Goal: Task Accomplishment & Management: Complete application form

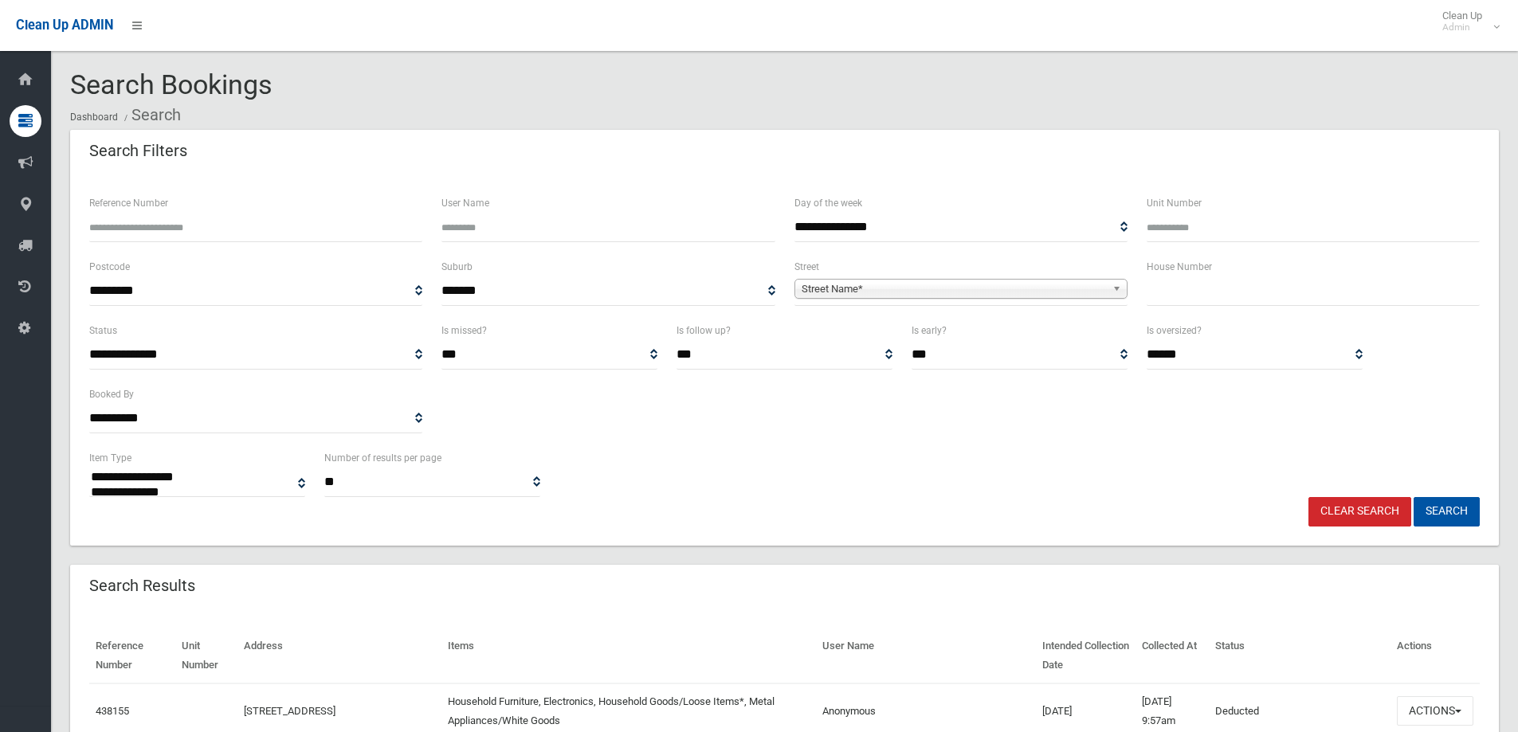
select select
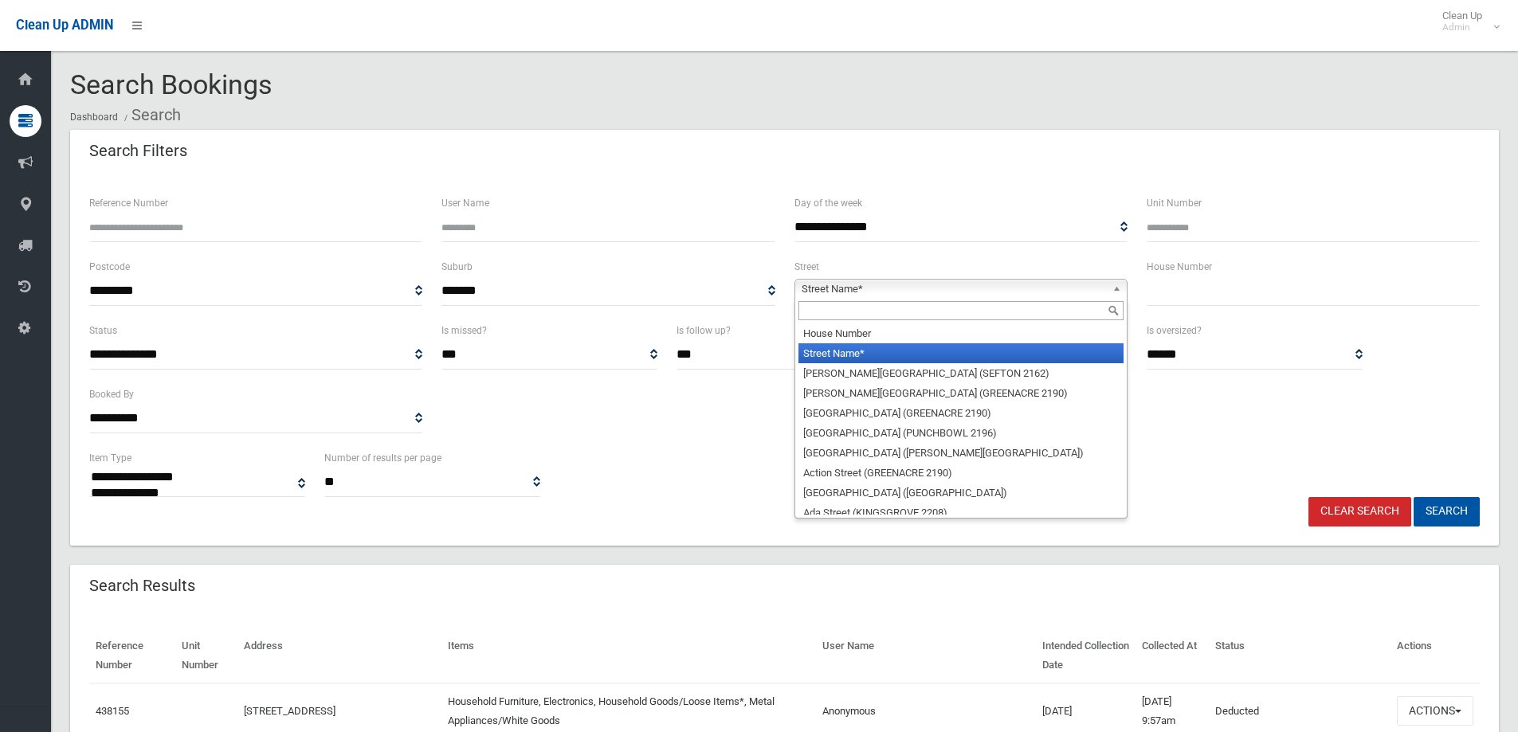
click at [838, 290] on span "Street Name*" at bounding box center [954, 289] width 304 height 19
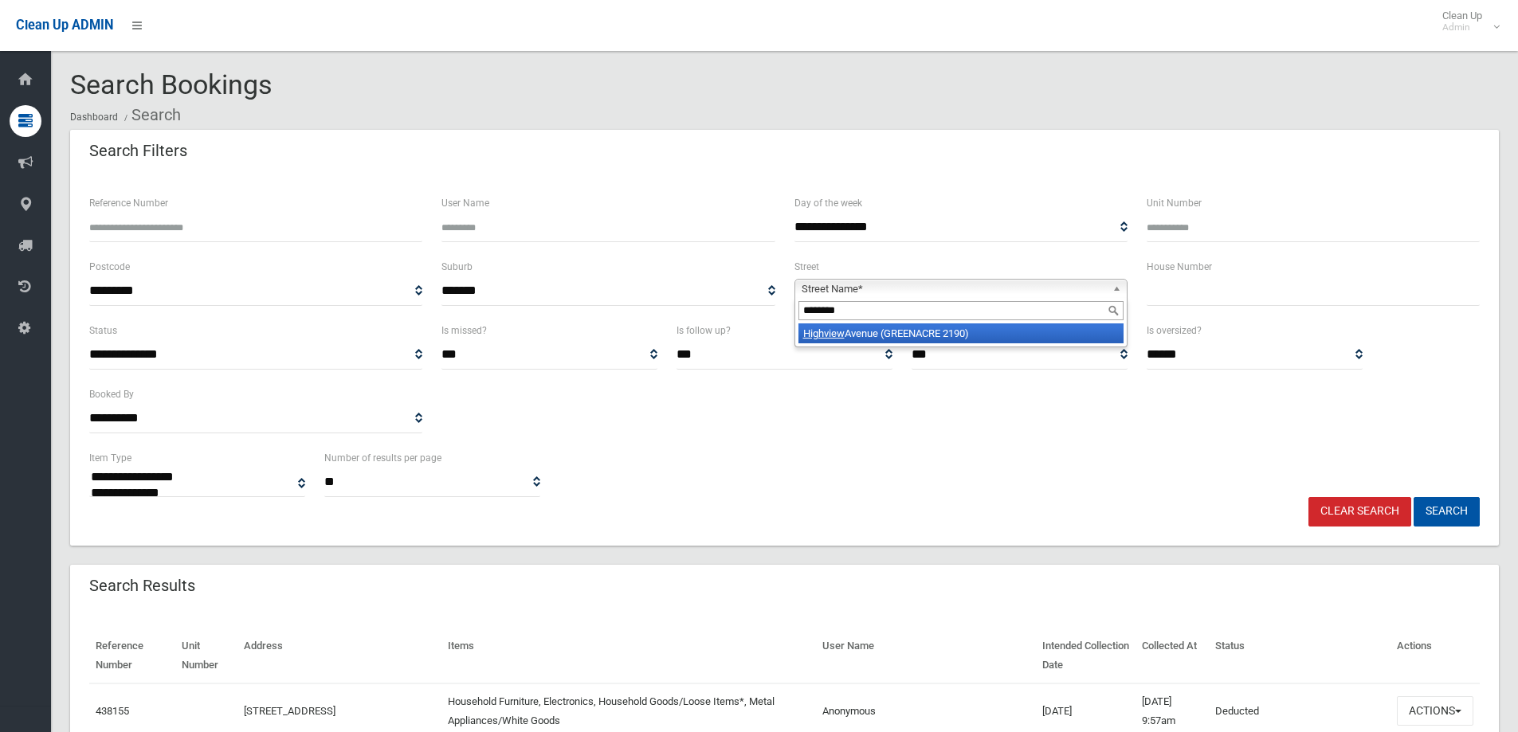
type input "********"
click at [946, 336] on li "Highview Avenue (GREENACRE 2190)" at bounding box center [961, 334] width 325 height 20
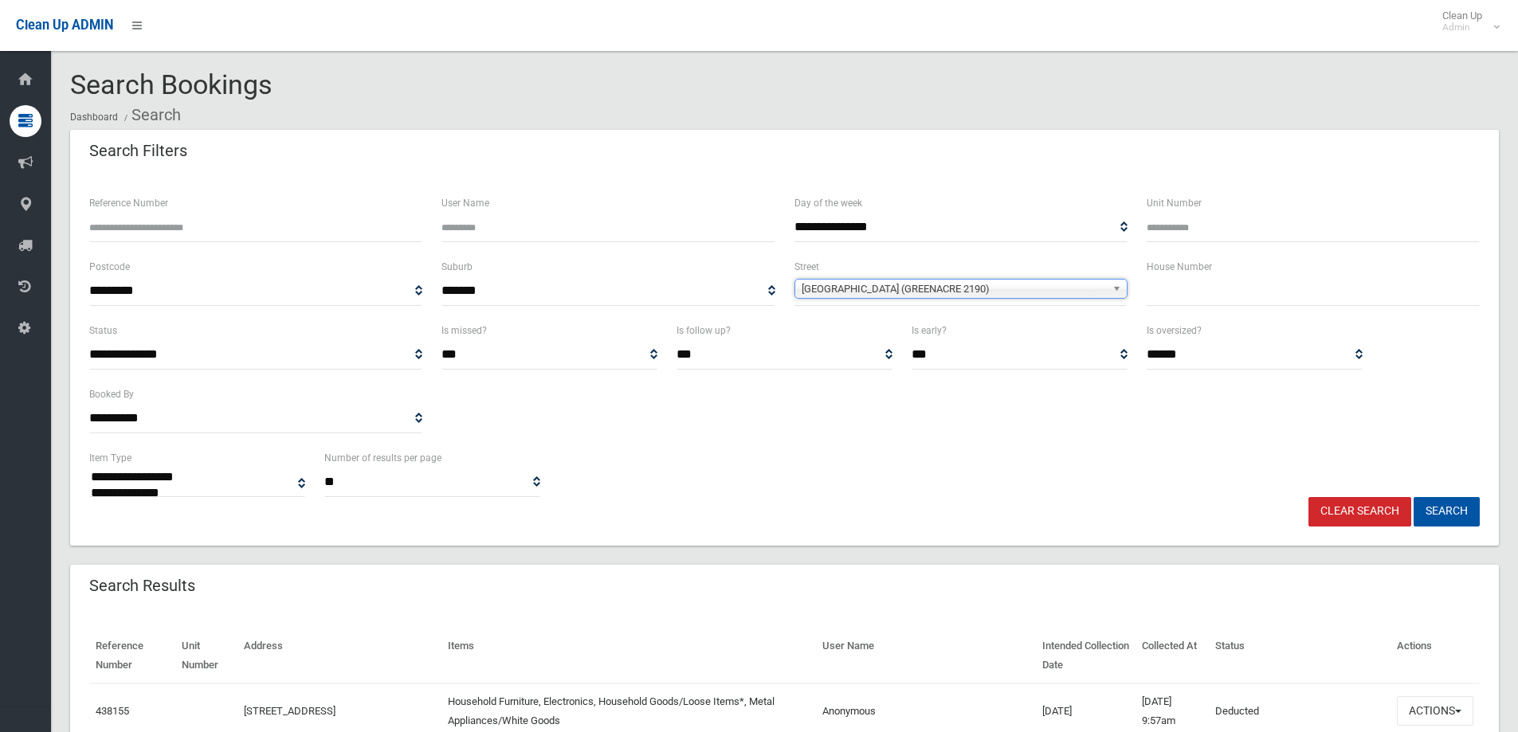
click at [1263, 292] on input "text" at bounding box center [1313, 291] width 333 height 29
type input "**"
click at [1448, 506] on button "Search" at bounding box center [1447, 511] width 66 height 29
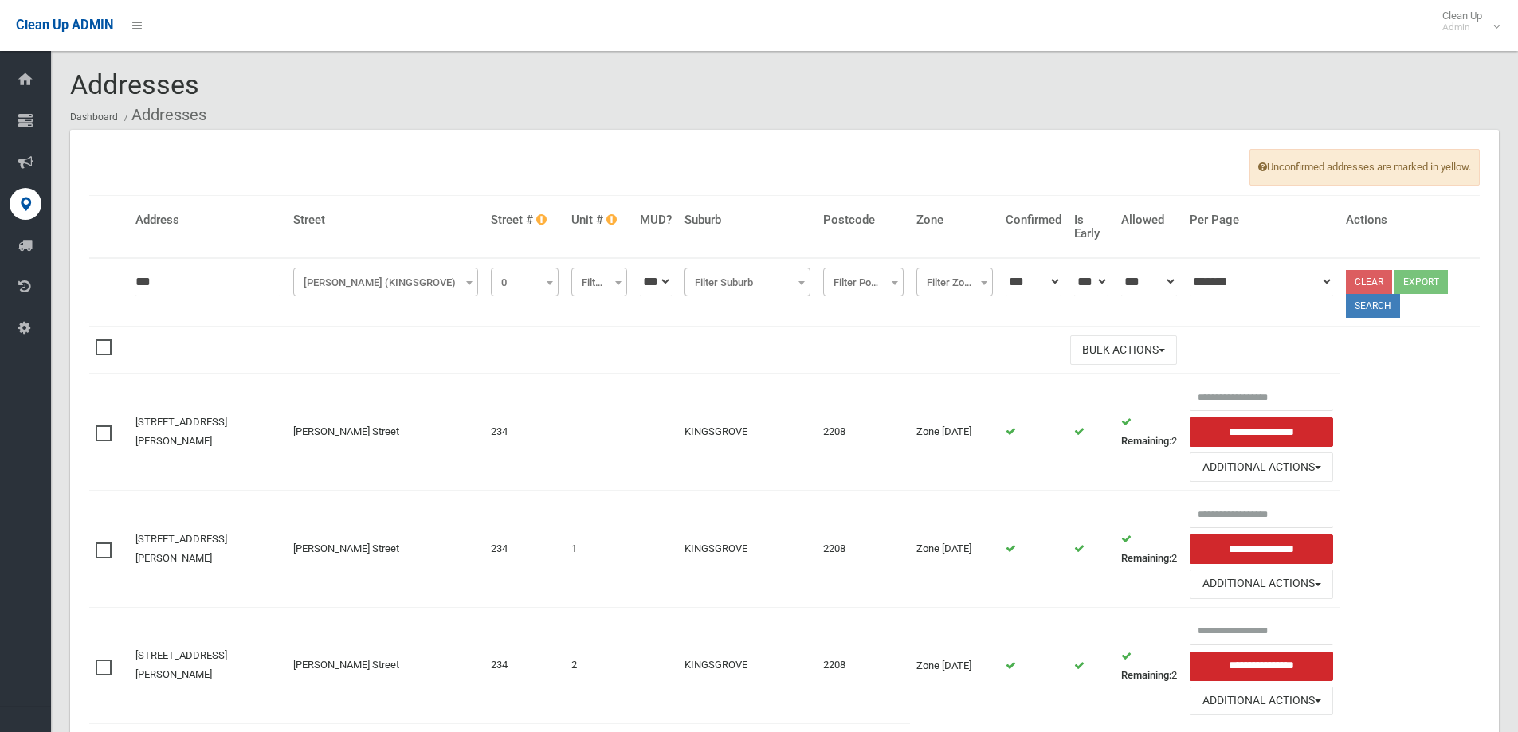
select select "*"
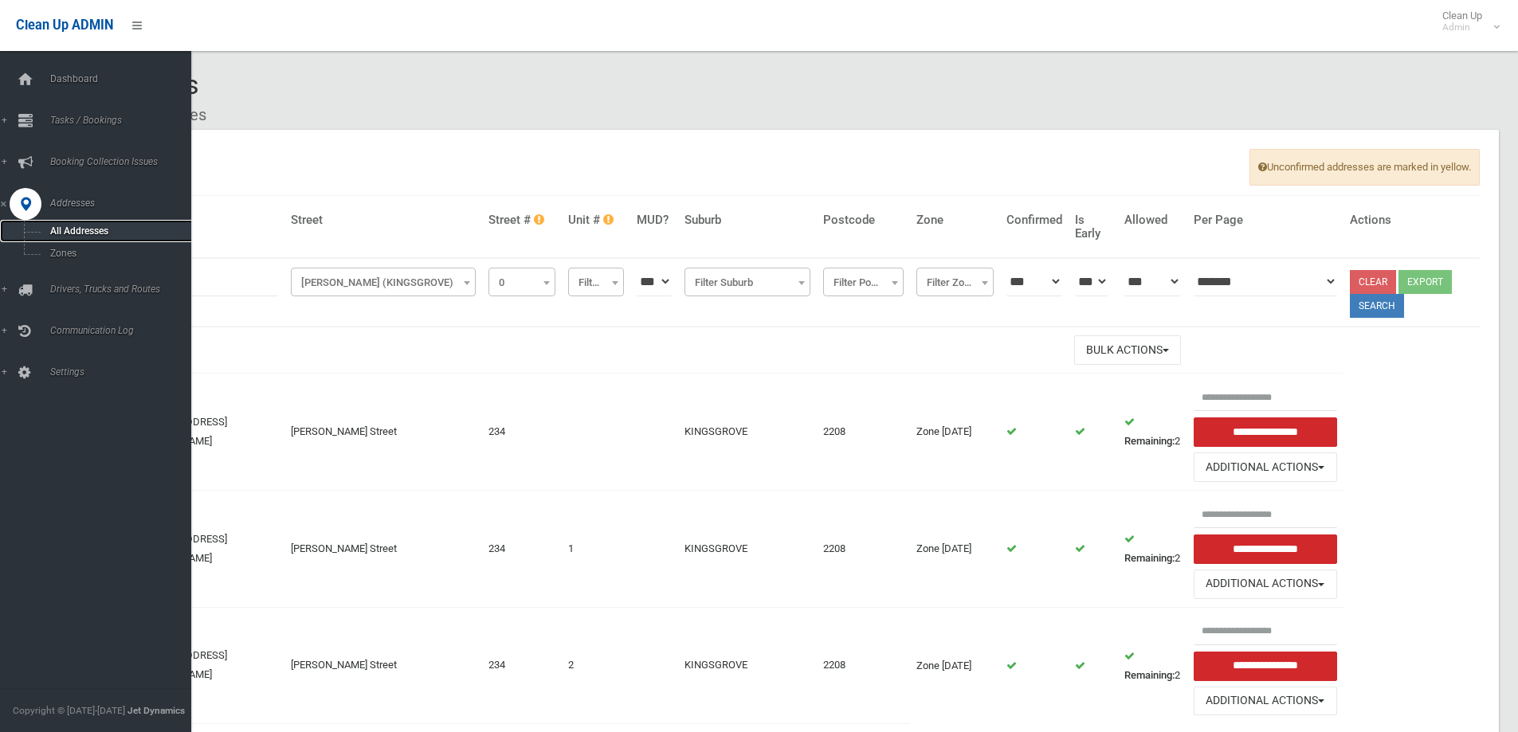
click at [77, 225] on link "All Addresses" at bounding box center [101, 231] width 203 height 22
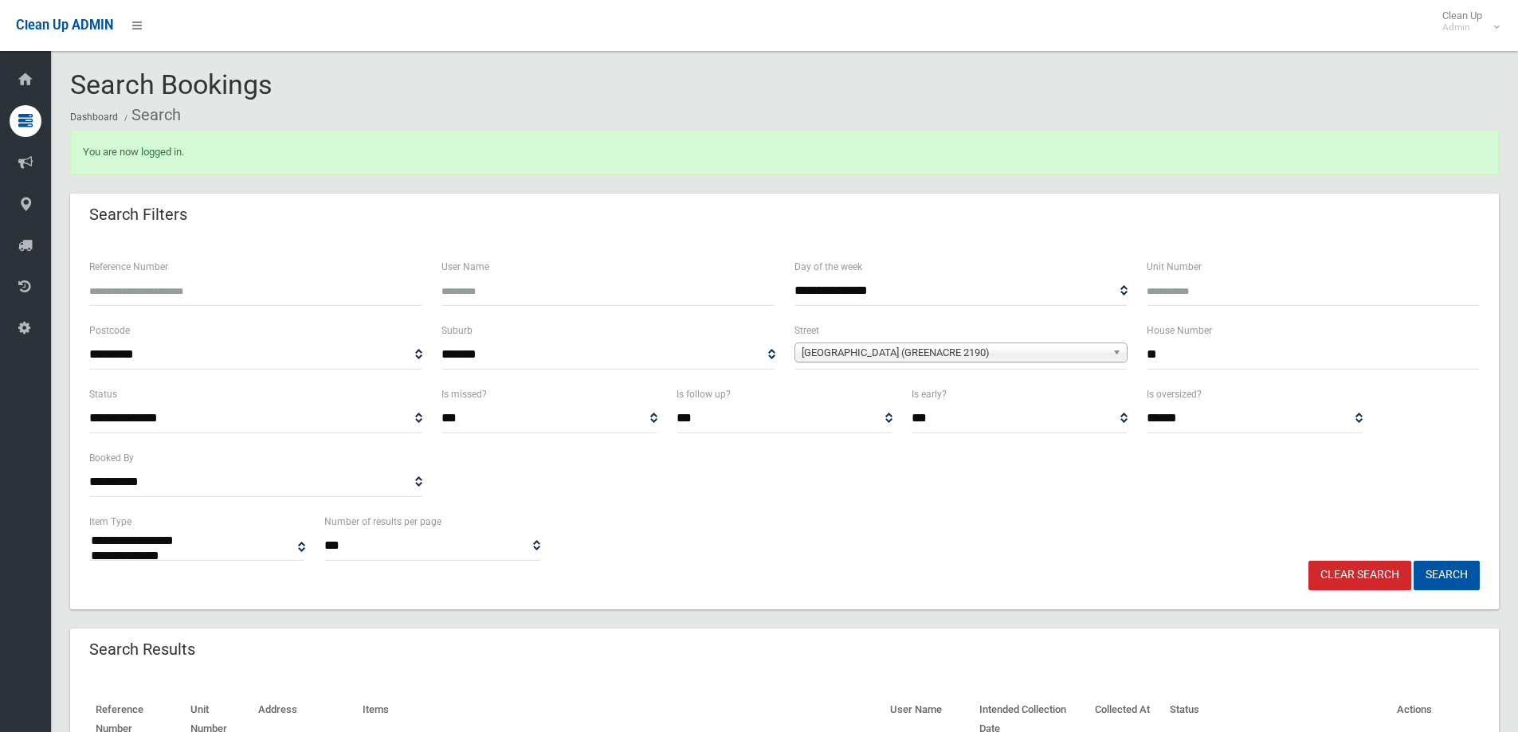
select select
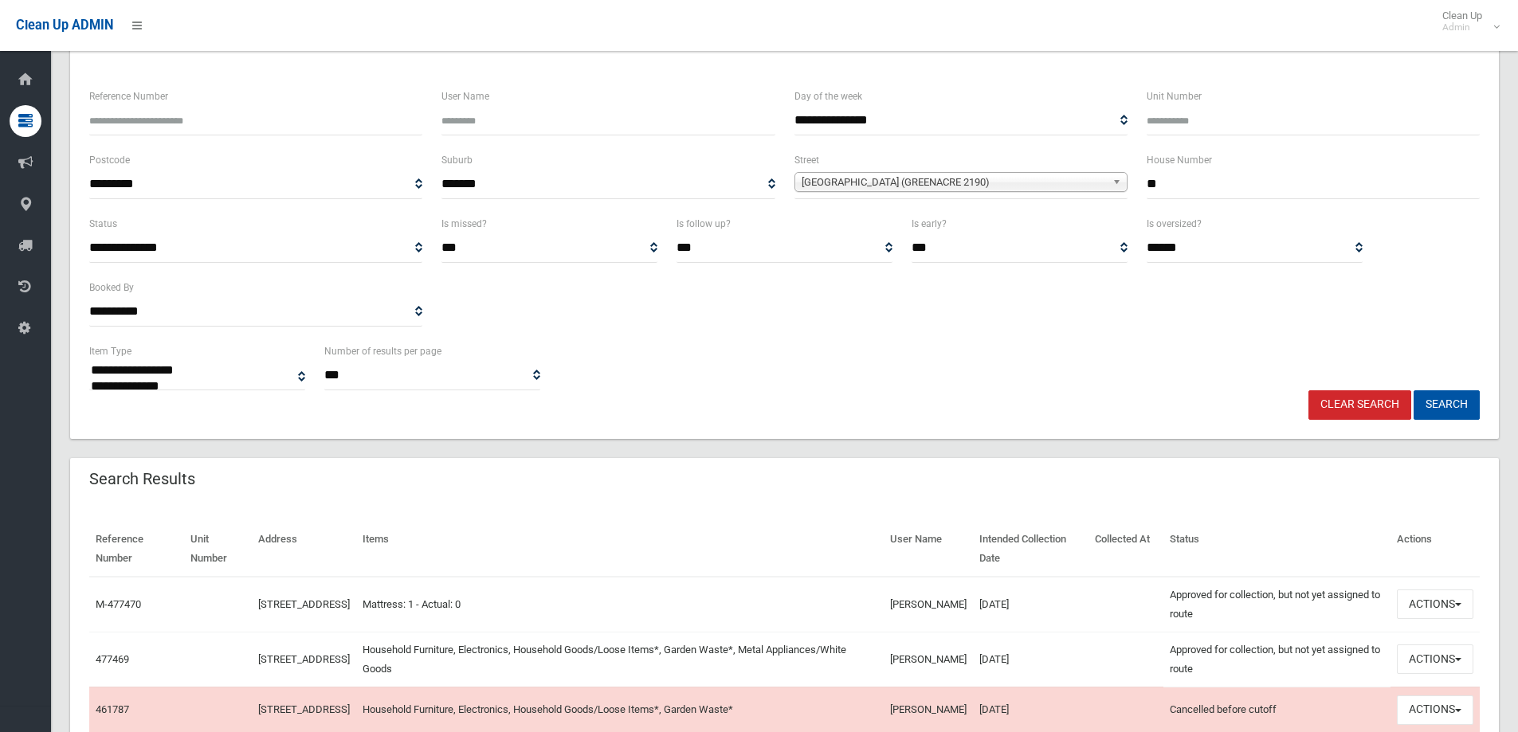
scroll to position [399, 0]
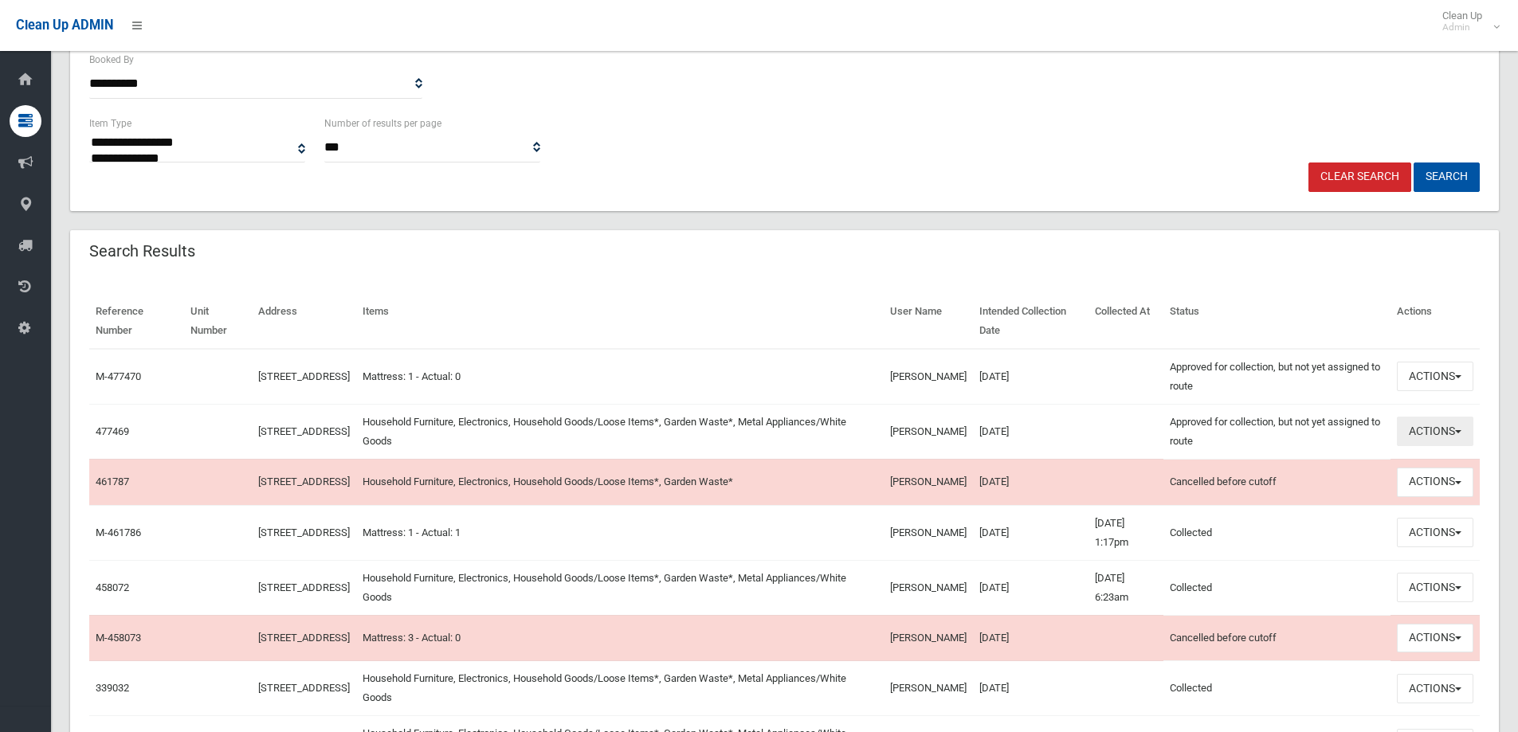
click at [1438, 423] on button "Actions" at bounding box center [1435, 431] width 77 height 29
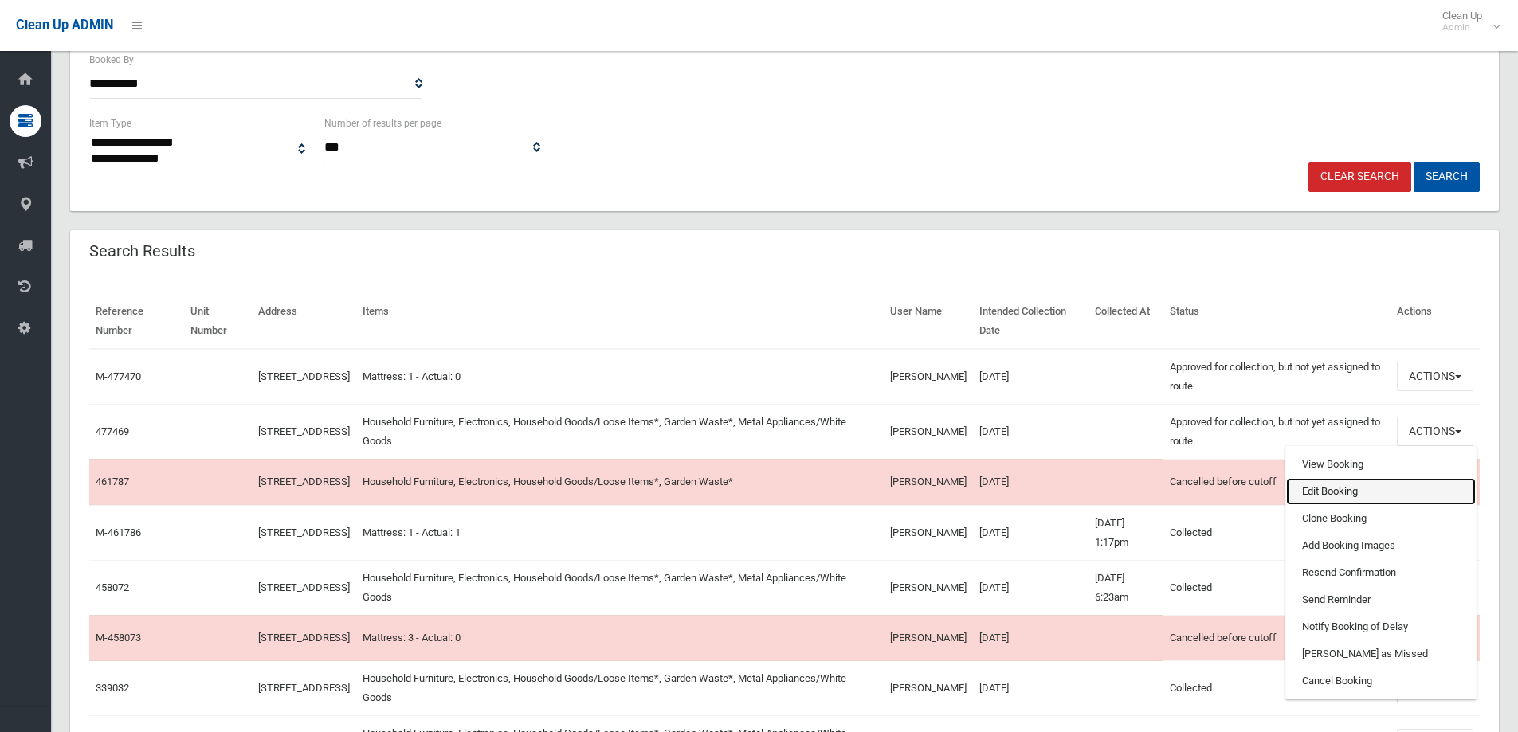
click at [1333, 497] on link "Edit Booking" at bounding box center [1381, 491] width 190 height 27
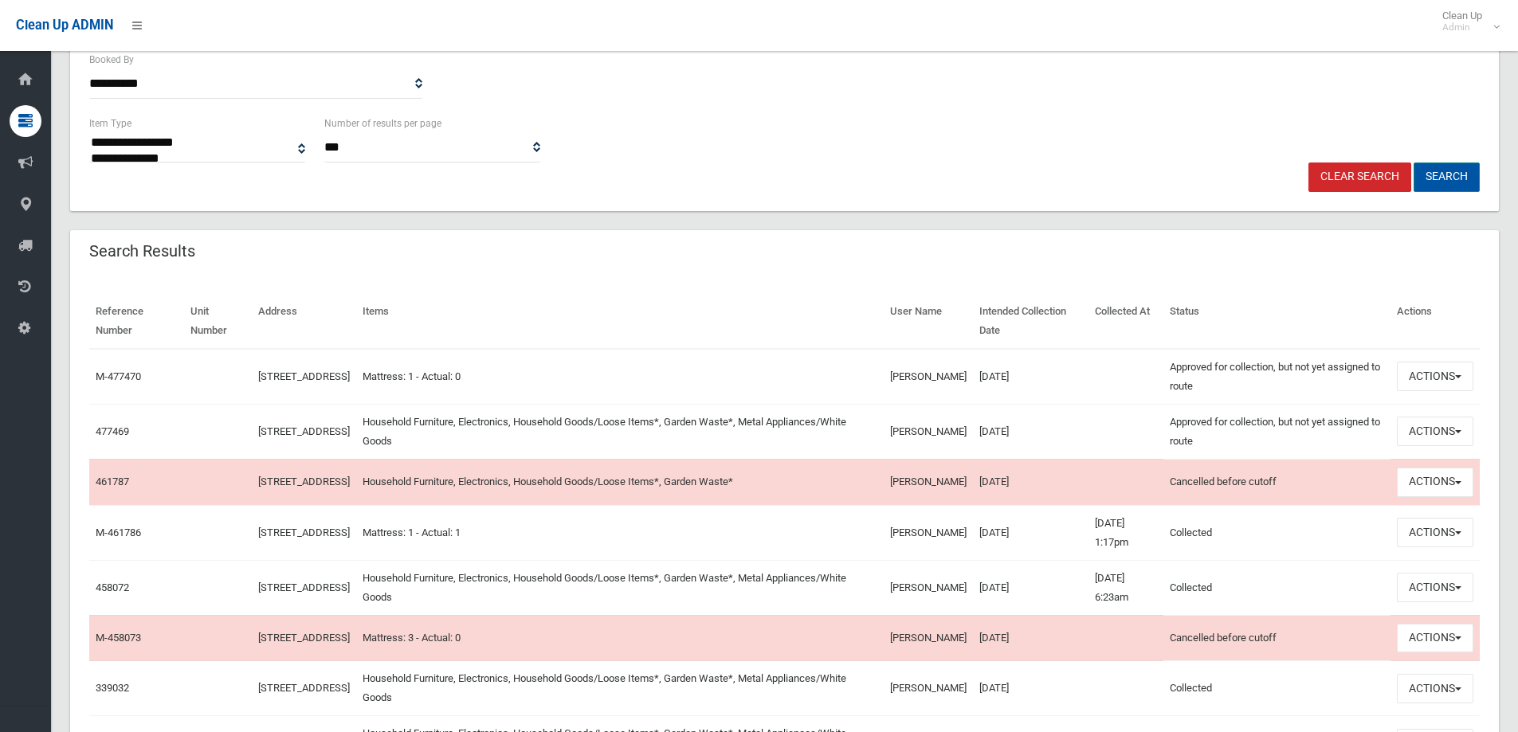
click at [1458, 181] on button "Search" at bounding box center [1447, 177] width 66 height 29
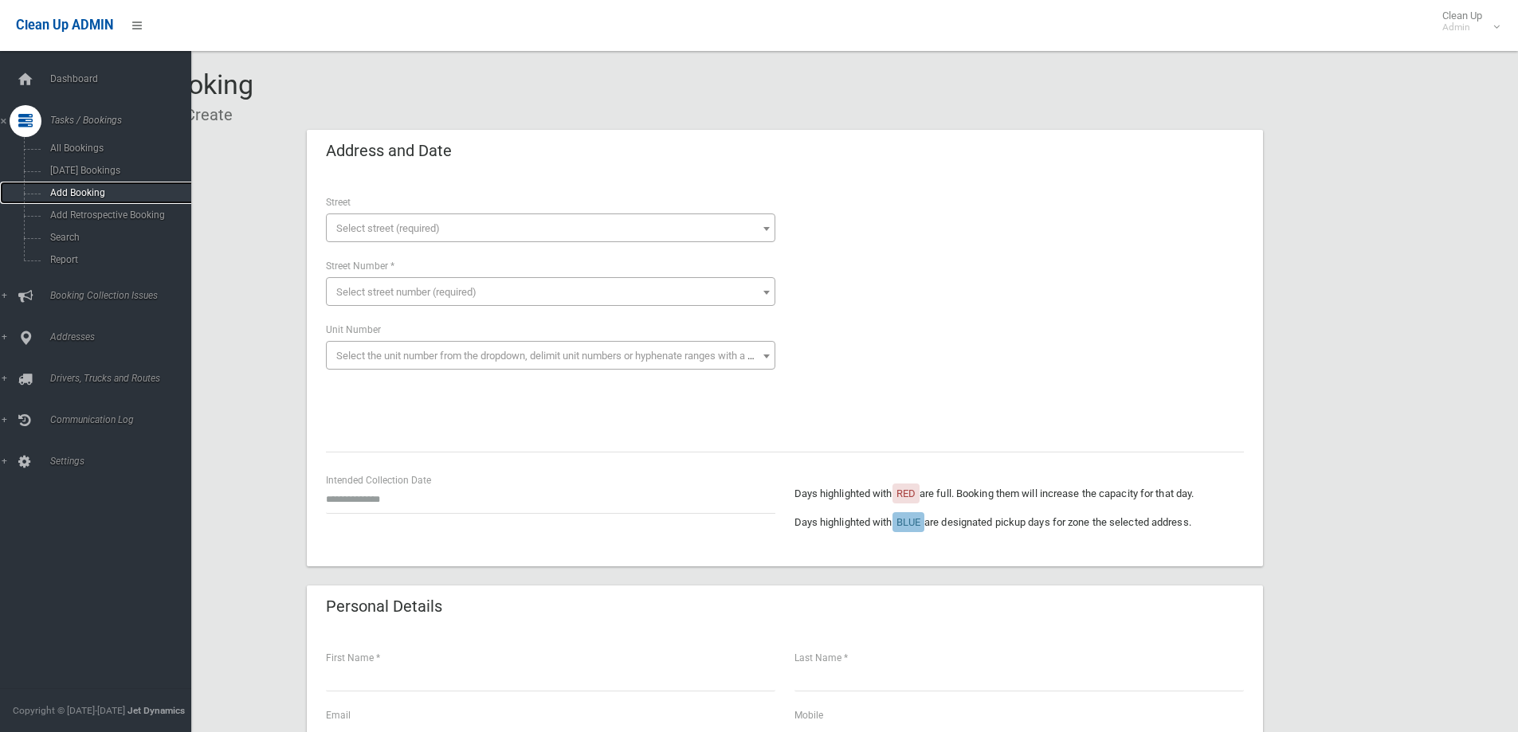
click at [85, 189] on span "Add Booking" at bounding box center [117, 192] width 144 height 11
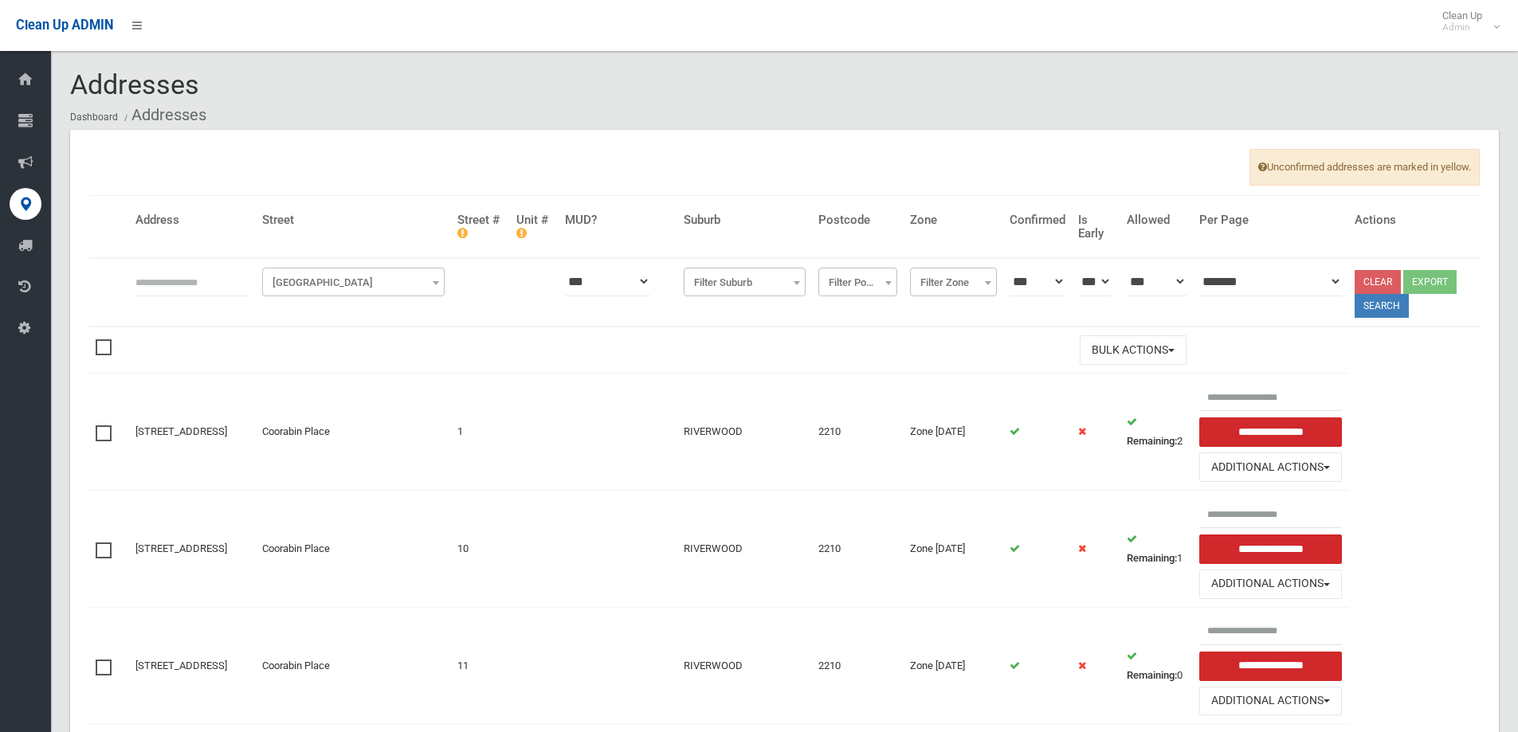
click at [187, 286] on input "text" at bounding box center [192, 281] width 114 height 29
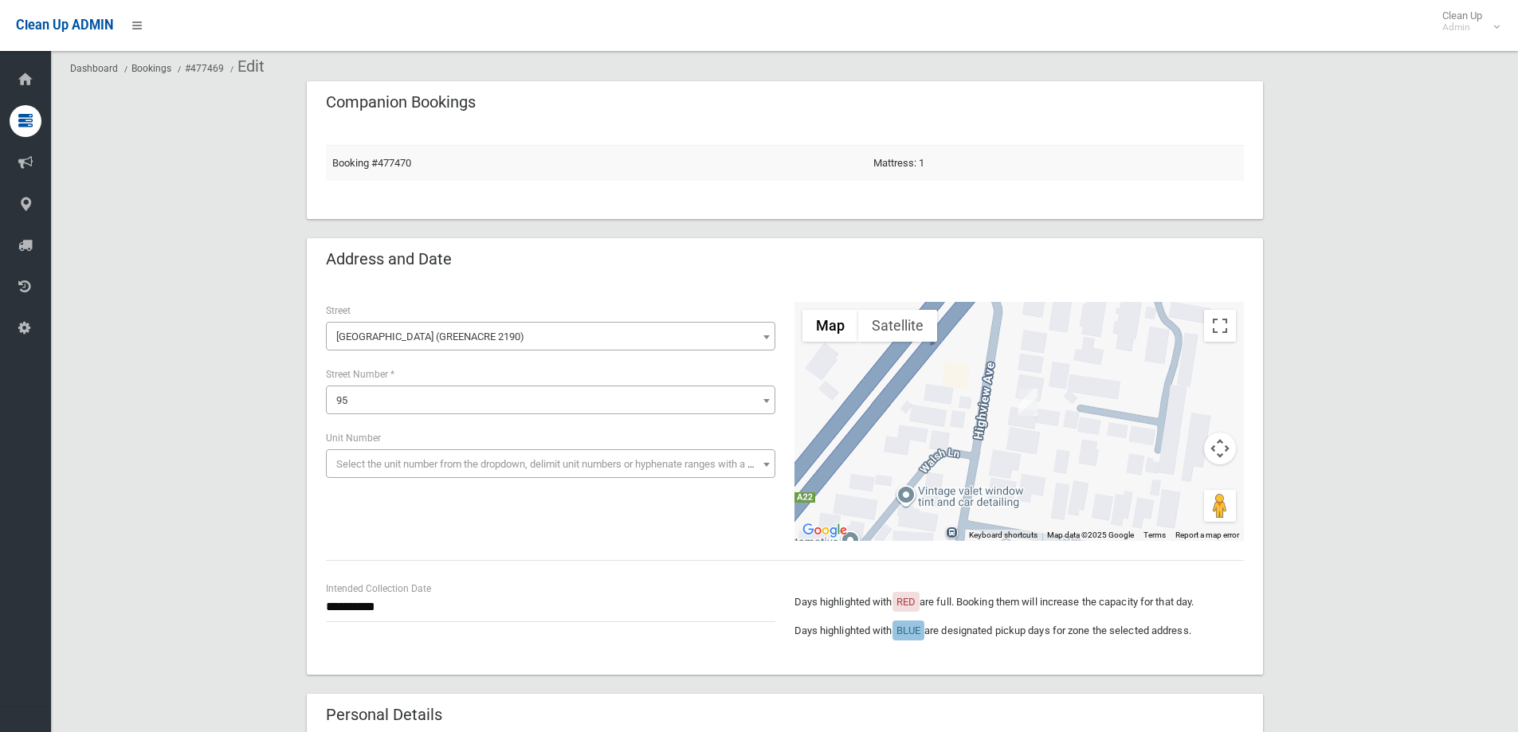
scroll to position [239, 0]
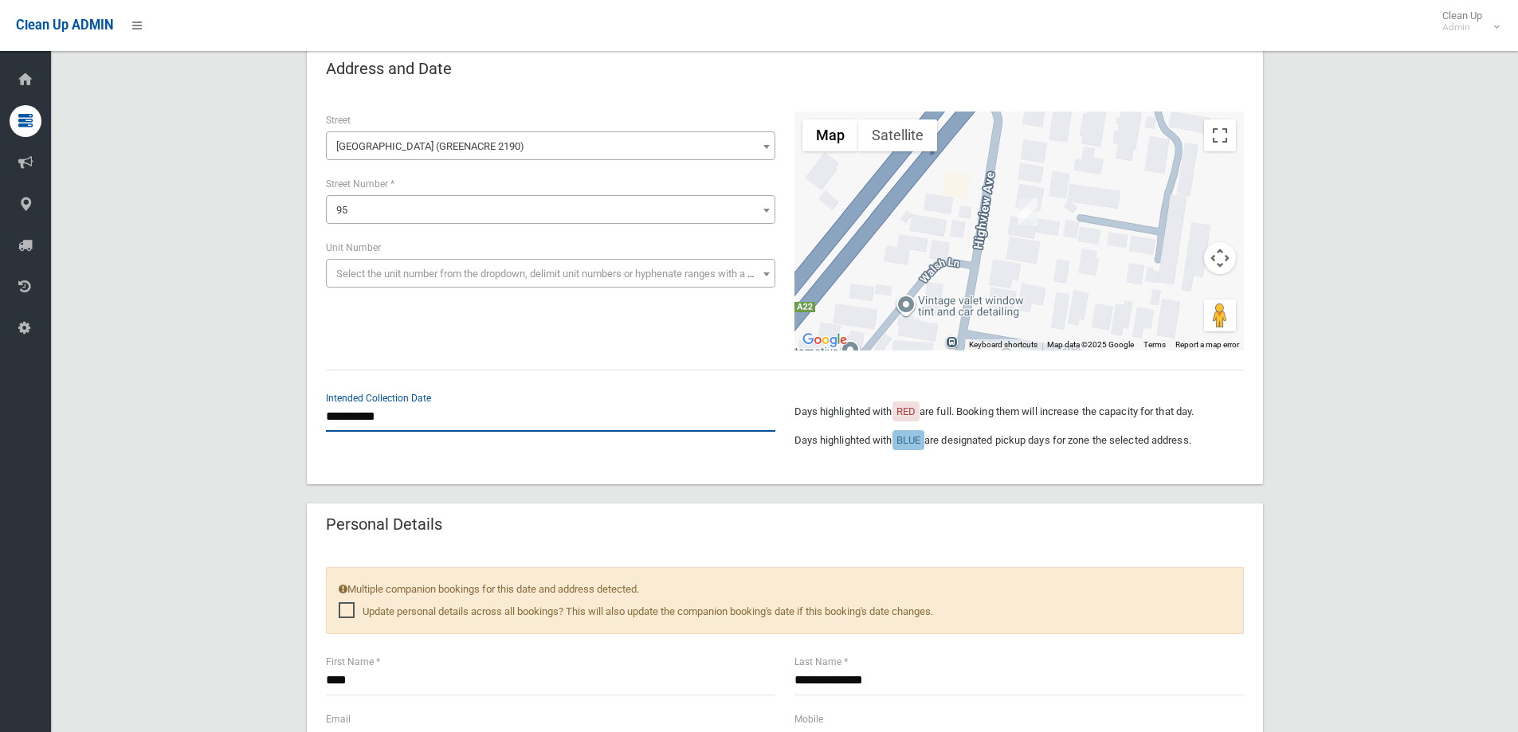
click at [439, 417] on input "**********" at bounding box center [551, 417] width 450 height 29
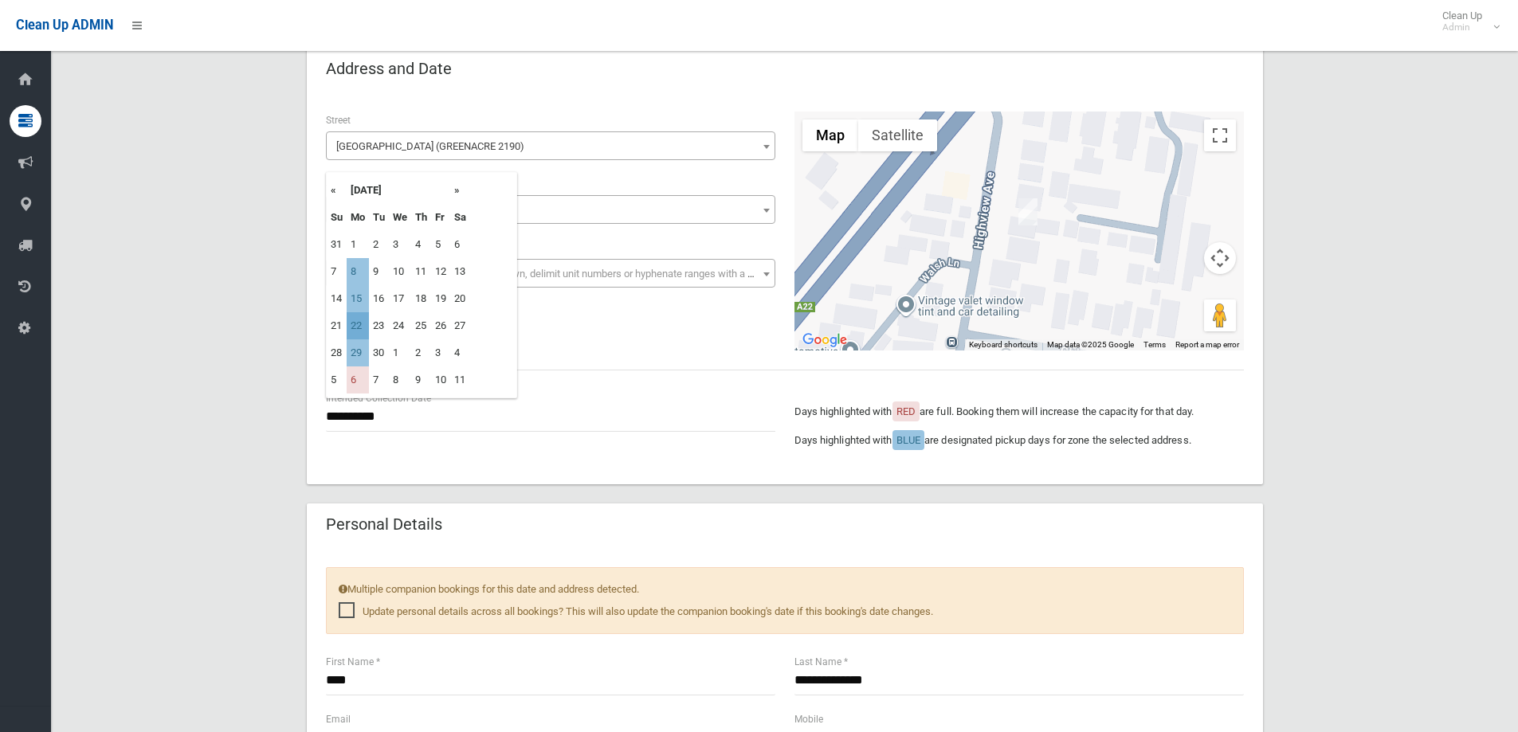
click at [355, 329] on td "22" at bounding box center [358, 325] width 22 height 27
type input "**********"
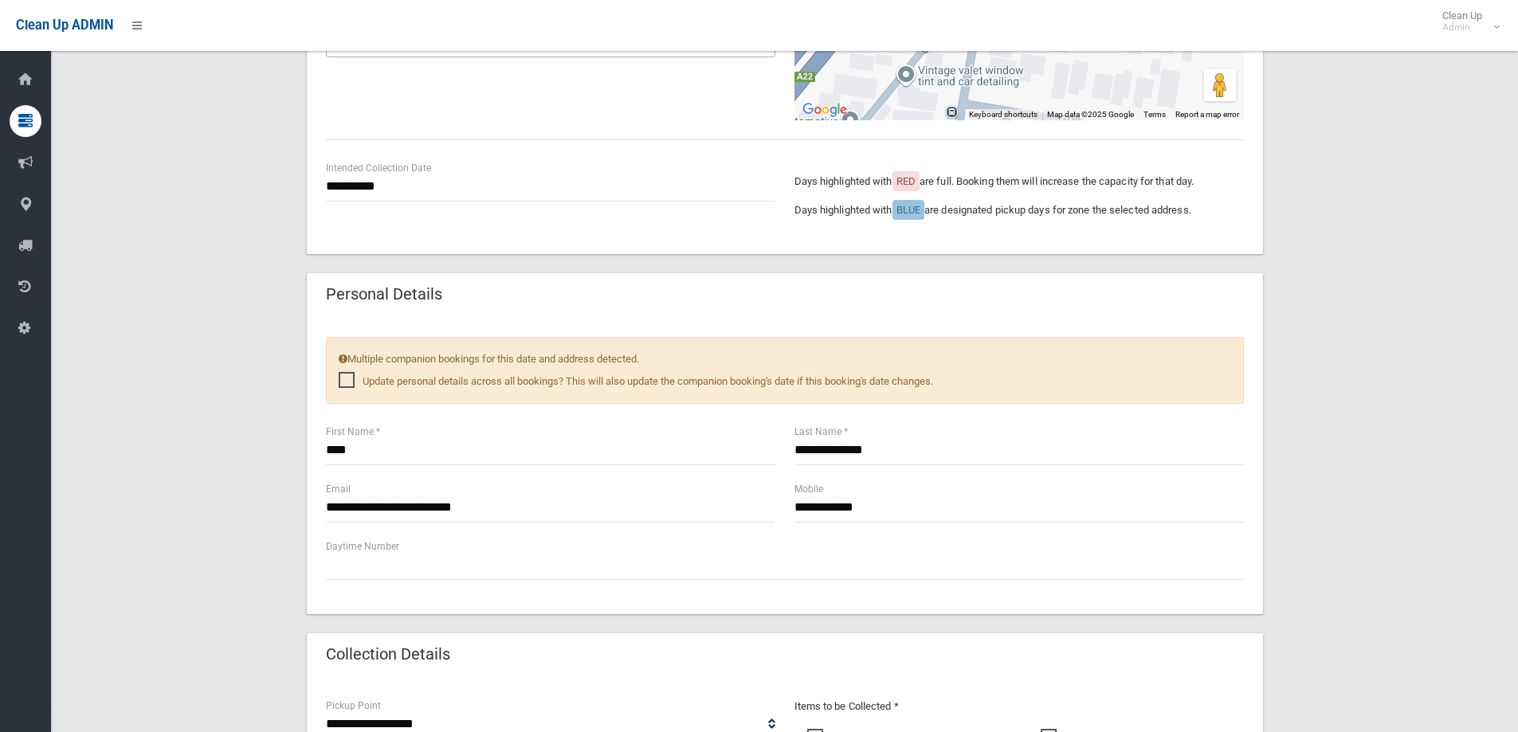
scroll to position [717, 0]
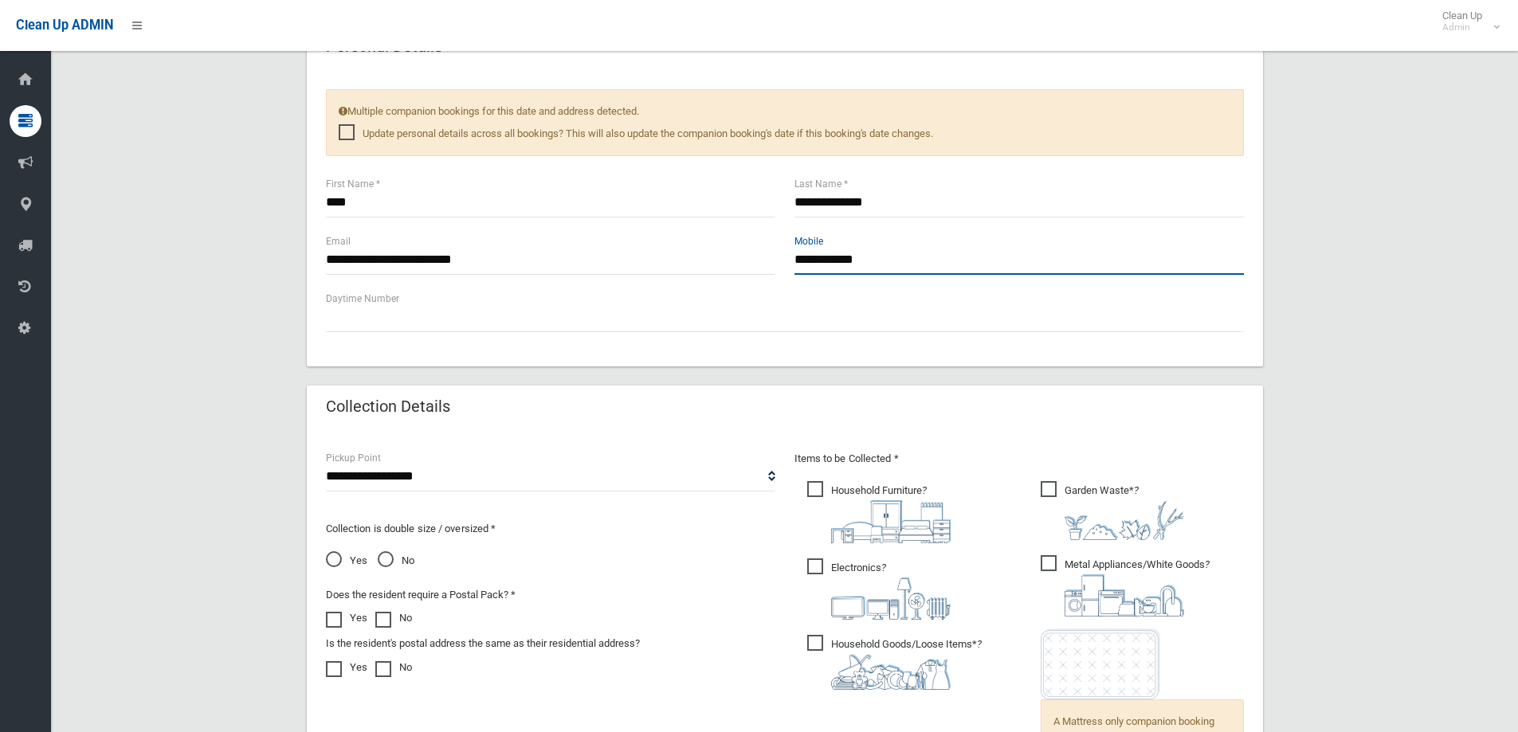
click at [826, 257] on input "**********" at bounding box center [1020, 259] width 450 height 29
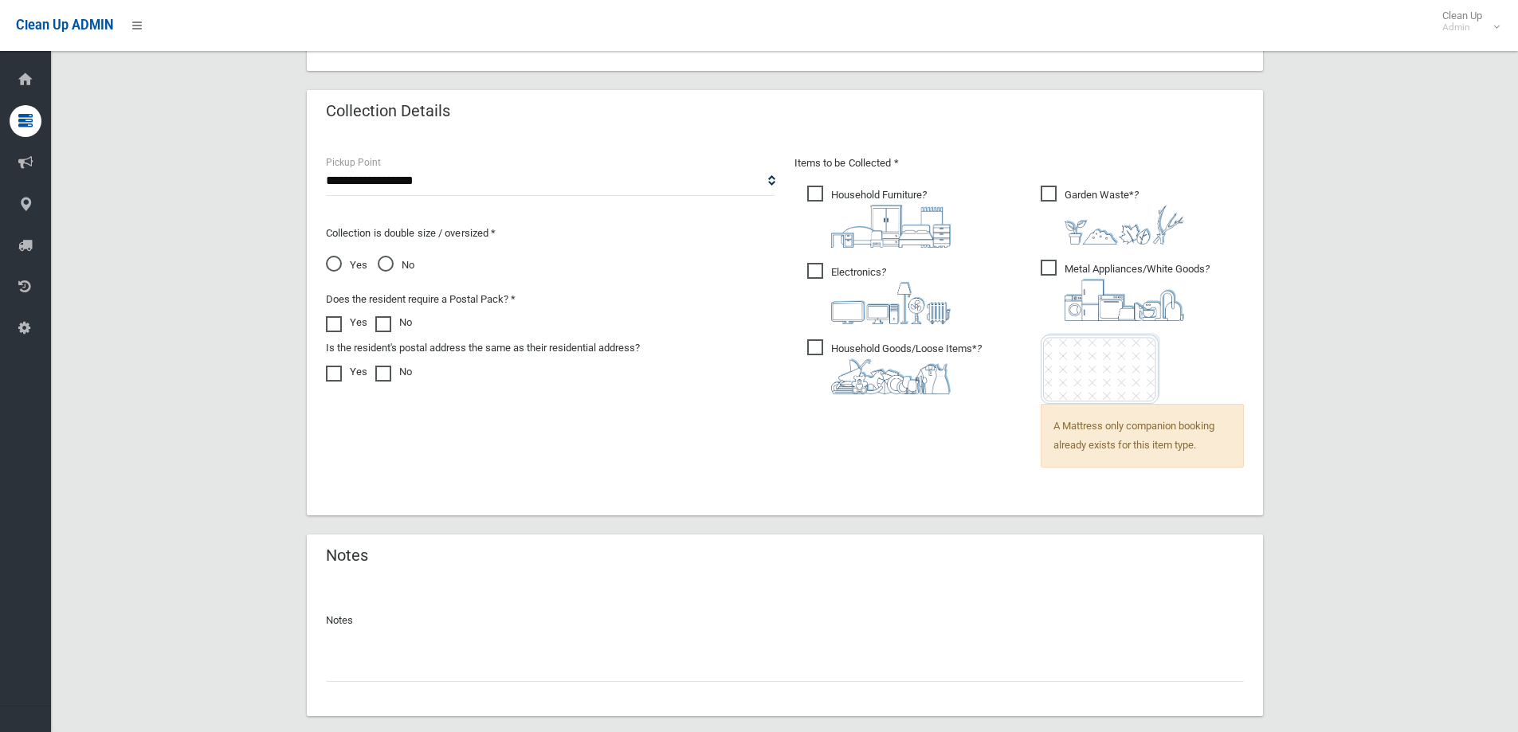
scroll to position [1102, 0]
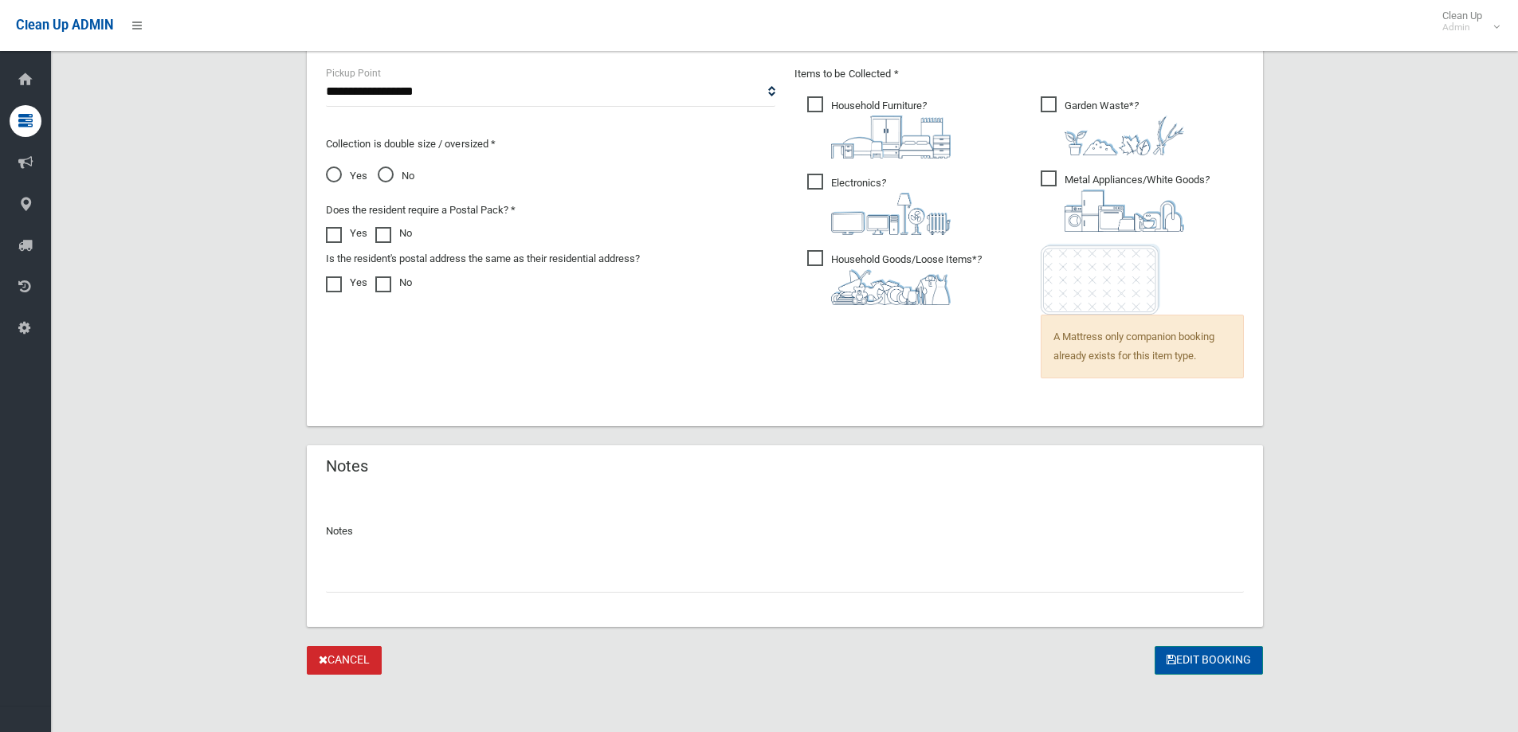
type input "**********"
click at [1183, 666] on button "Edit Booking" at bounding box center [1209, 660] width 108 height 29
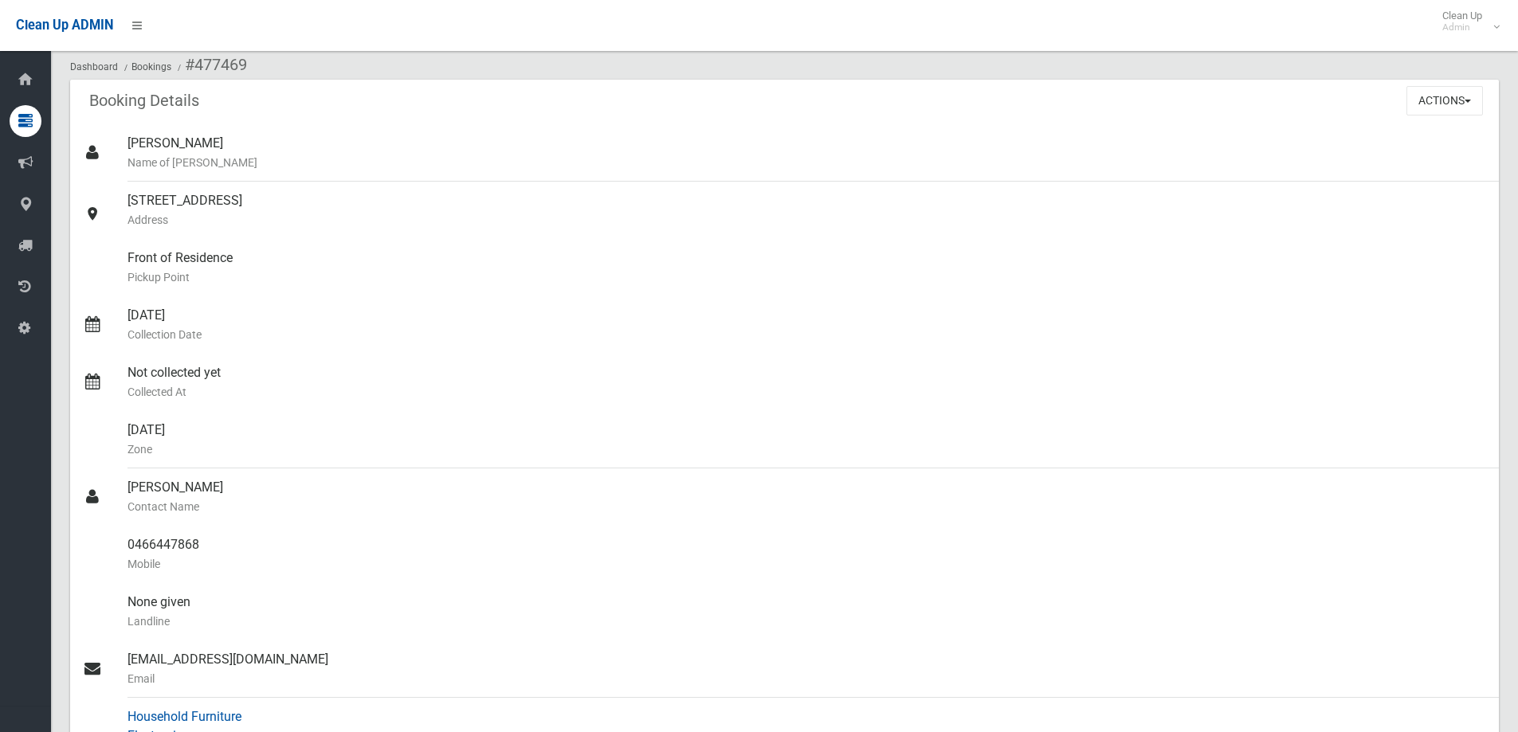
scroll to position [80, 0]
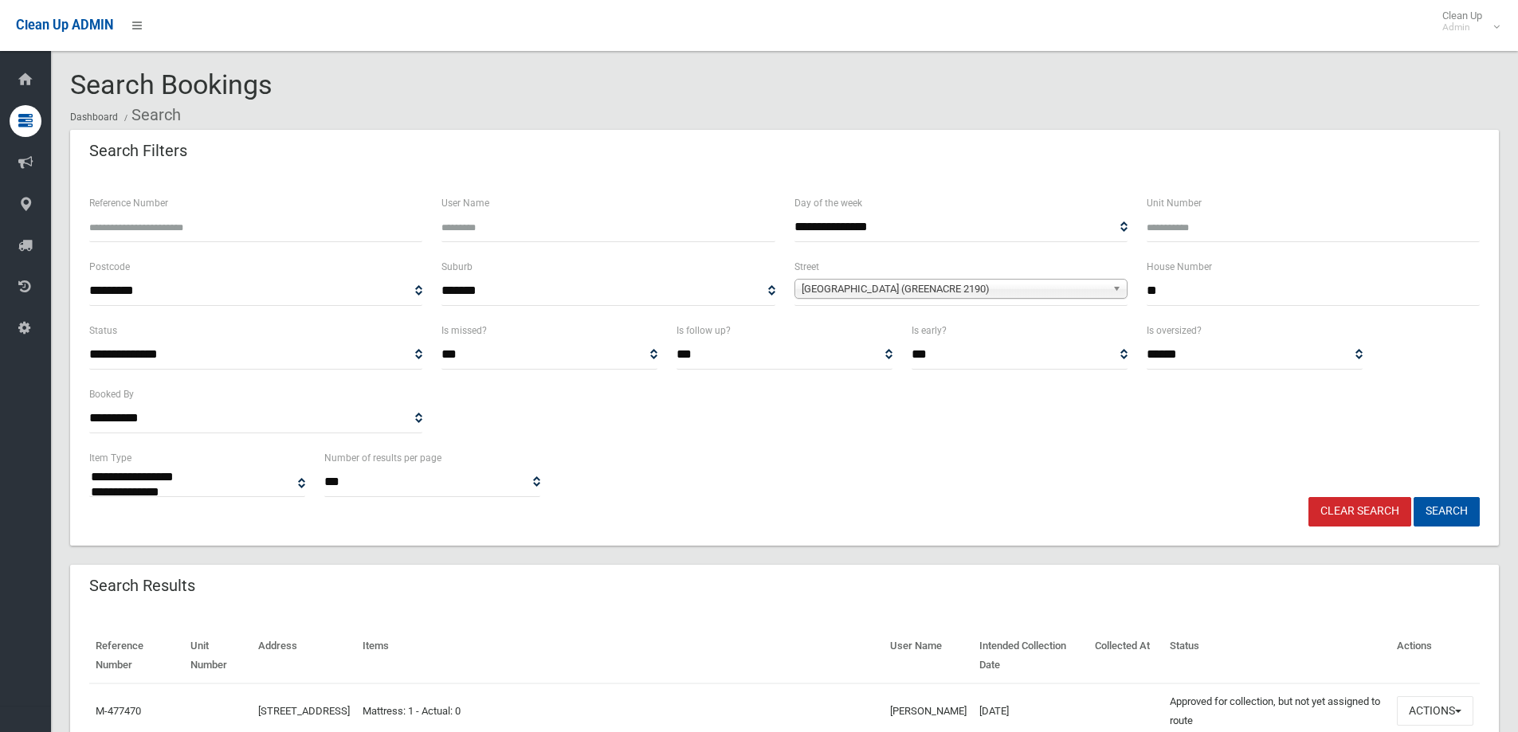
select select
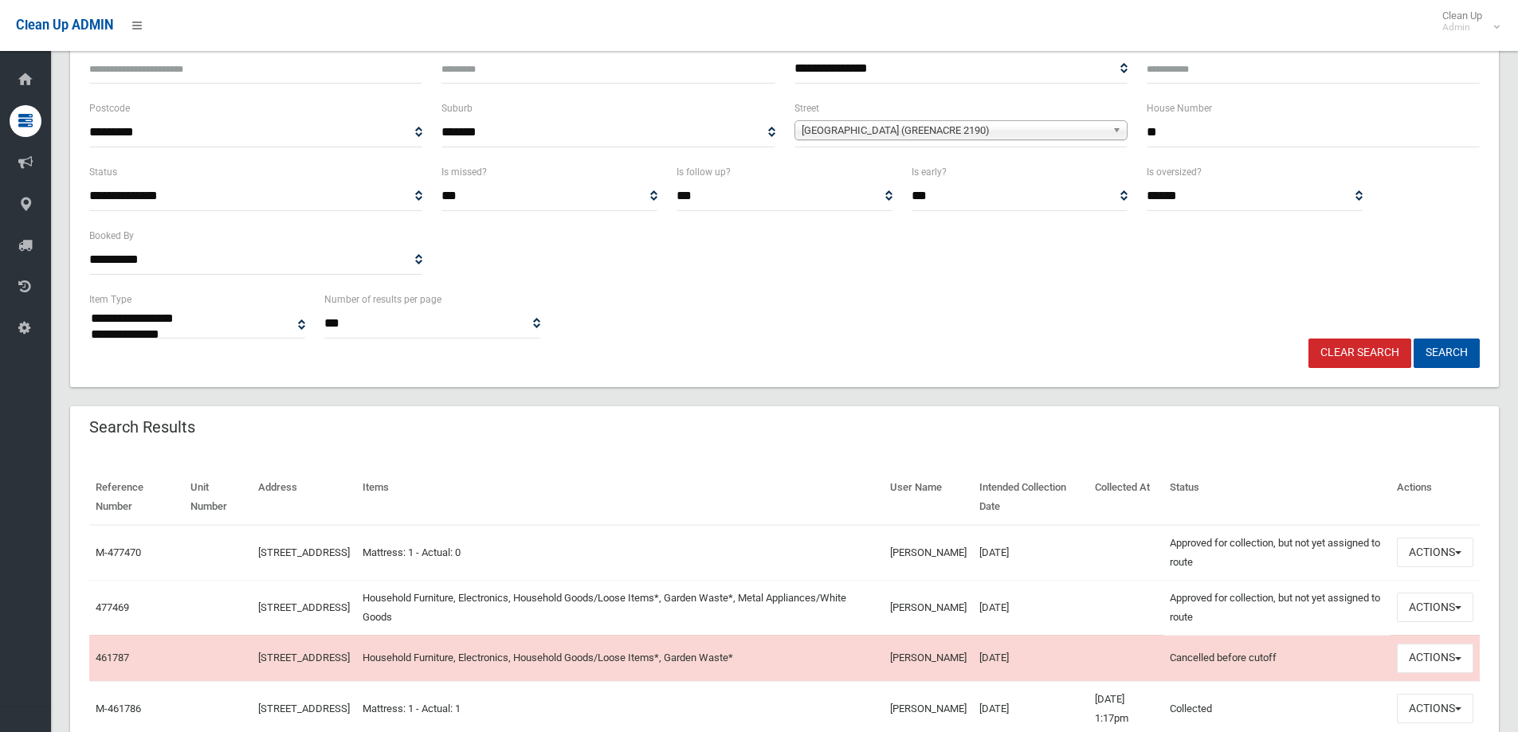
scroll to position [399, 0]
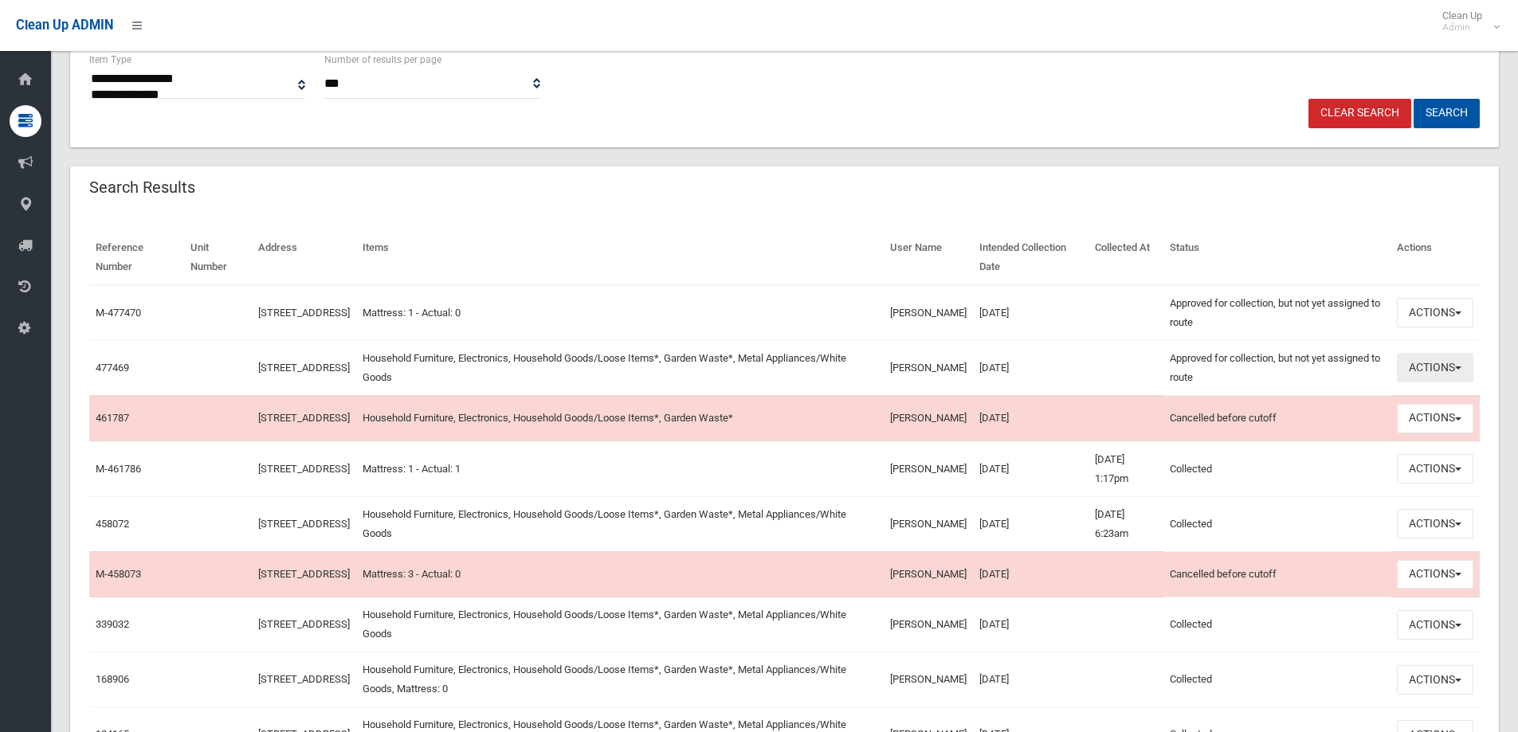
click at [1440, 367] on button "Actions" at bounding box center [1435, 367] width 77 height 29
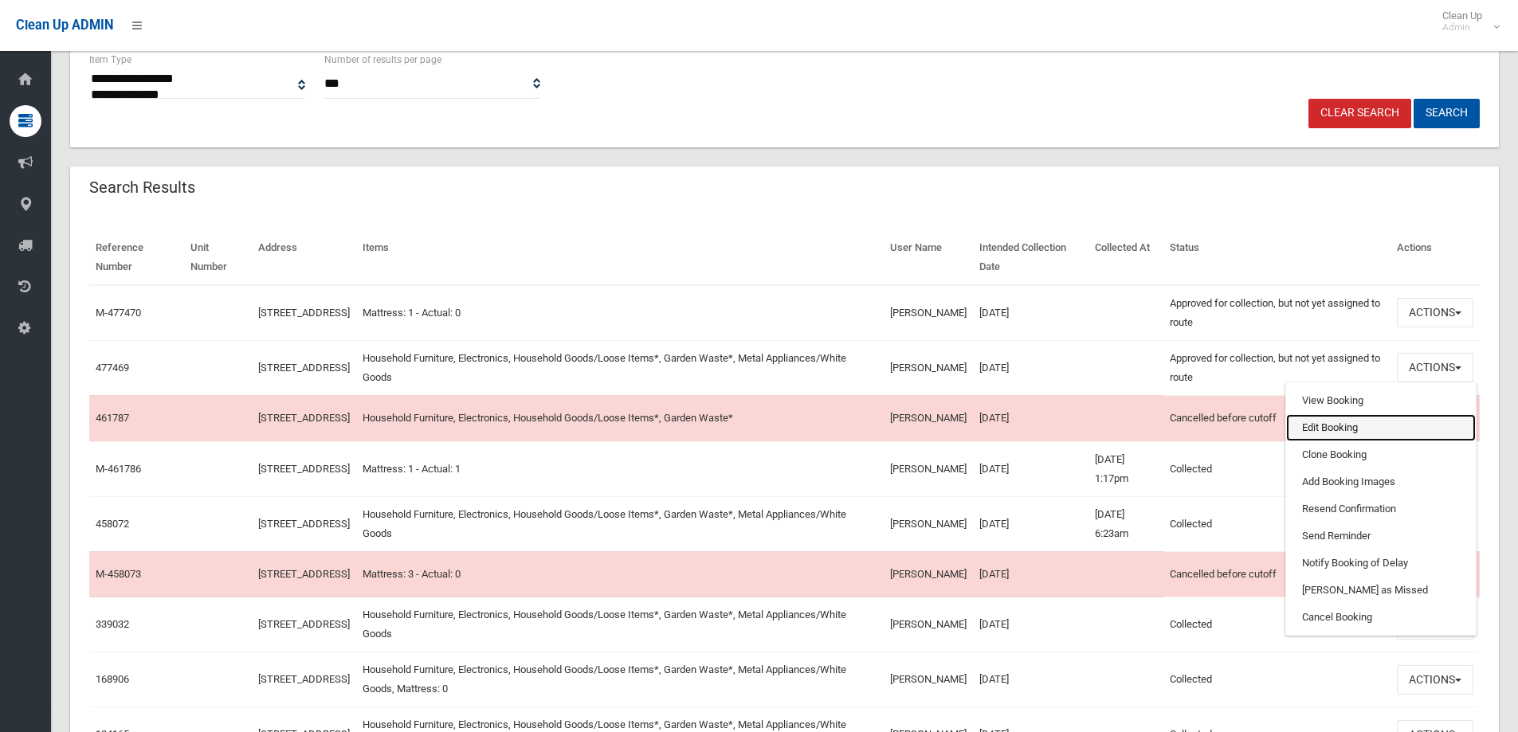
click at [1335, 427] on link "Edit Booking" at bounding box center [1381, 427] width 190 height 27
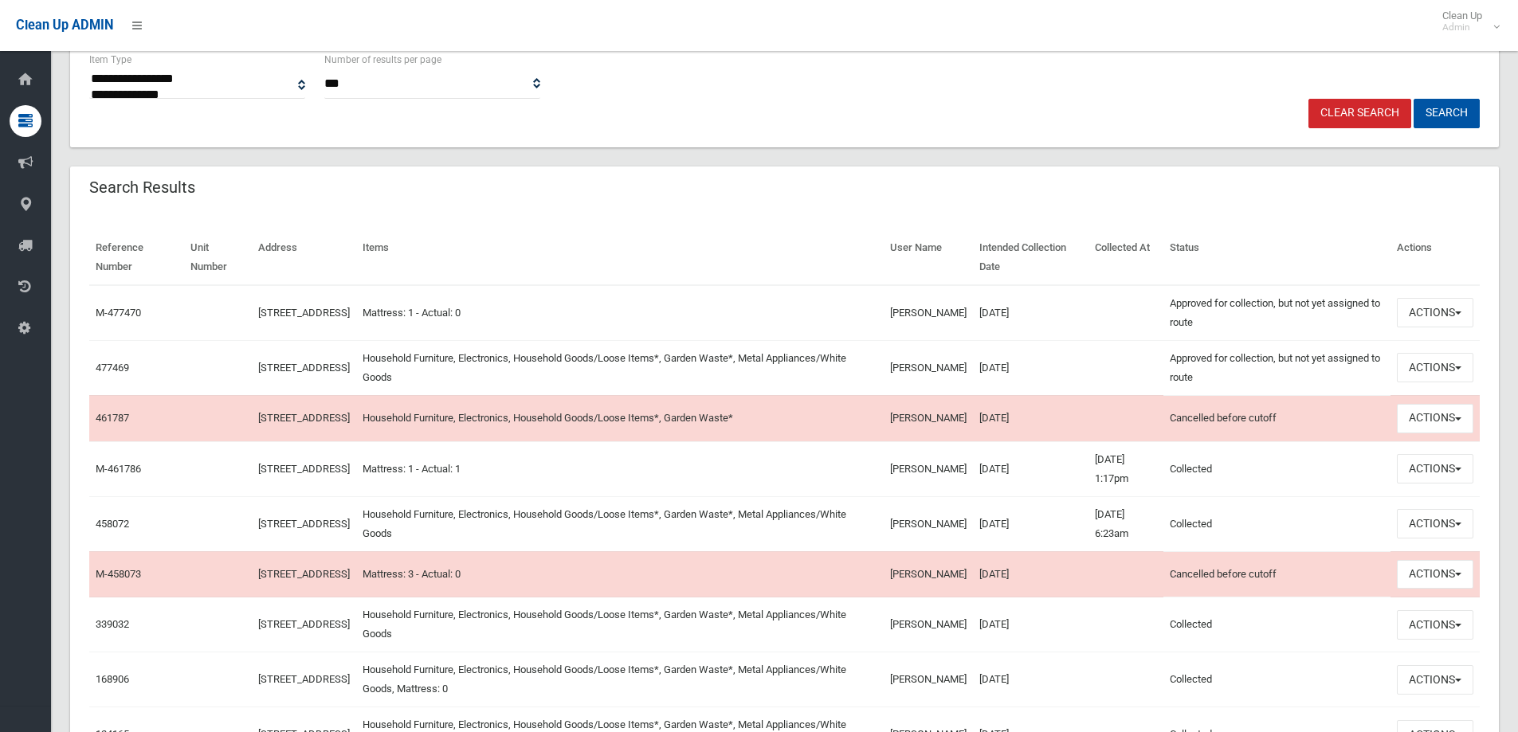
scroll to position [319, 0]
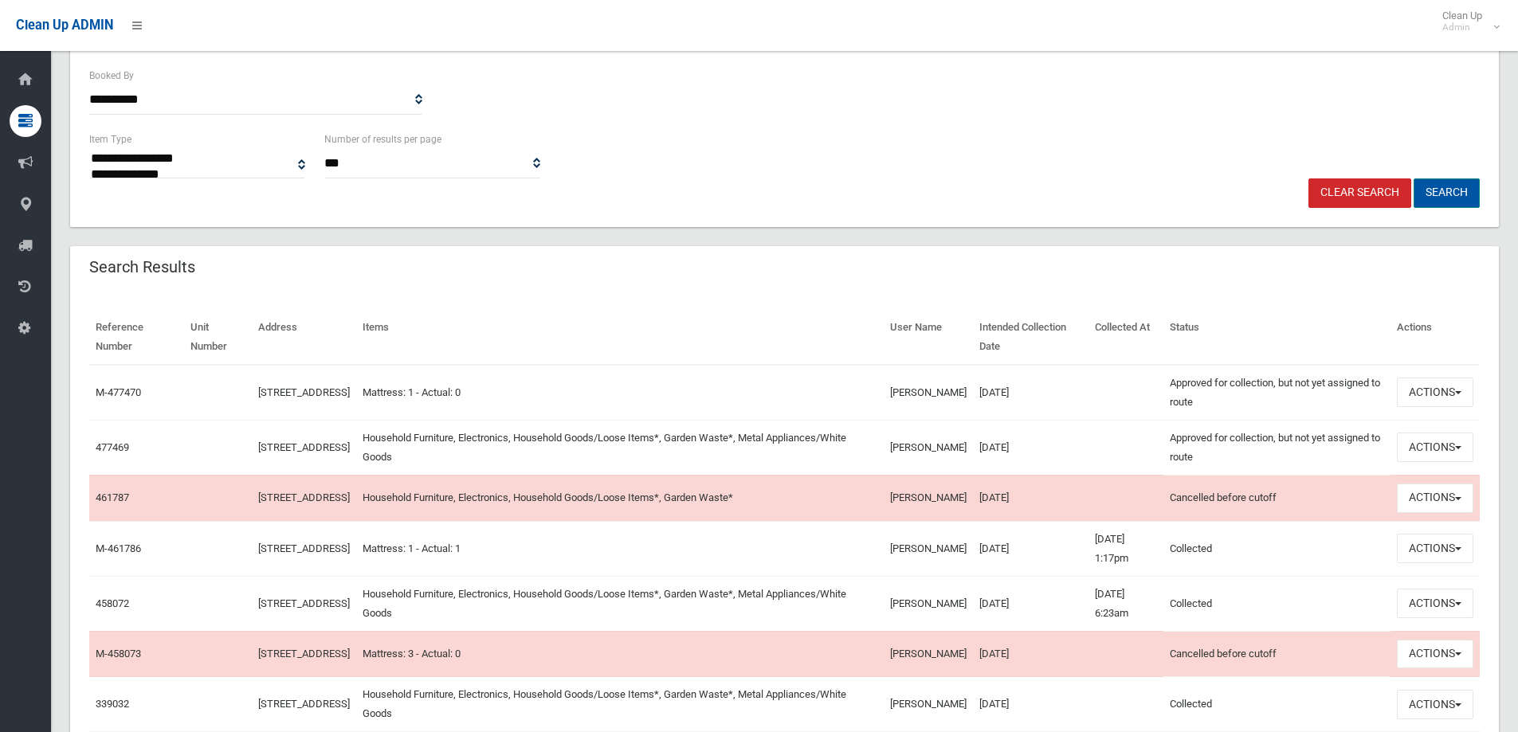
click at [1453, 192] on button "Search" at bounding box center [1447, 193] width 66 height 29
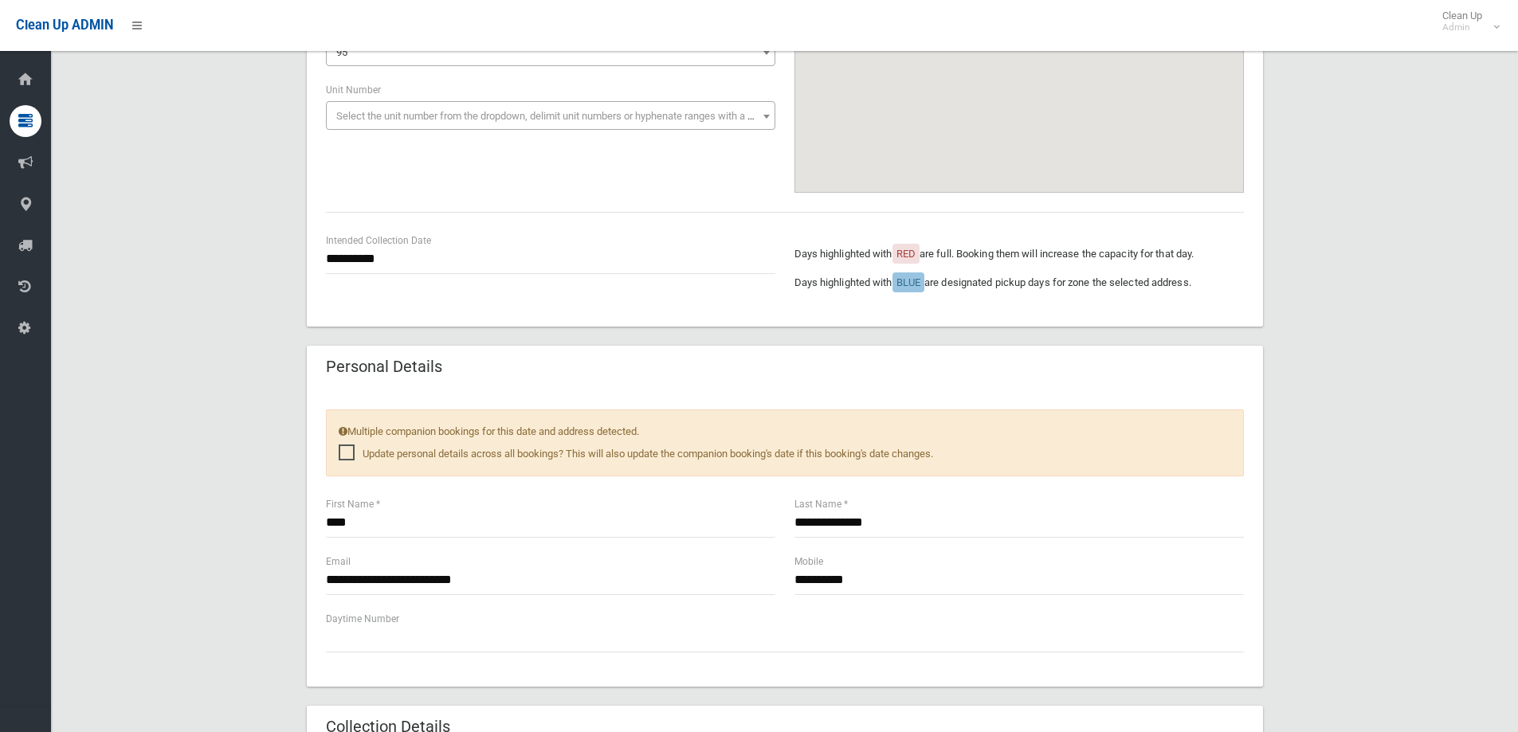
scroll to position [399, 0]
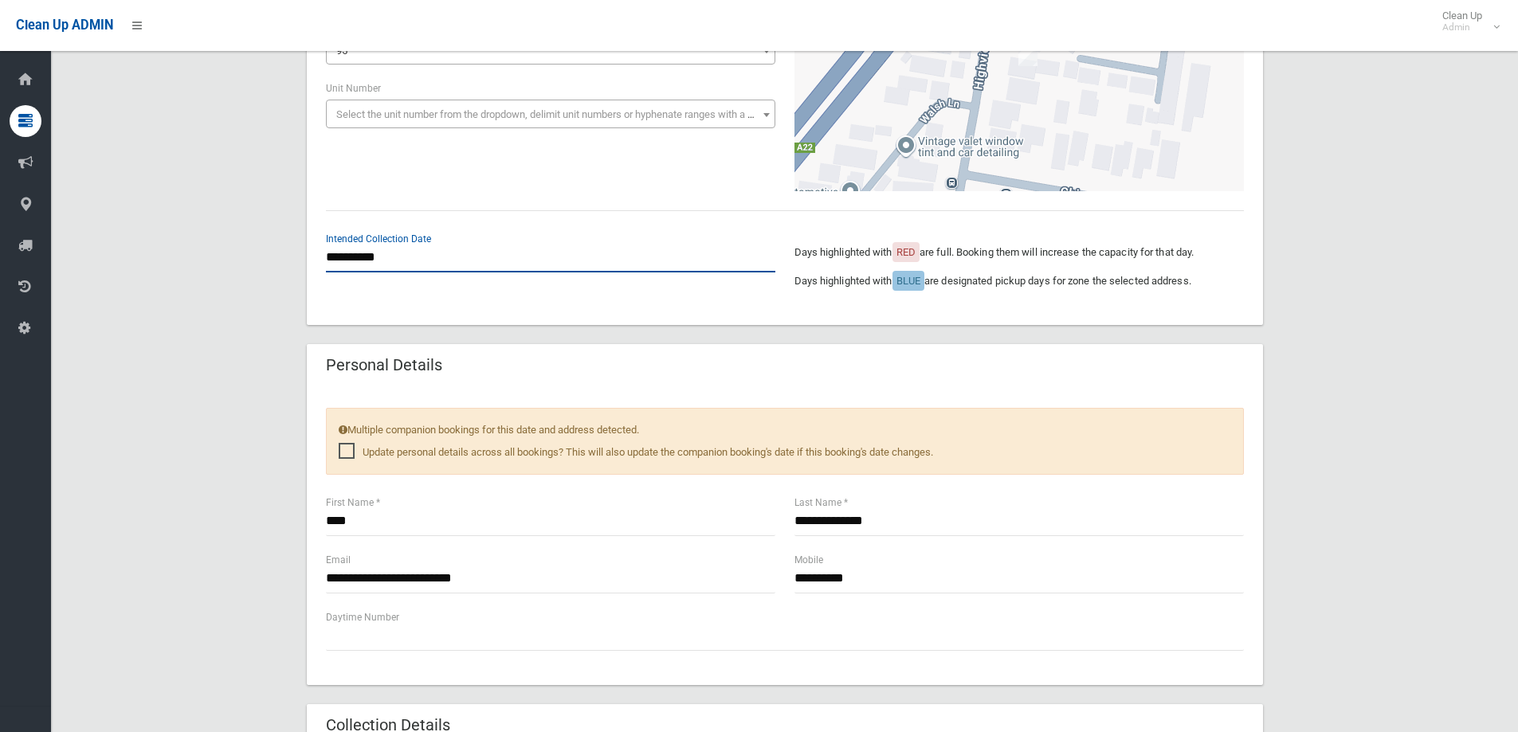
click at [399, 259] on input "**********" at bounding box center [551, 257] width 450 height 29
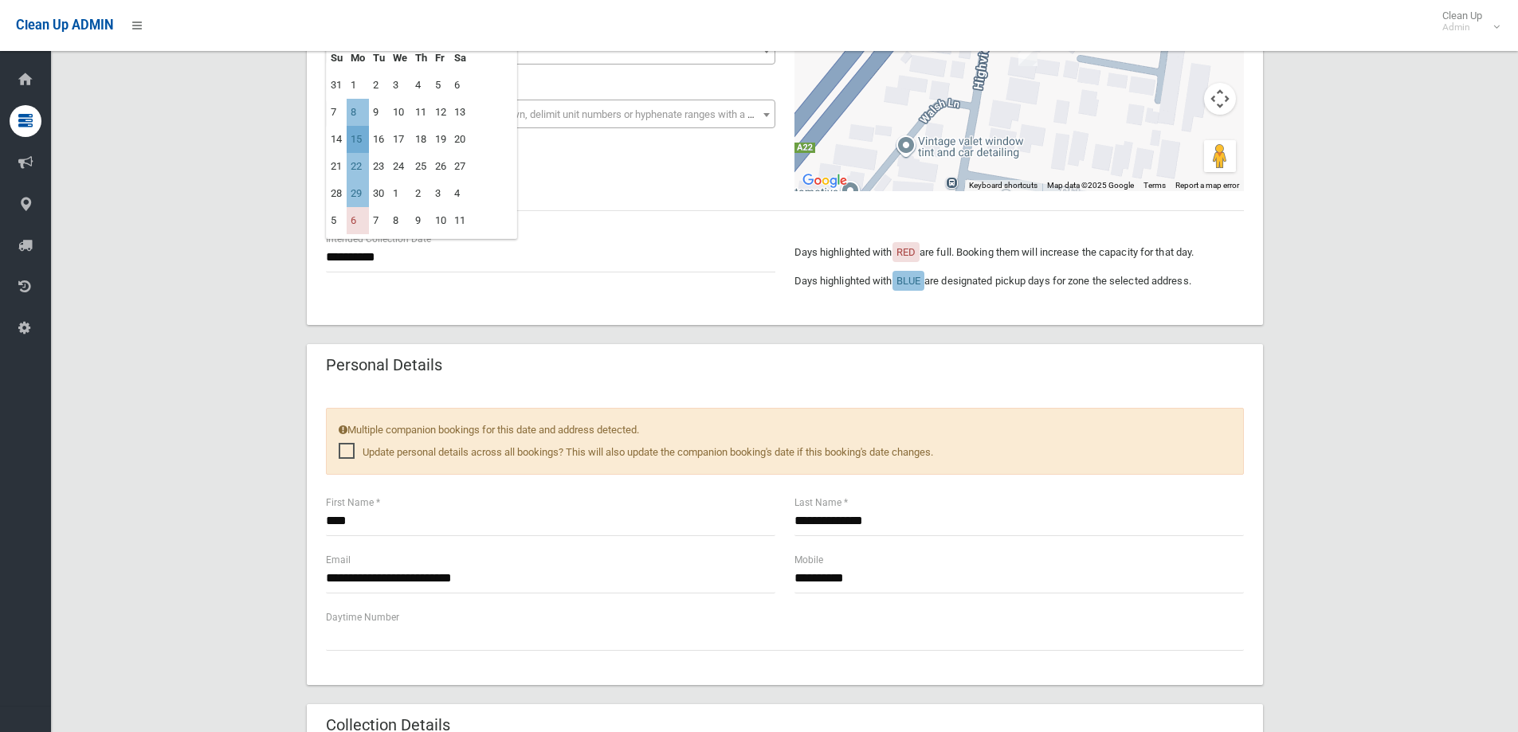
click at [359, 140] on td "15" at bounding box center [358, 139] width 22 height 27
type input "**********"
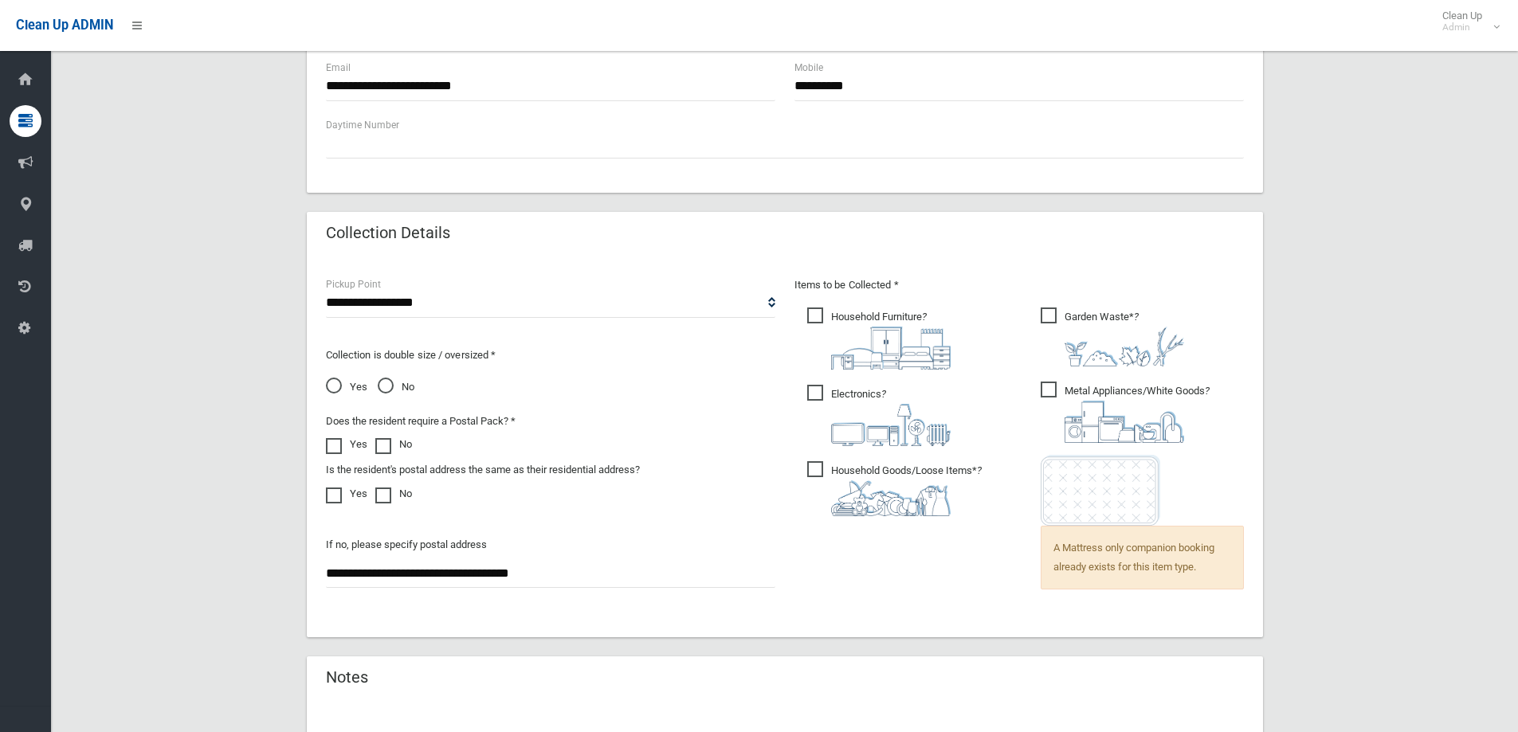
scroll to position [1036, 0]
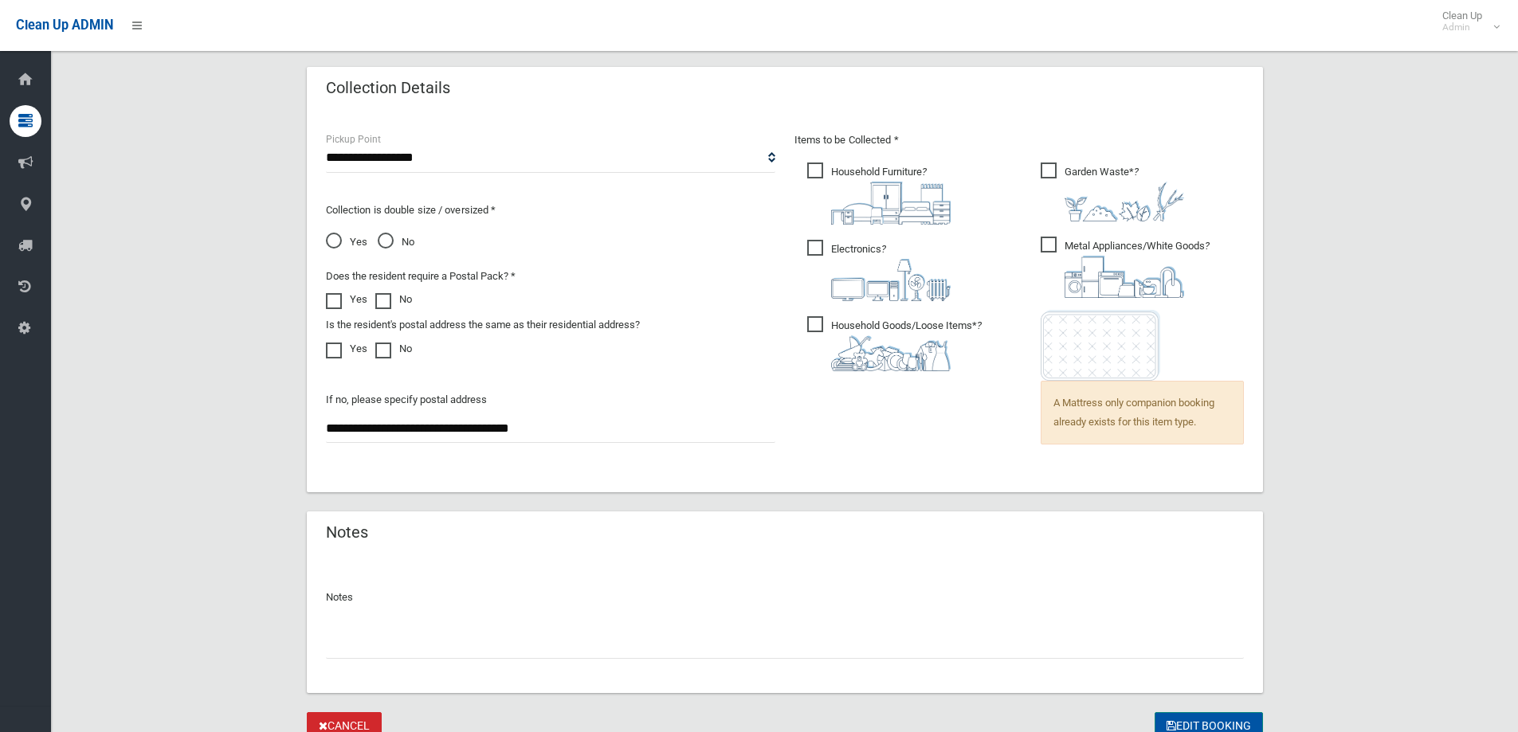
click at [1196, 718] on button "Edit Booking" at bounding box center [1209, 727] width 108 height 29
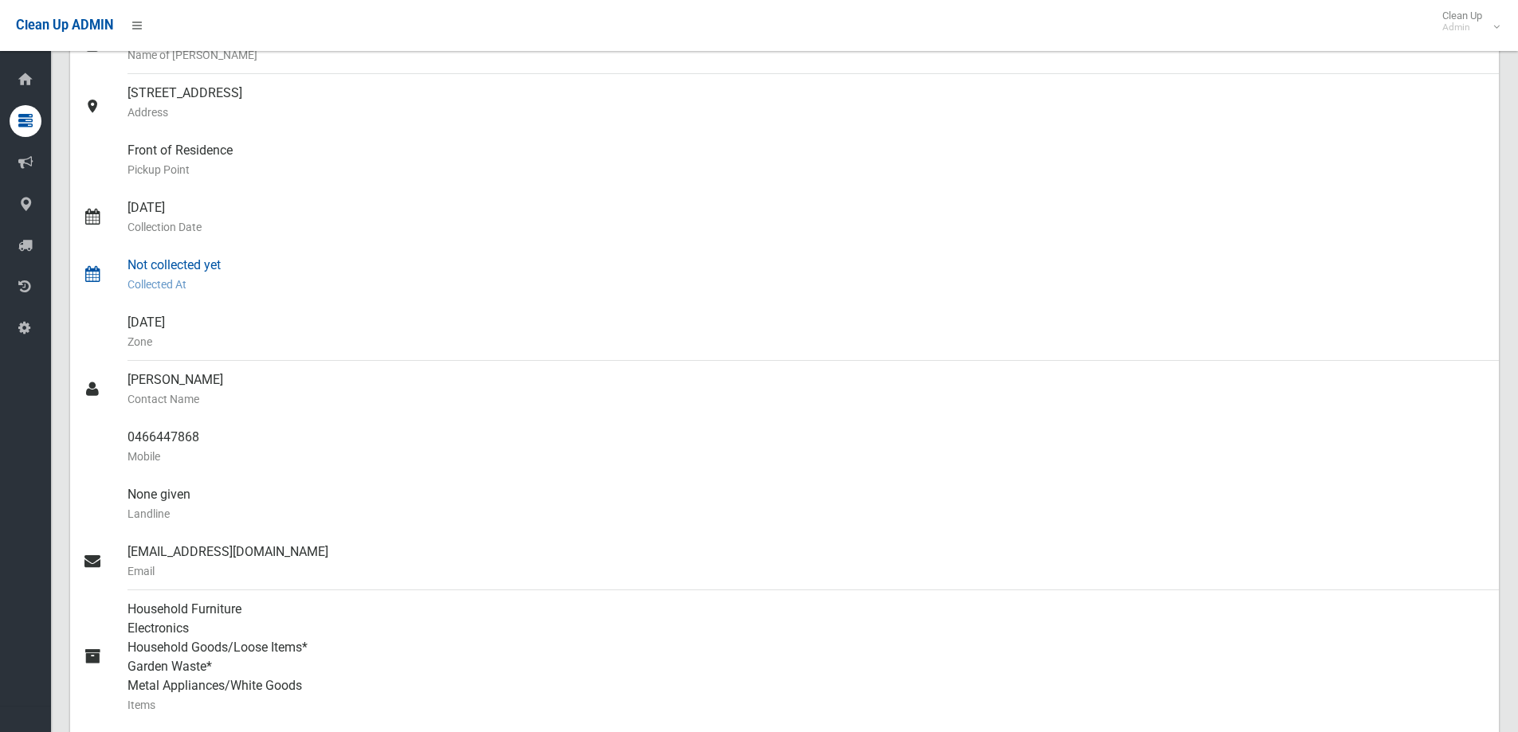
scroll to position [239, 0]
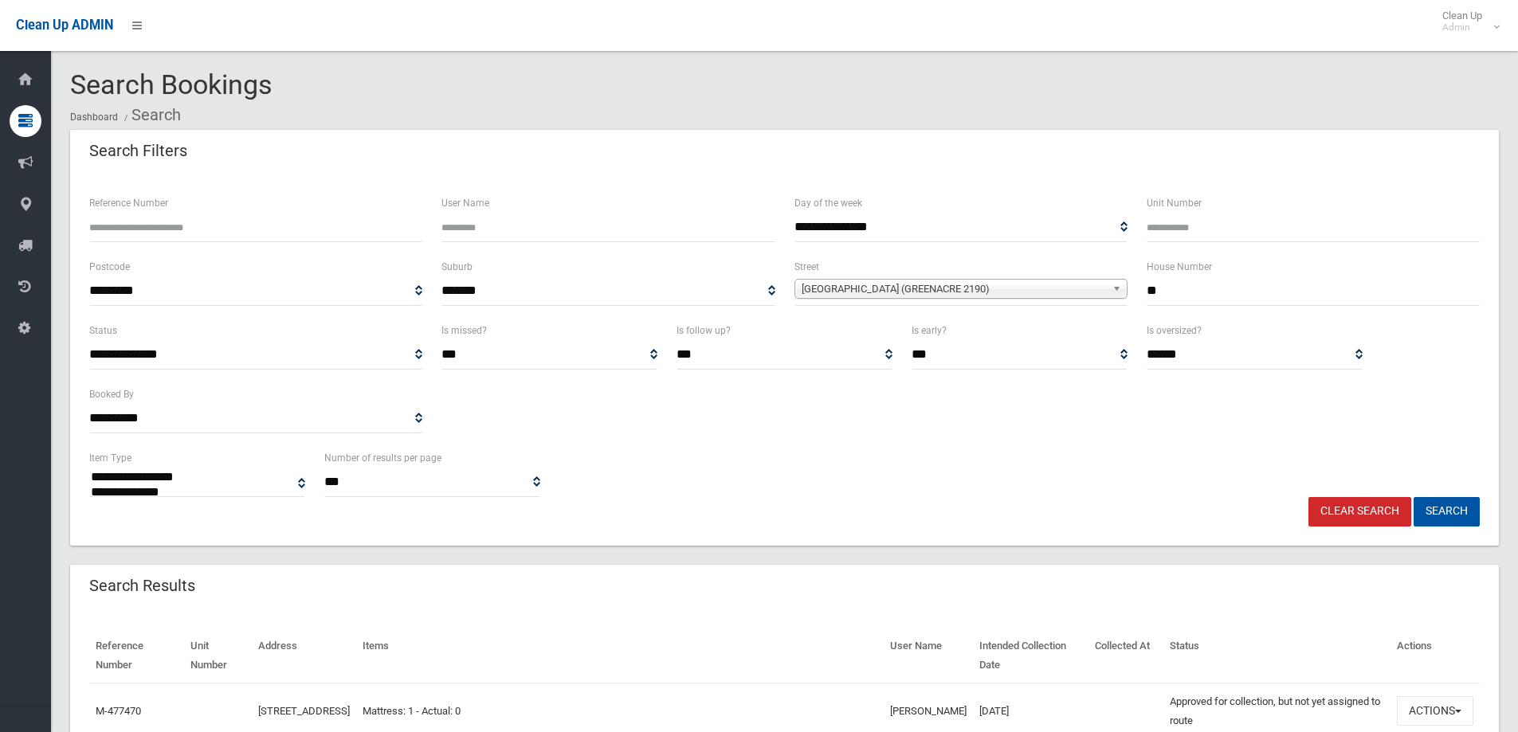
select select
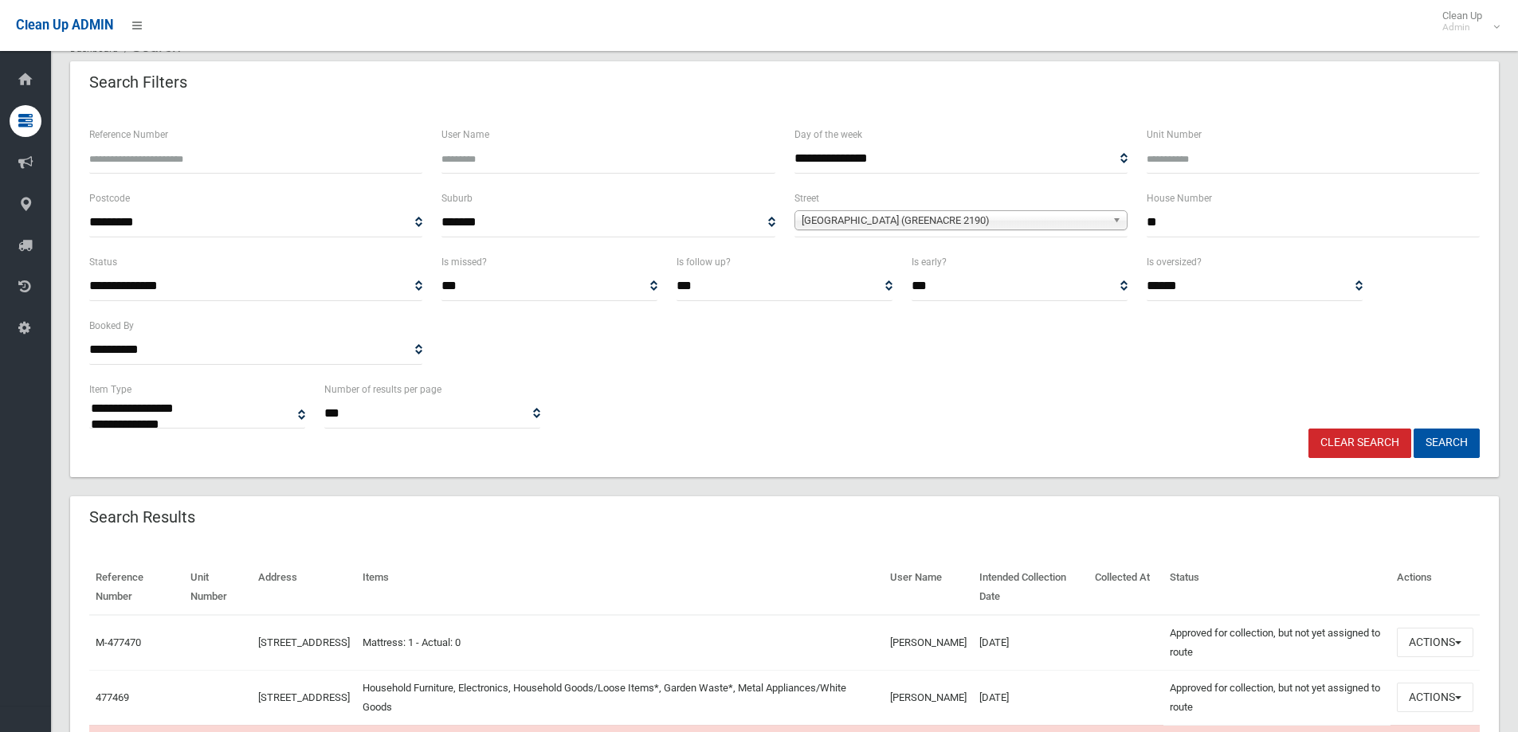
scroll to position [239, 0]
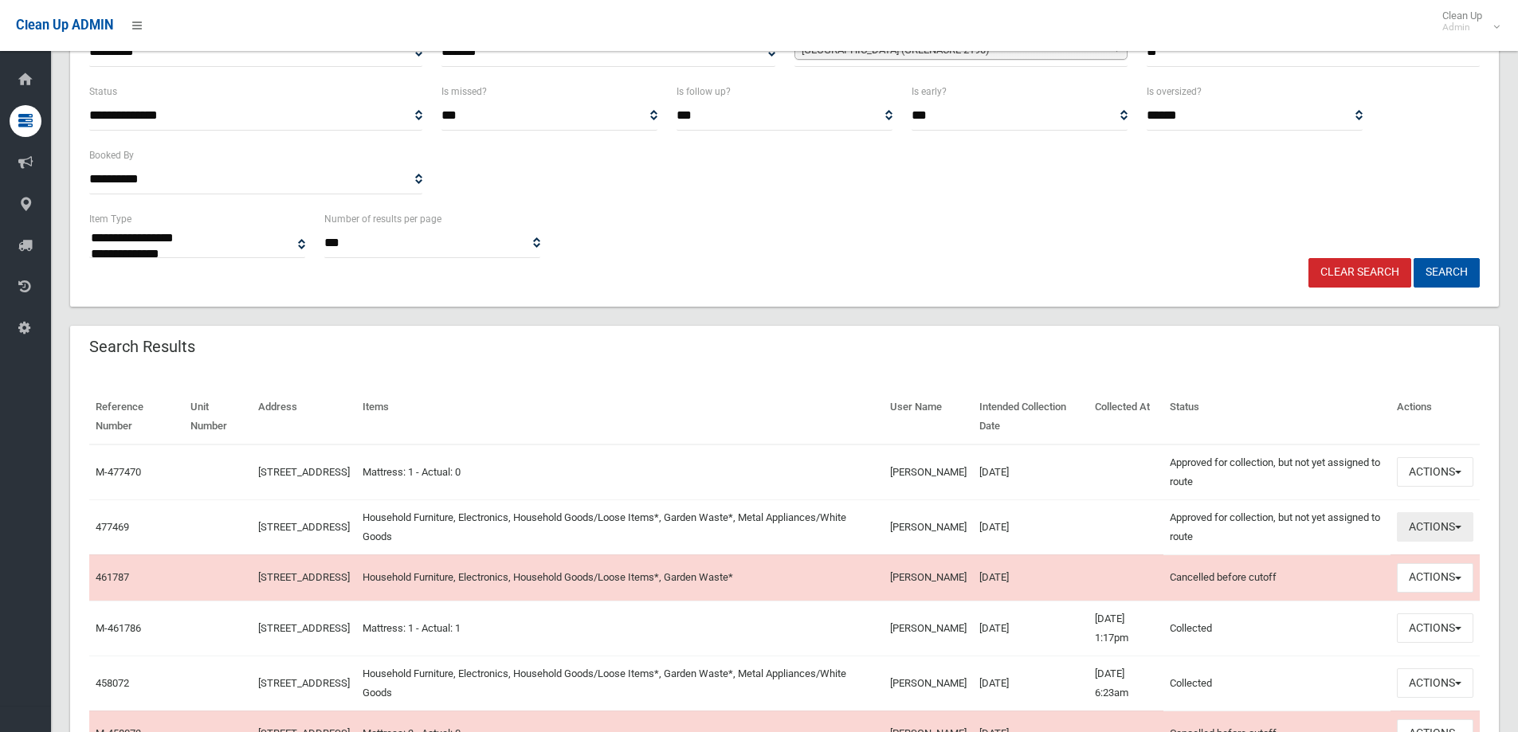
click at [1424, 532] on button "Actions" at bounding box center [1435, 526] width 77 height 29
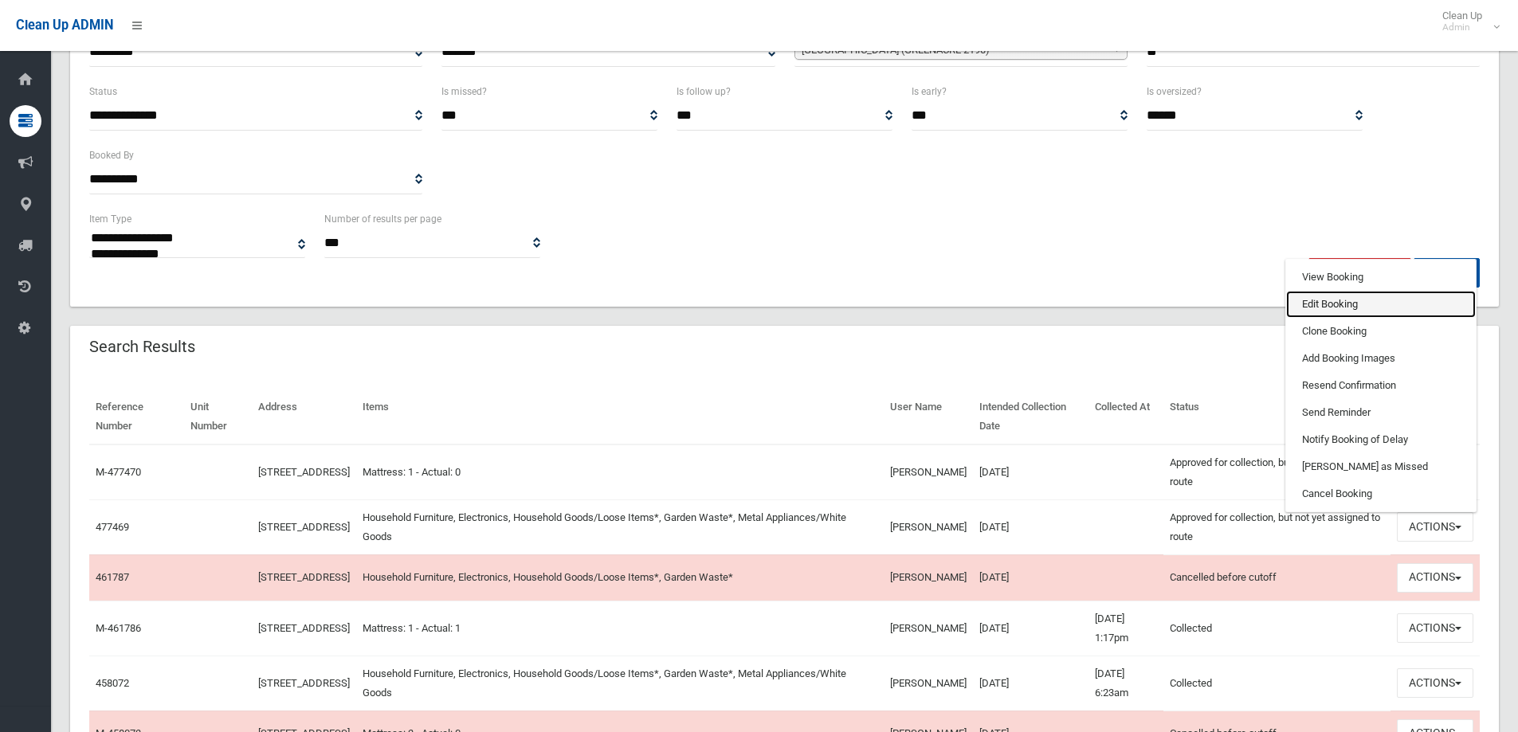
click at [1337, 305] on link "Edit Booking" at bounding box center [1381, 304] width 190 height 27
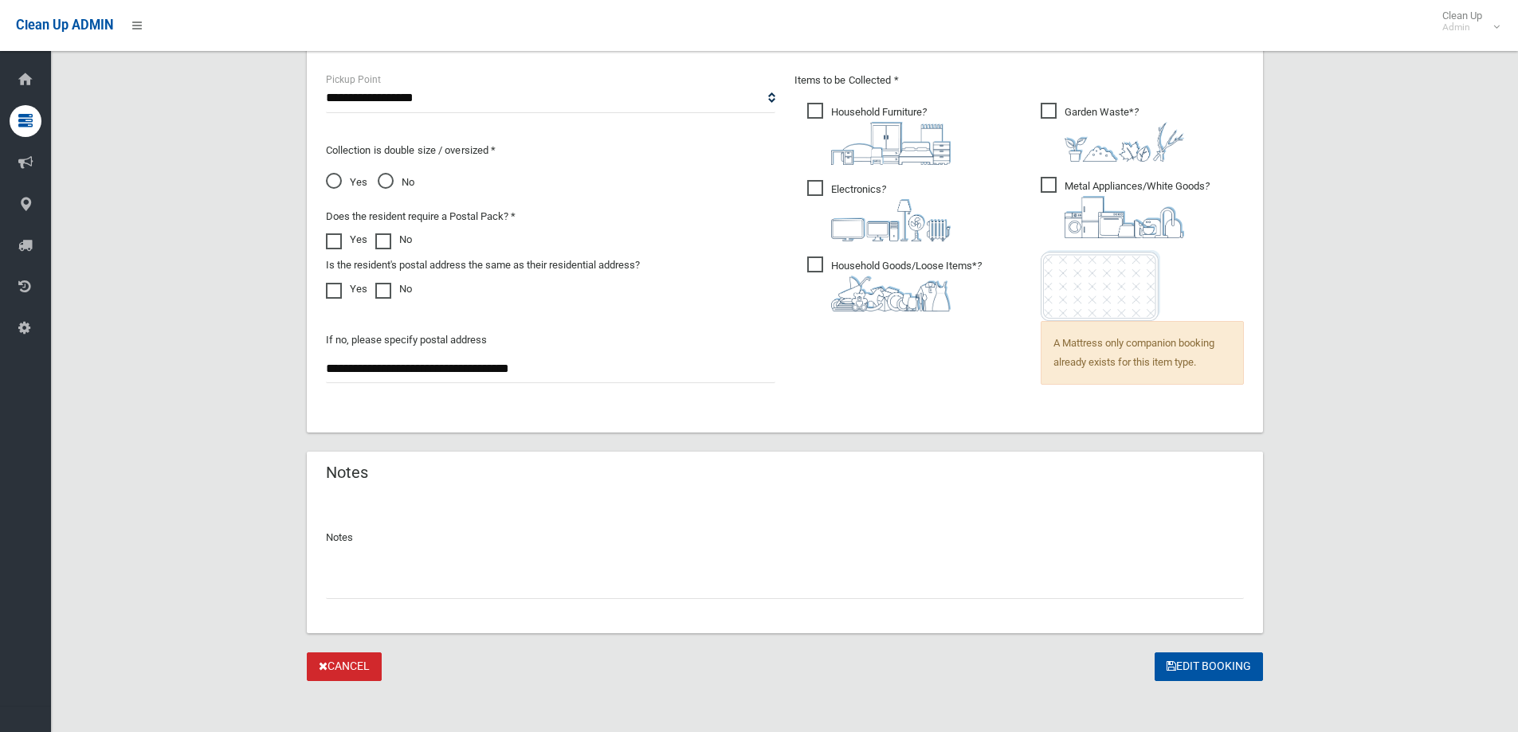
scroll to position [1102, 0]
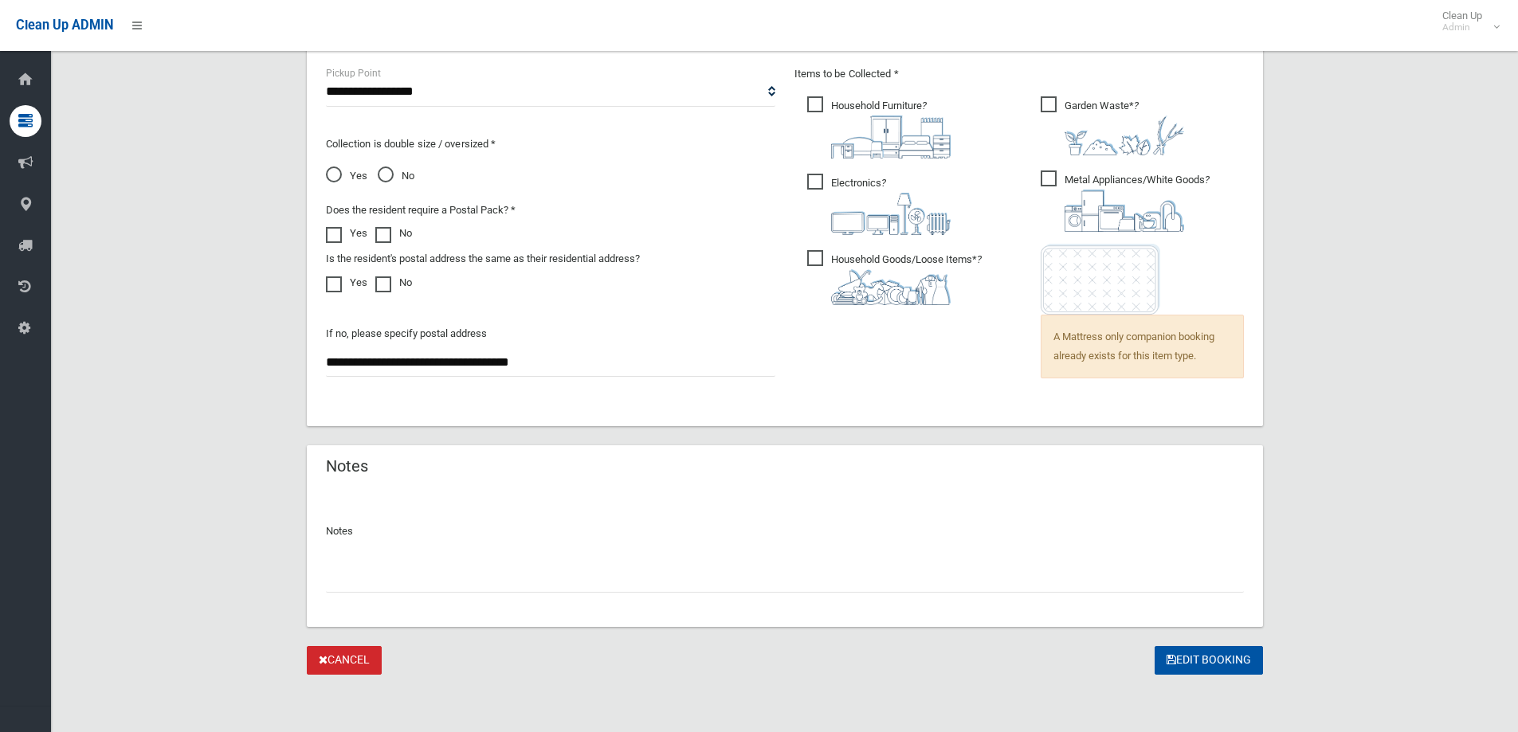
click at [359, 585] on input "text" at bounding box center [785, 578] width 918 height 29
type input "**********"
click at [1187, 660] on button "Edit Booking" at bounding box center [1209, 660] width 108 height 29
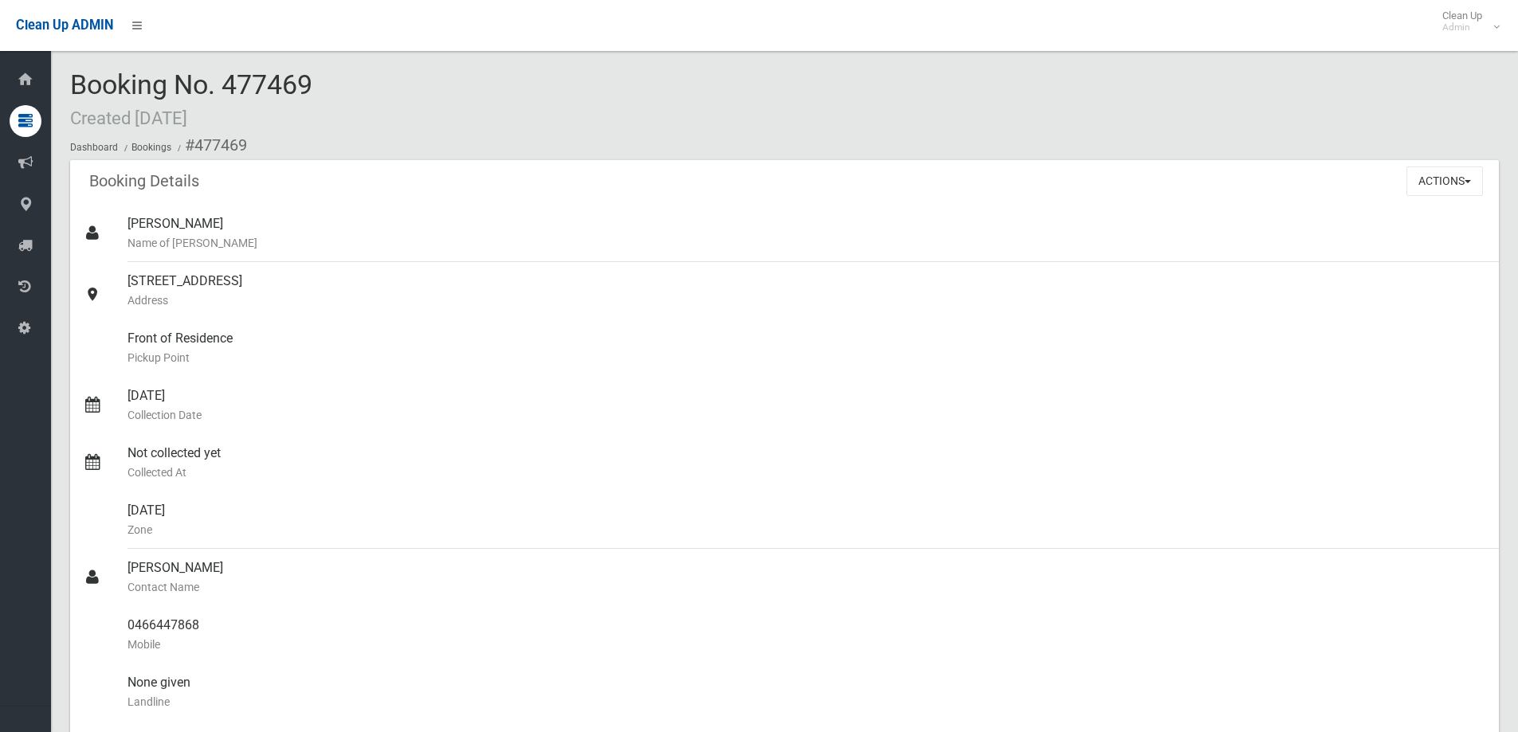
click at [394, 135] on ol "Dashboard Bookings #477469" at bounding box center [784, 145] width 1429 height 29
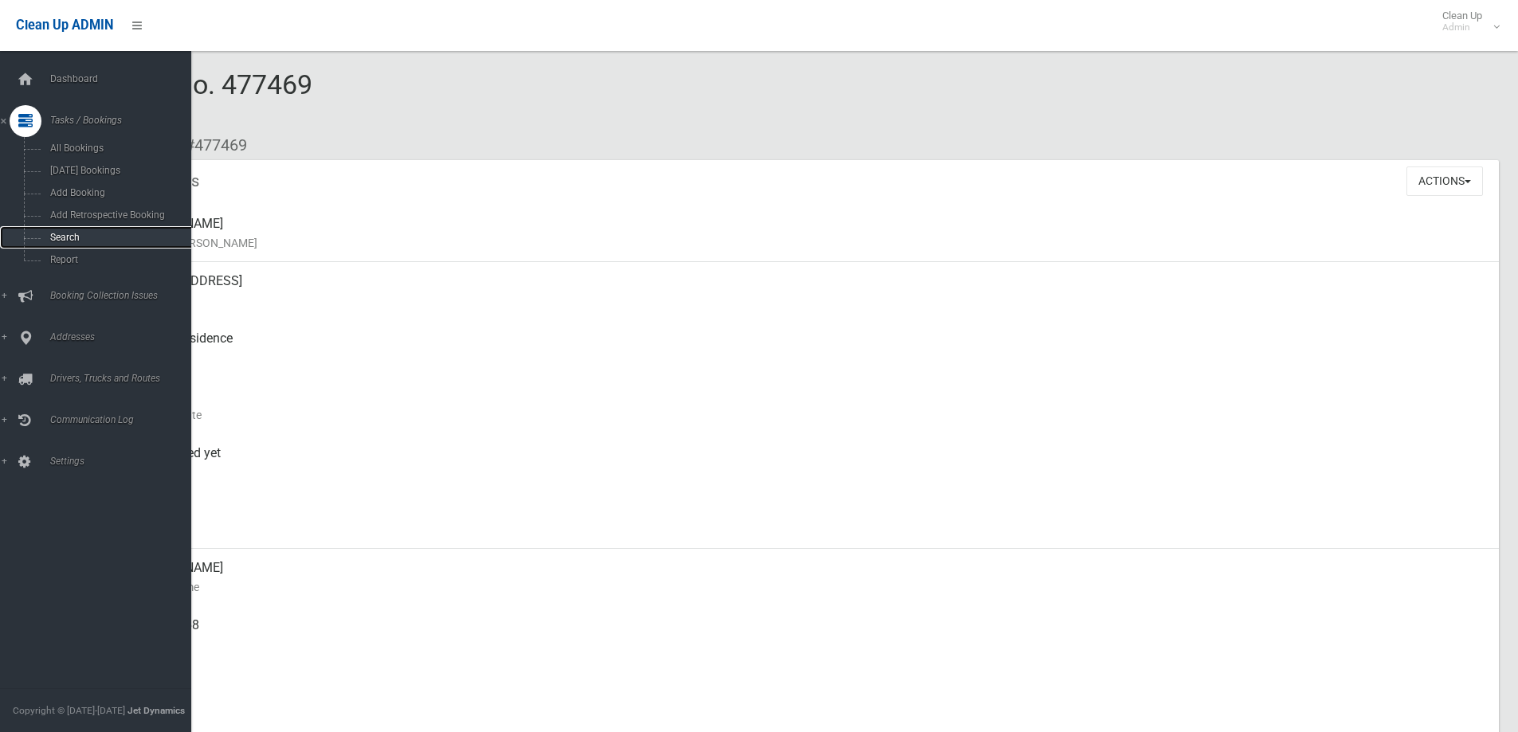
click at [65, 230] on link "Search" at bounding box center [101, 237] width 203 height 22
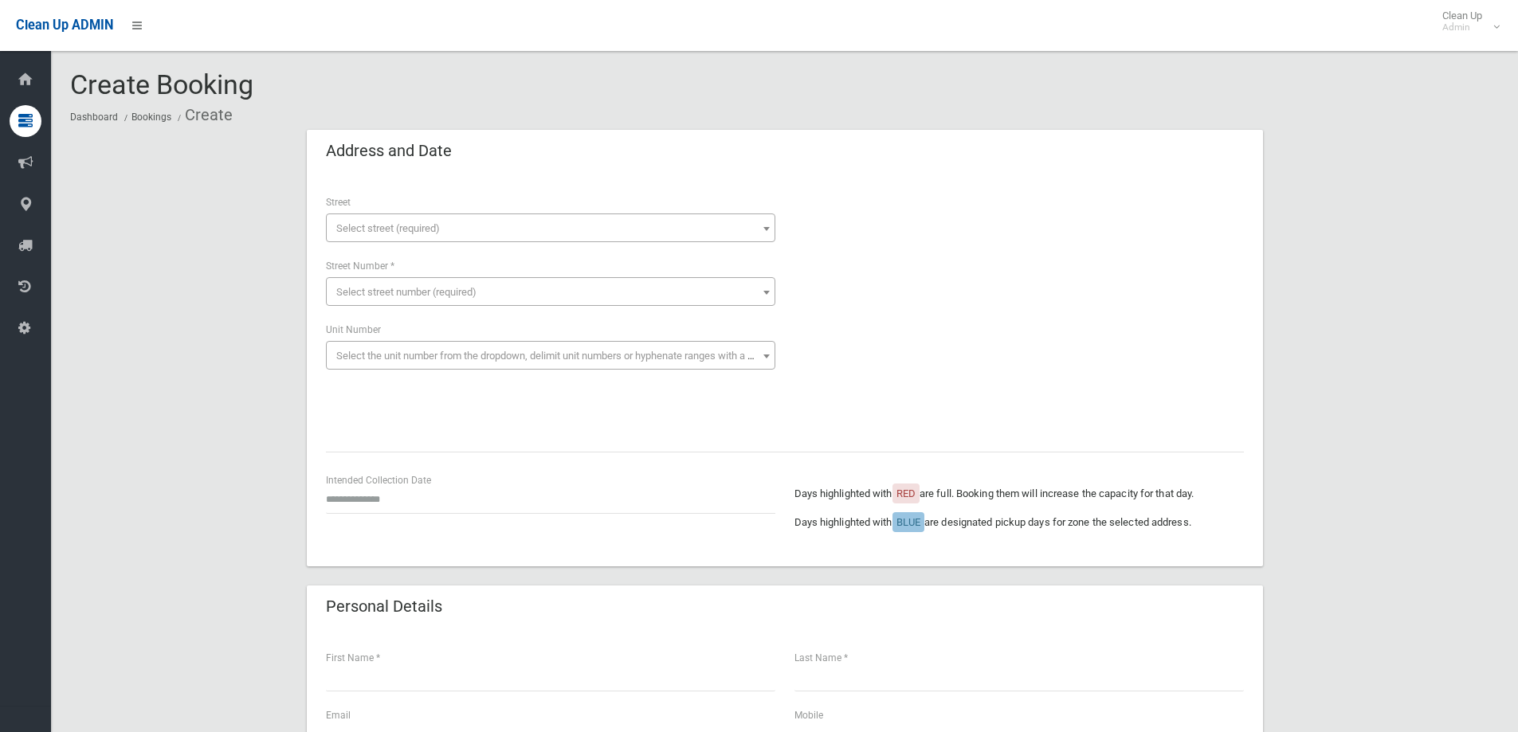
click at [370, 233] on span "Select street (required)" at bounding box center [388, 228] width 104 height 12
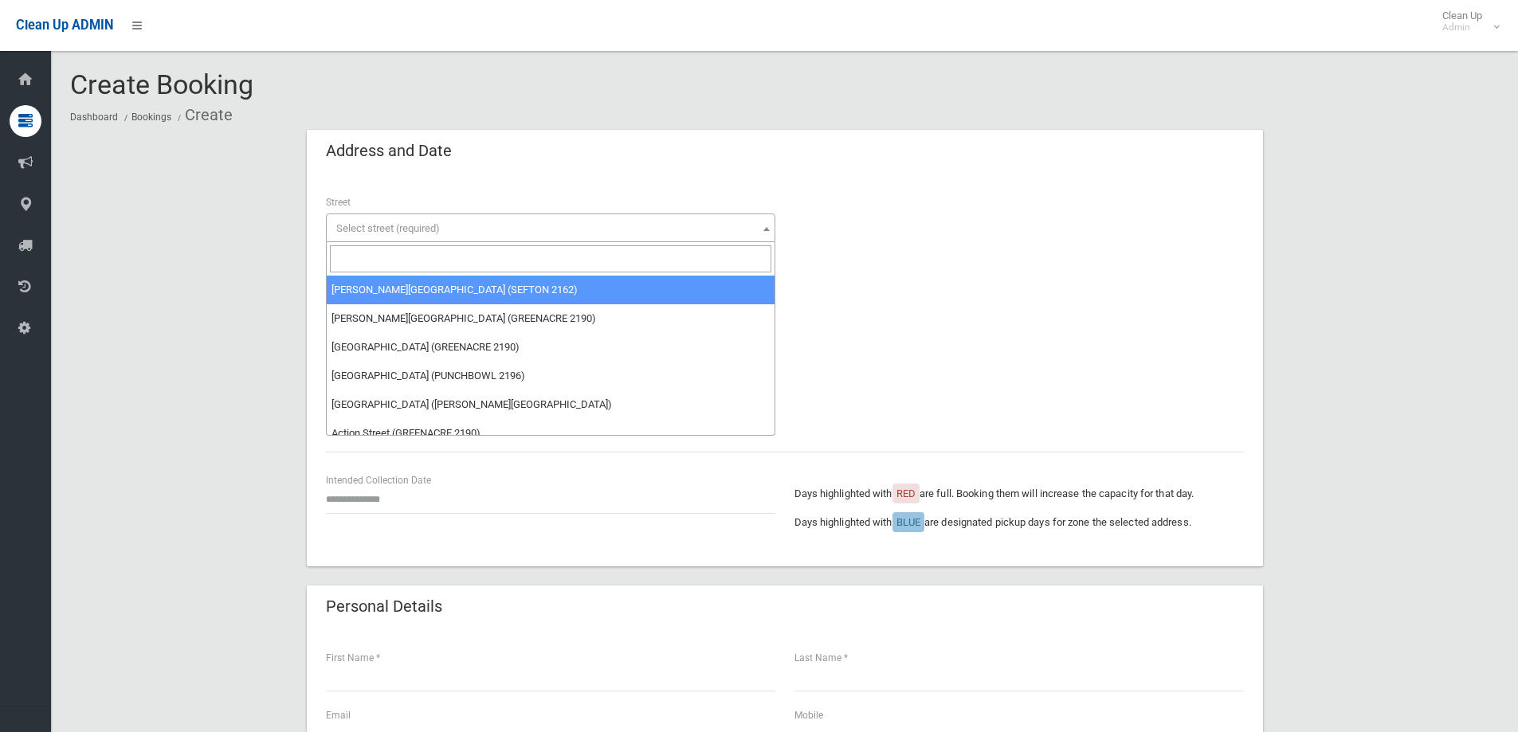
click at [366, 259] on input "search" at bounding box center [551, 258] width 442 height 27
type input "*"
click at [523, 167] on div "Address and Date" at bounding box center [785, 152] width 956 height 45
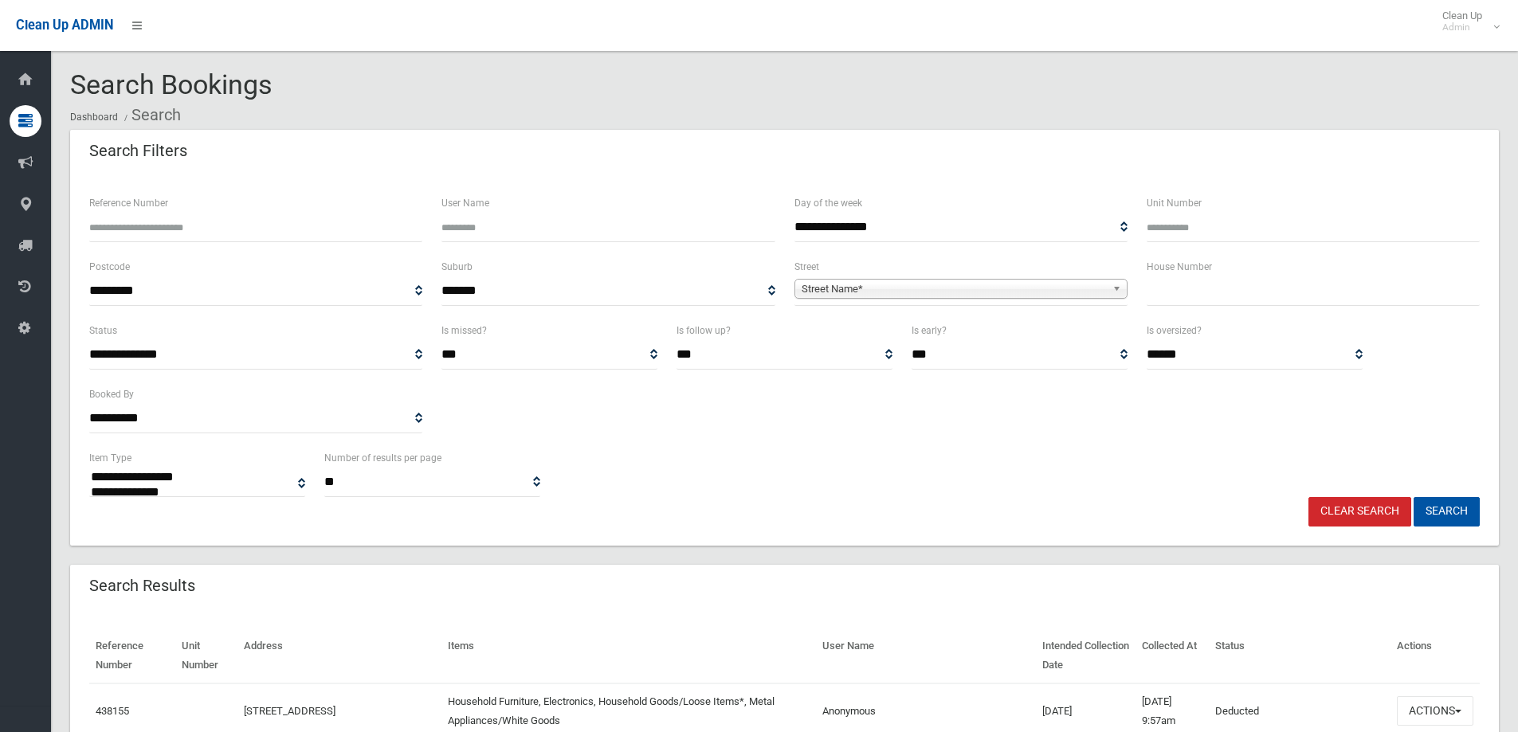
select select
click at [836, 298] on div "Street Name*" at bounding box center [961, 289] width 333 height 20
type input "*****"
click at [860, 331] on li "Allam bee Crescent (BEVERLY HILLS 2209)" at bounding box center [961, 334] width 325 height 20
click at [1174, 298] on input "text" at bounding box center [1313, 291] width 333 height 29
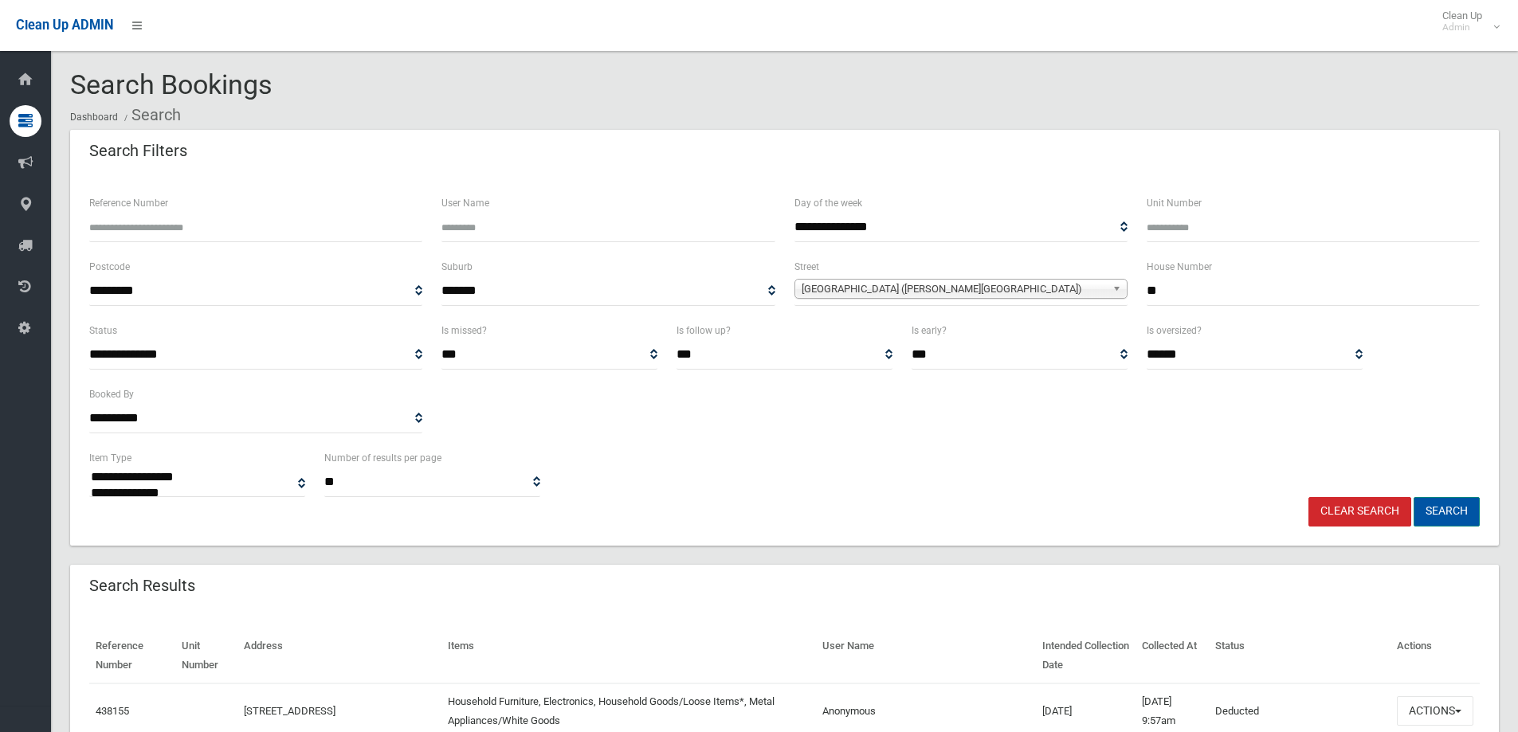
type input "**"
click at [1458, 501] on button "Search" at bounding box center [1447, 511] width 66 height 29
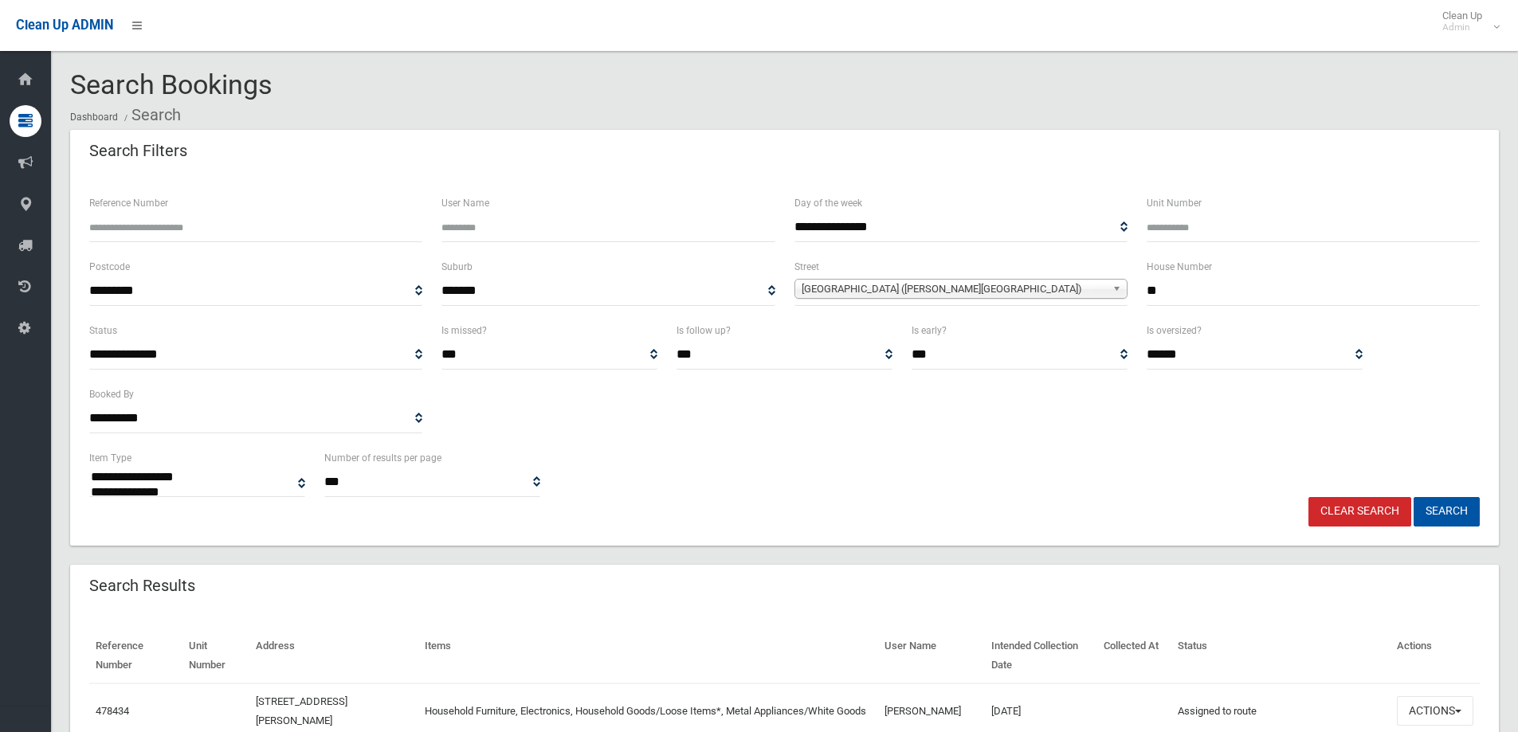
select select
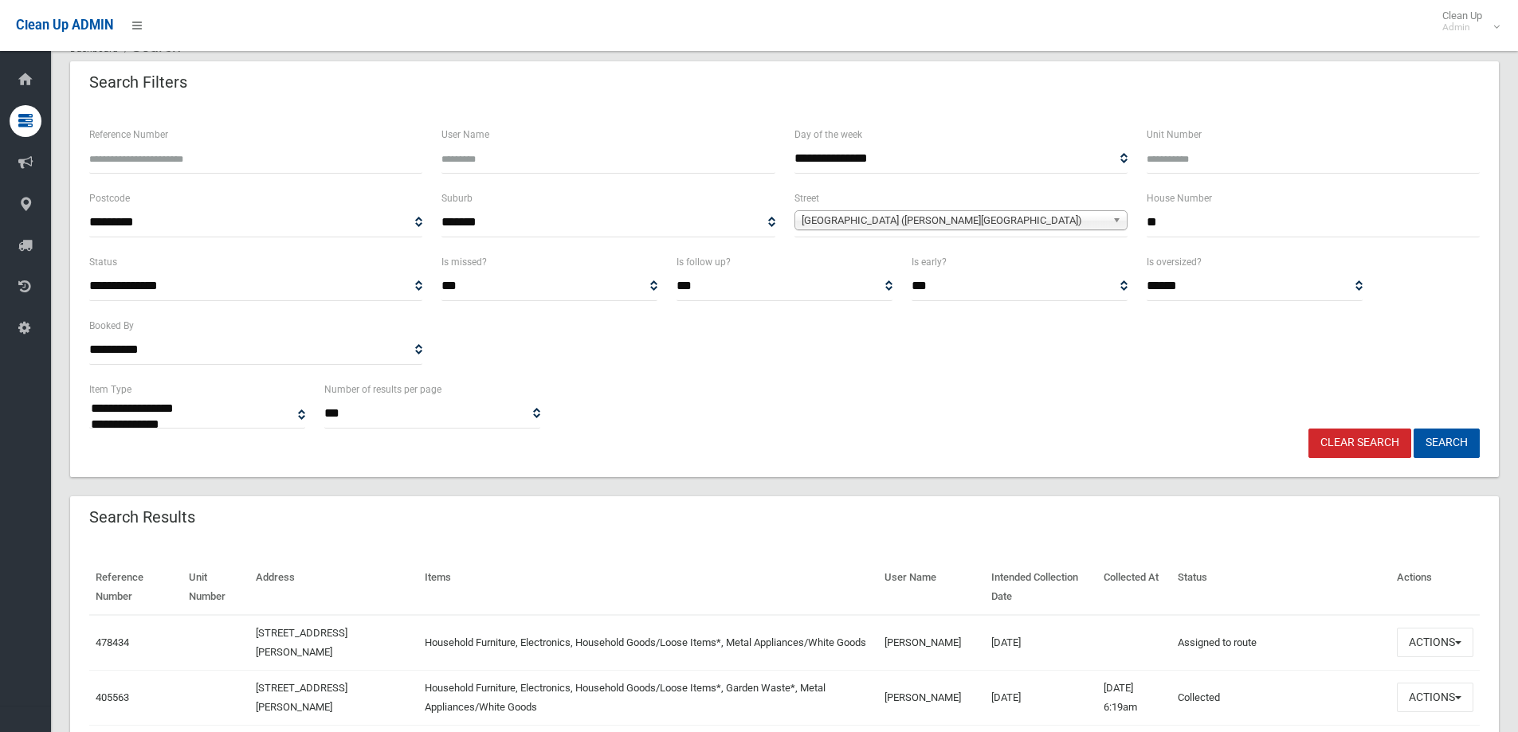
scroll to position [239, 0]
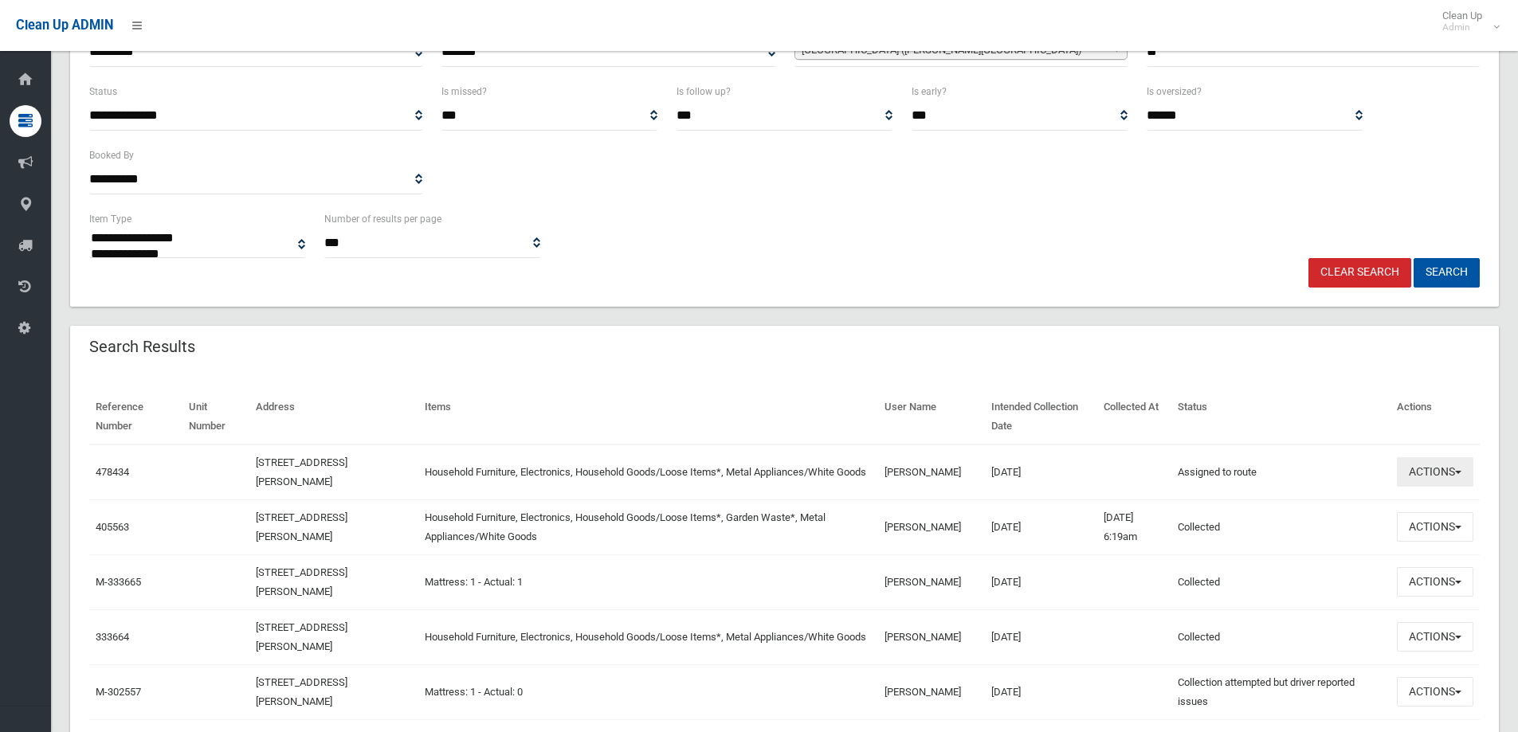
click at [1441, 471] on button "Actions" at bounding box center [1435, 472] width 77 height 29
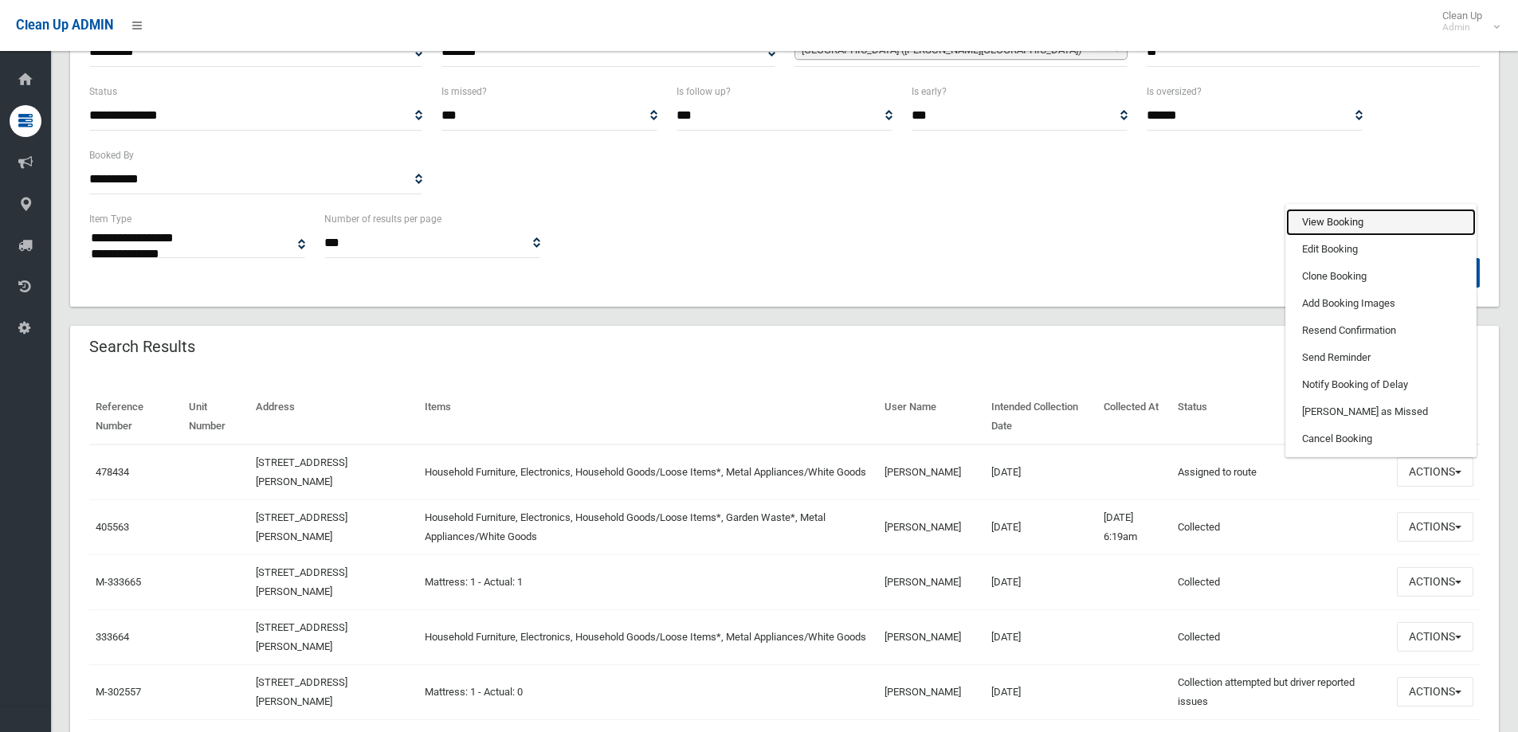
click at [1362, 227] on link "View Booking" at bounding box center [1381, 222] width 190 height 27
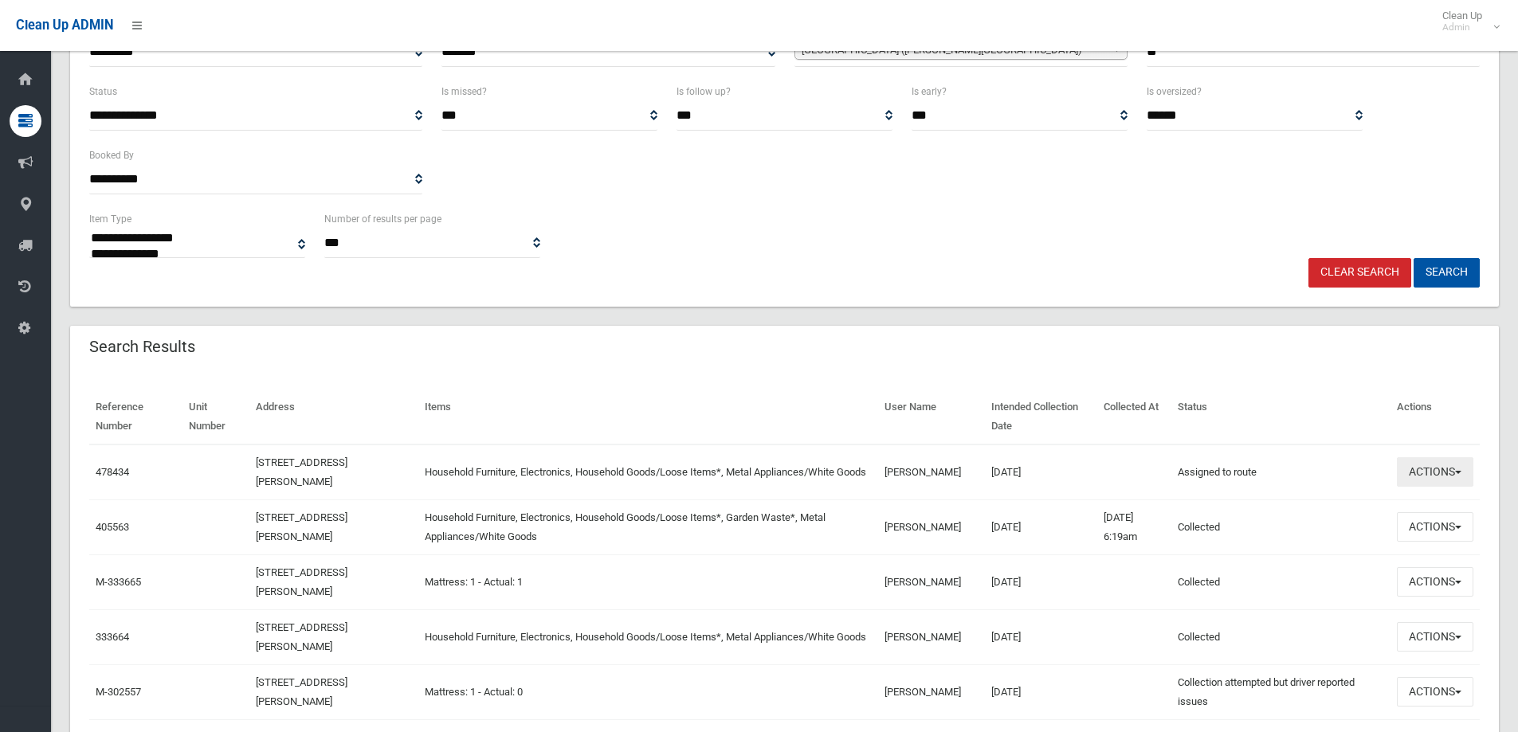
click at [1439, 475] on button "Actions" at bounding box center [1435, 472] width 77 height 29
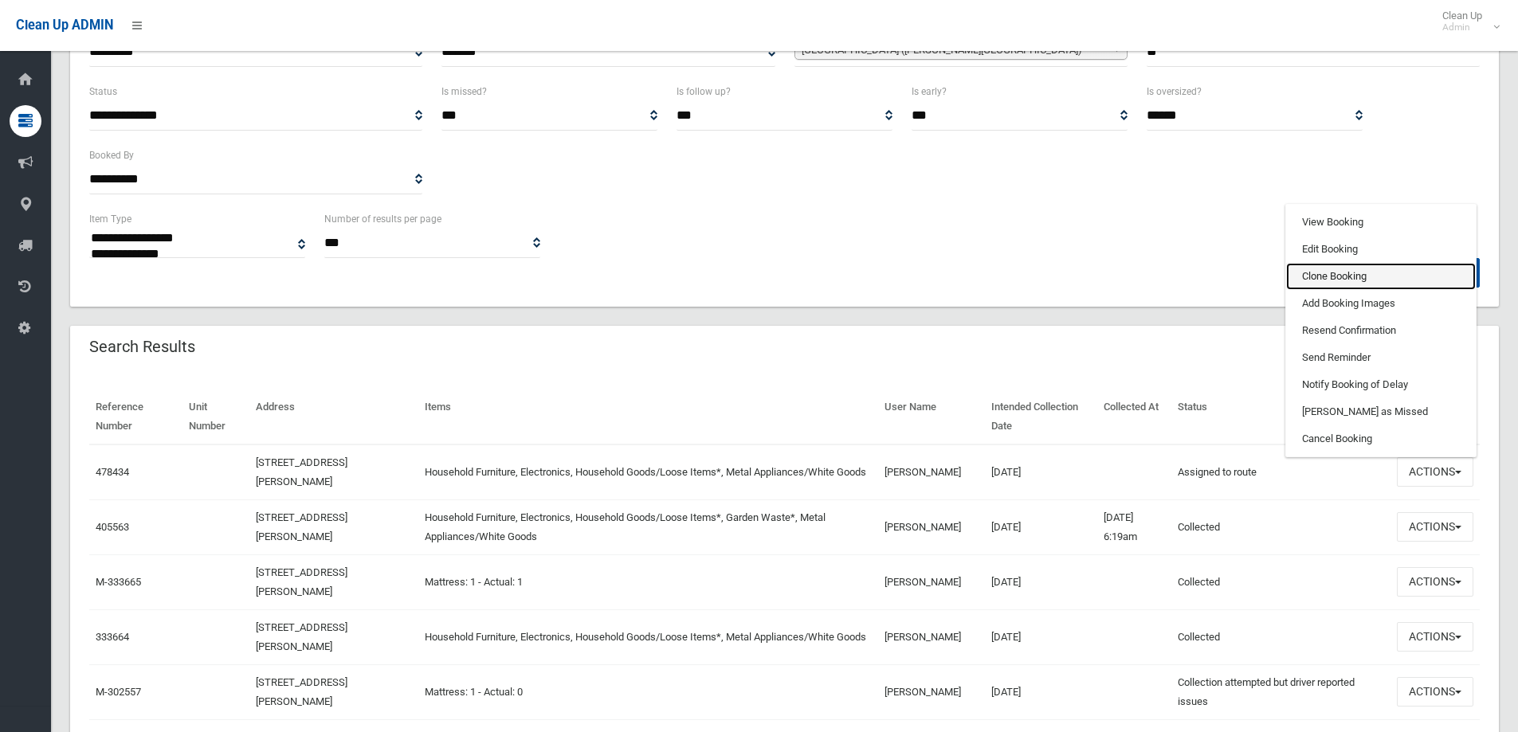
click at [1321, 281] on link "Clone Booking" at bounding box center [1381, 276] width 190 height 27
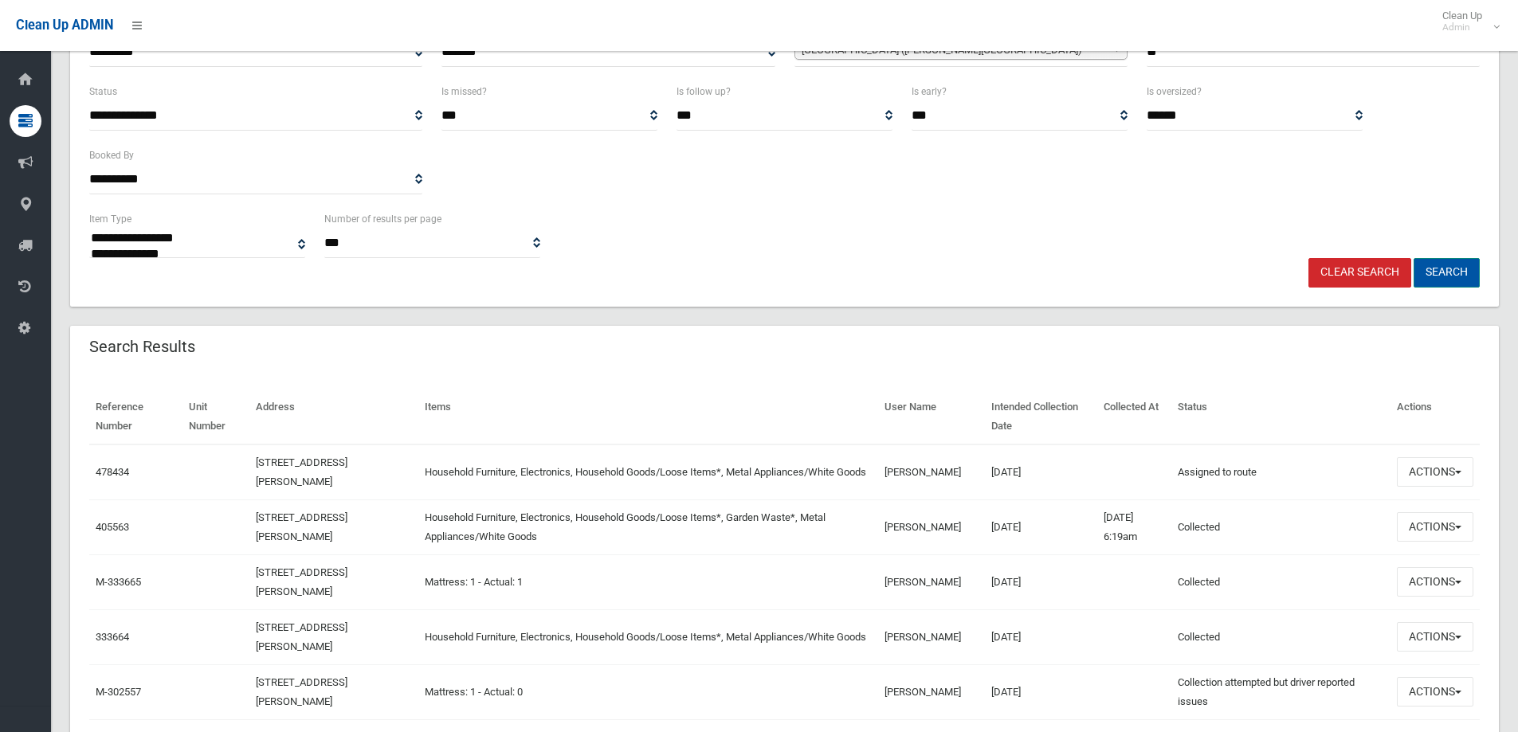
click at [1454, 273] on button "Search" at bounding box center [1447, 272] width 66 height 29
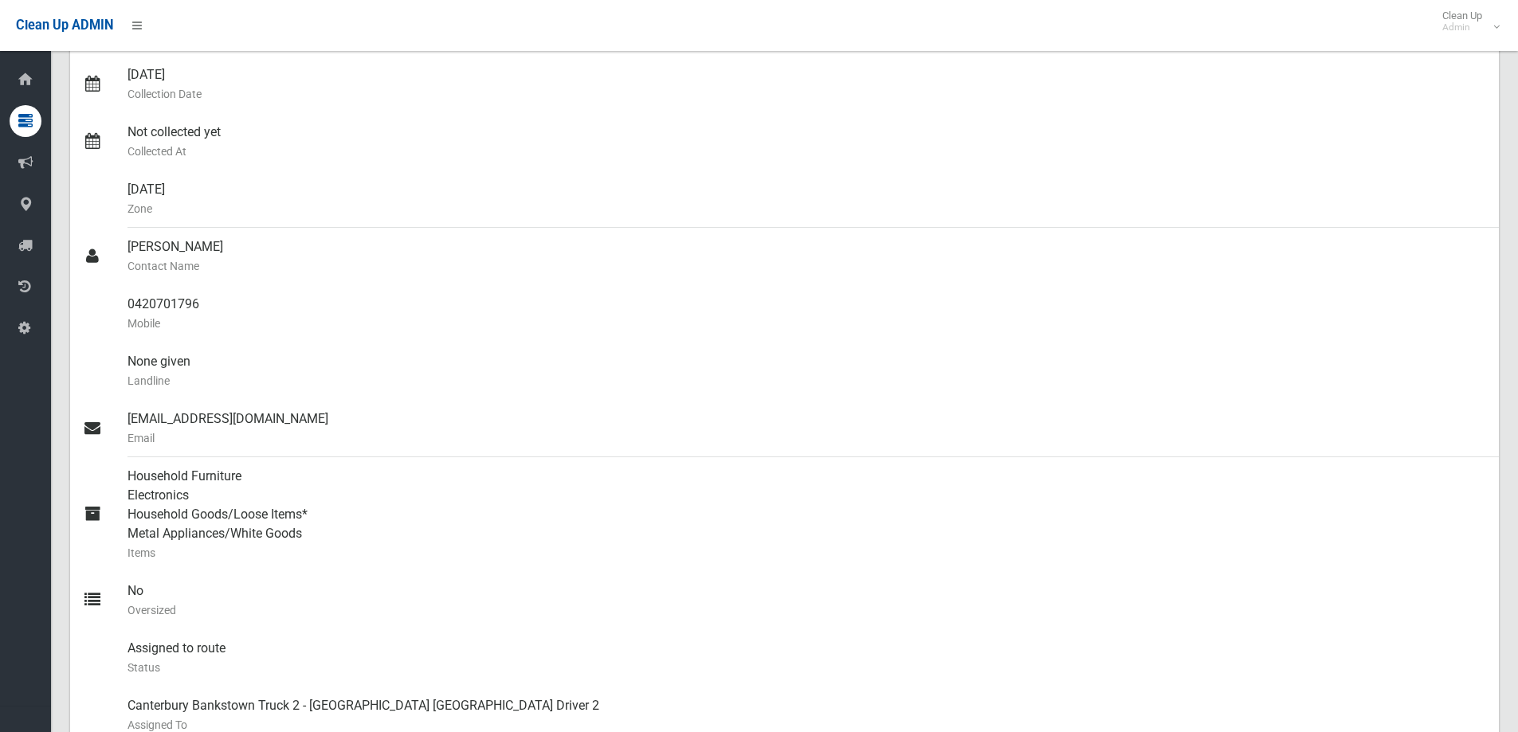
scroll to position [141, 0]
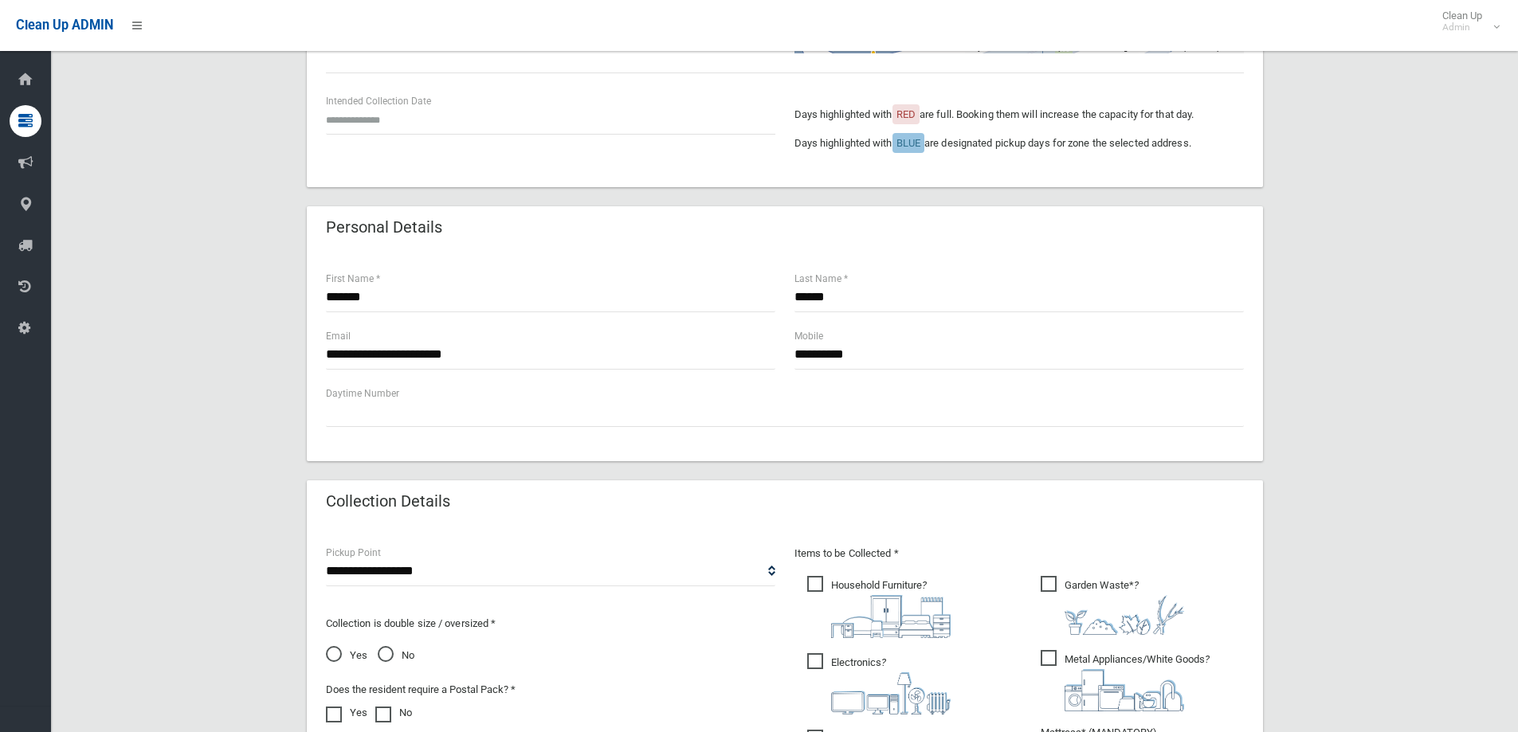
scroll to position [558, 0]
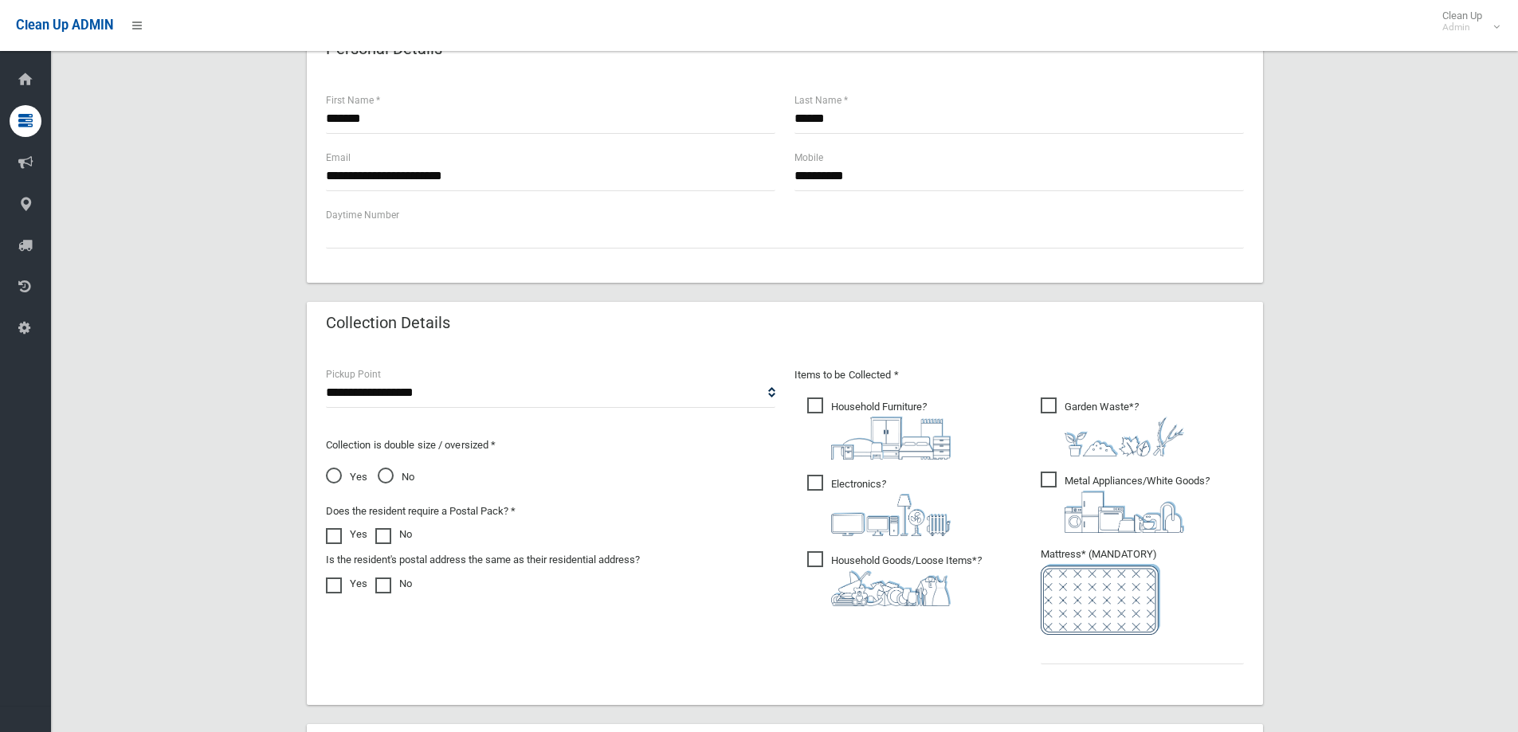
click at [821, 399] on span "Household Furniture ?" at bounding box center [878, 429] width 143 height 62
click at [826, 473] on label "Electronics ?" at bounding box center [878, 504] width 143 height 65
click at [823, 557] on span "Household Goods/Loose Items* ?" at bounding box center [894, 579] width 175 height 55
click at [1059, 472] on span "Metal Appliances/White Goods ?" at bounding box center [1125, 502] width 169 height 61
click at [1055, 645] on input "text" at bounding box center [1142, 649] width 203 height 29
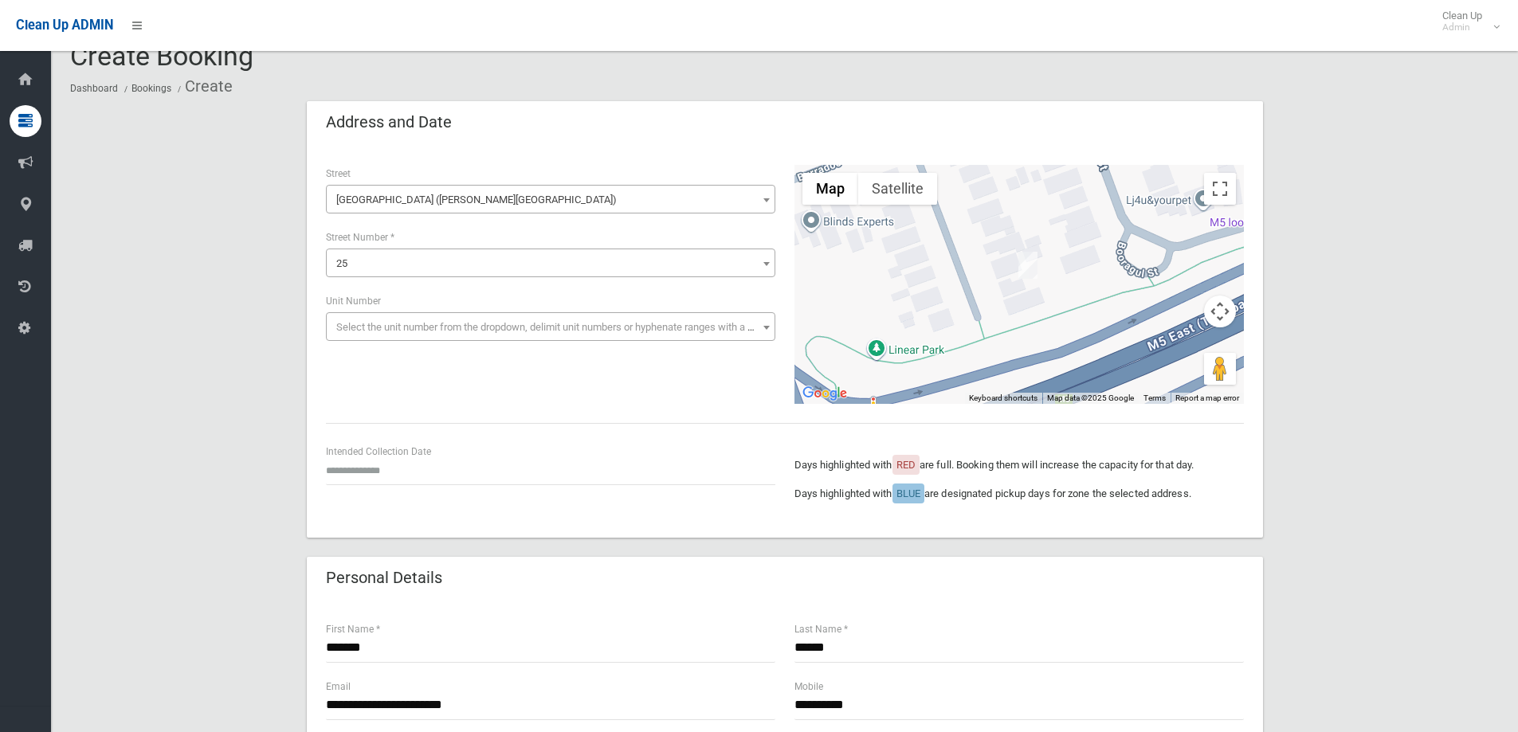
scroll to position [0, 0]
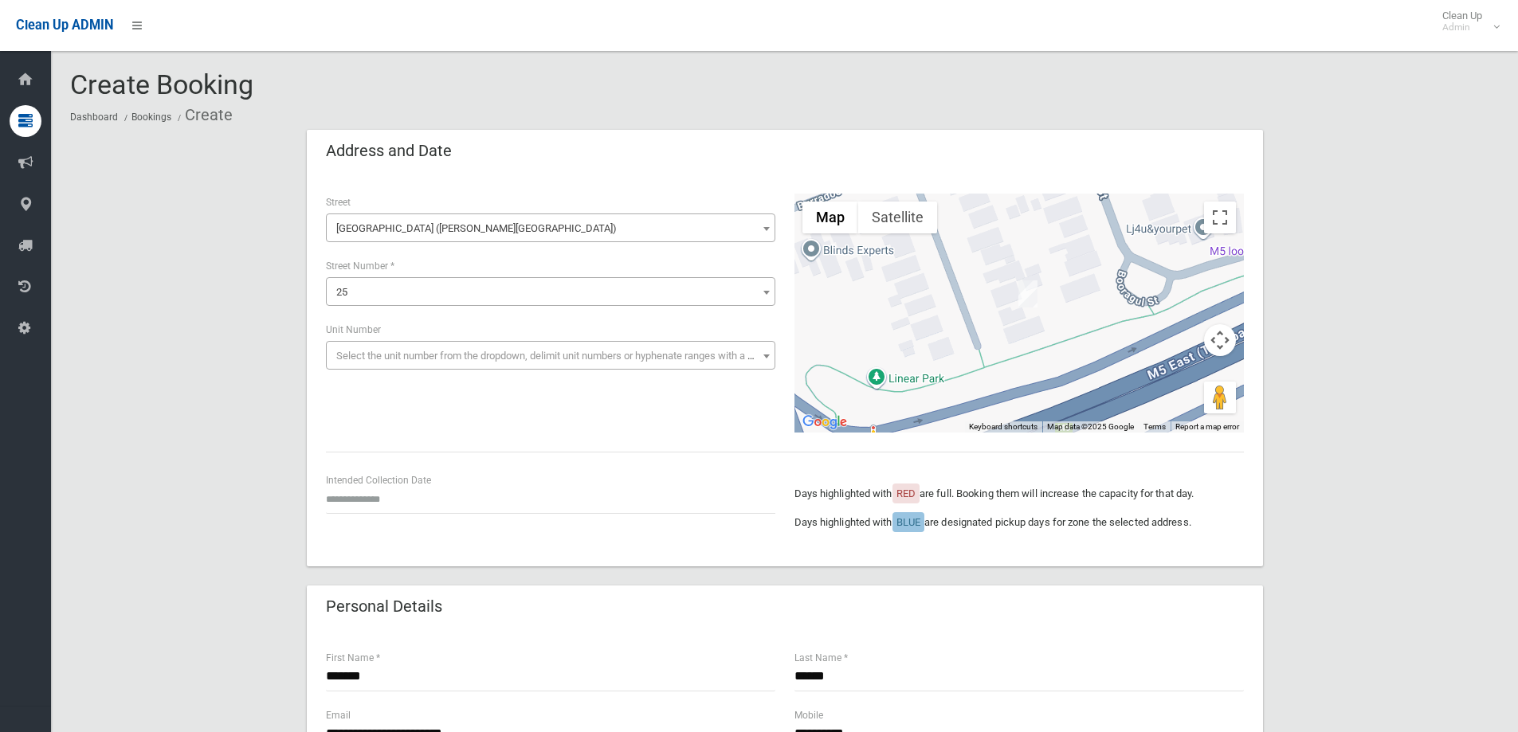
type input "*"
click at [393, 492] on input "text" at bounding box center [551, 499] width 450 height 29
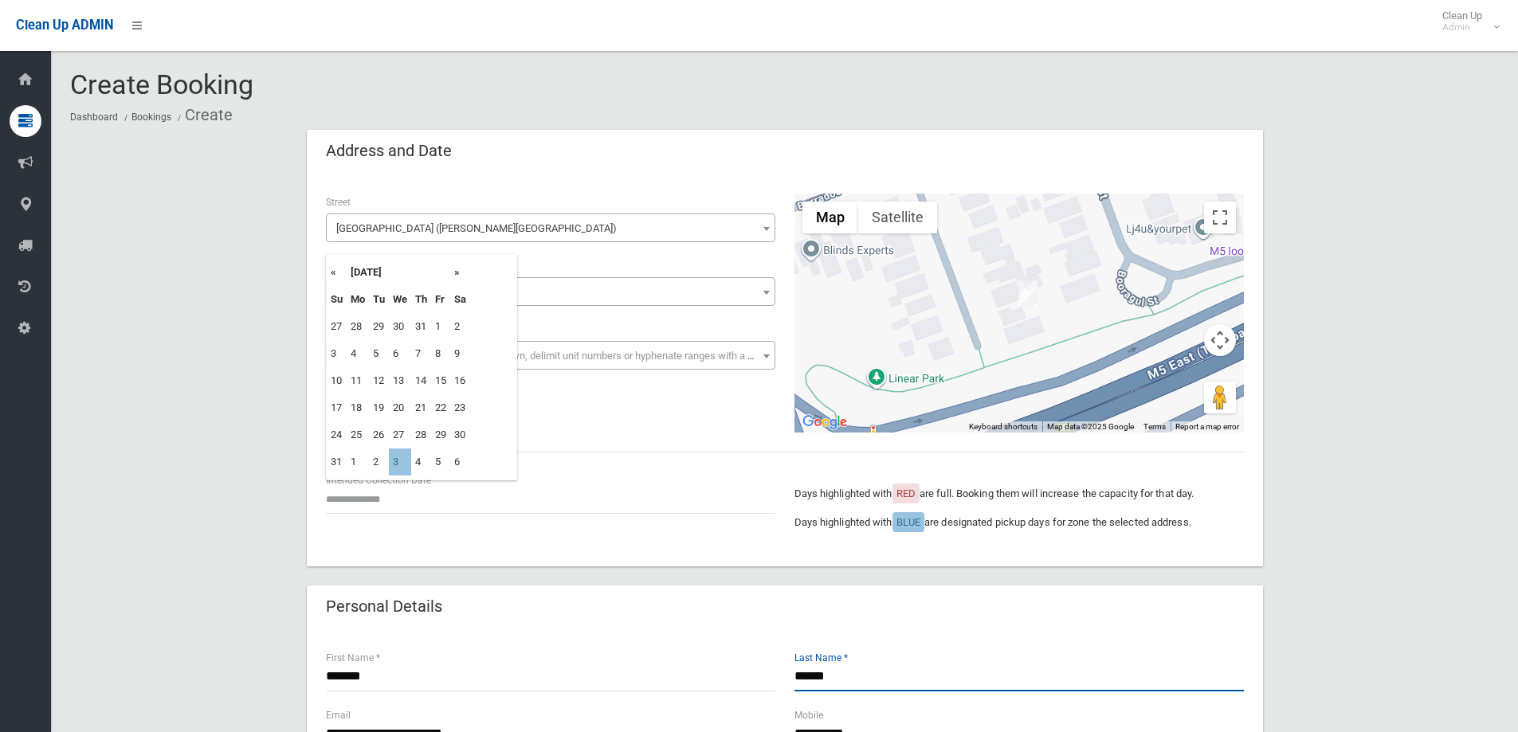
click at [803, 679] on input "******" at bounding box center [1020, 676] width 450 height 29
type input "******"
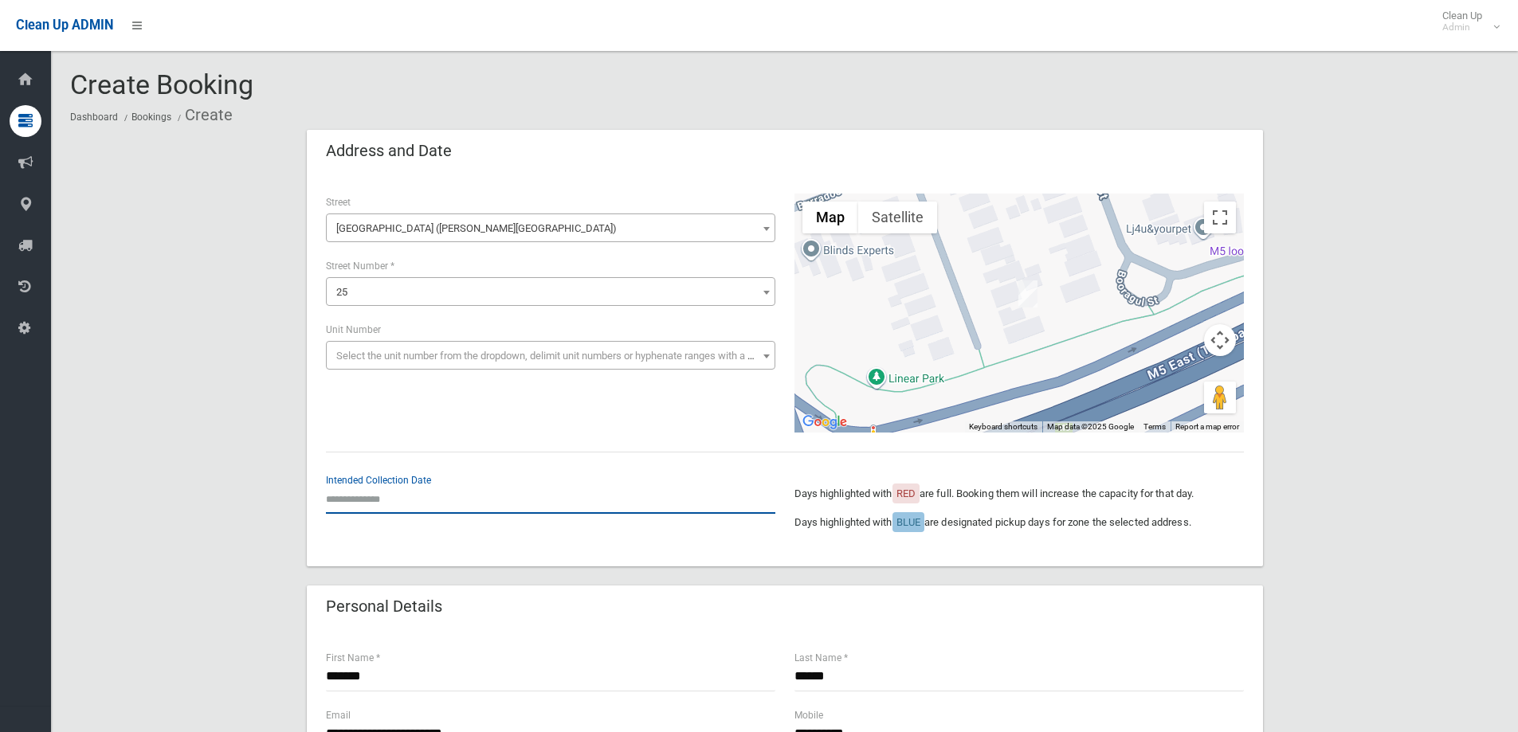
click at [383, 507] on input "text" at bounding box center [551, 499] width 450 height 29
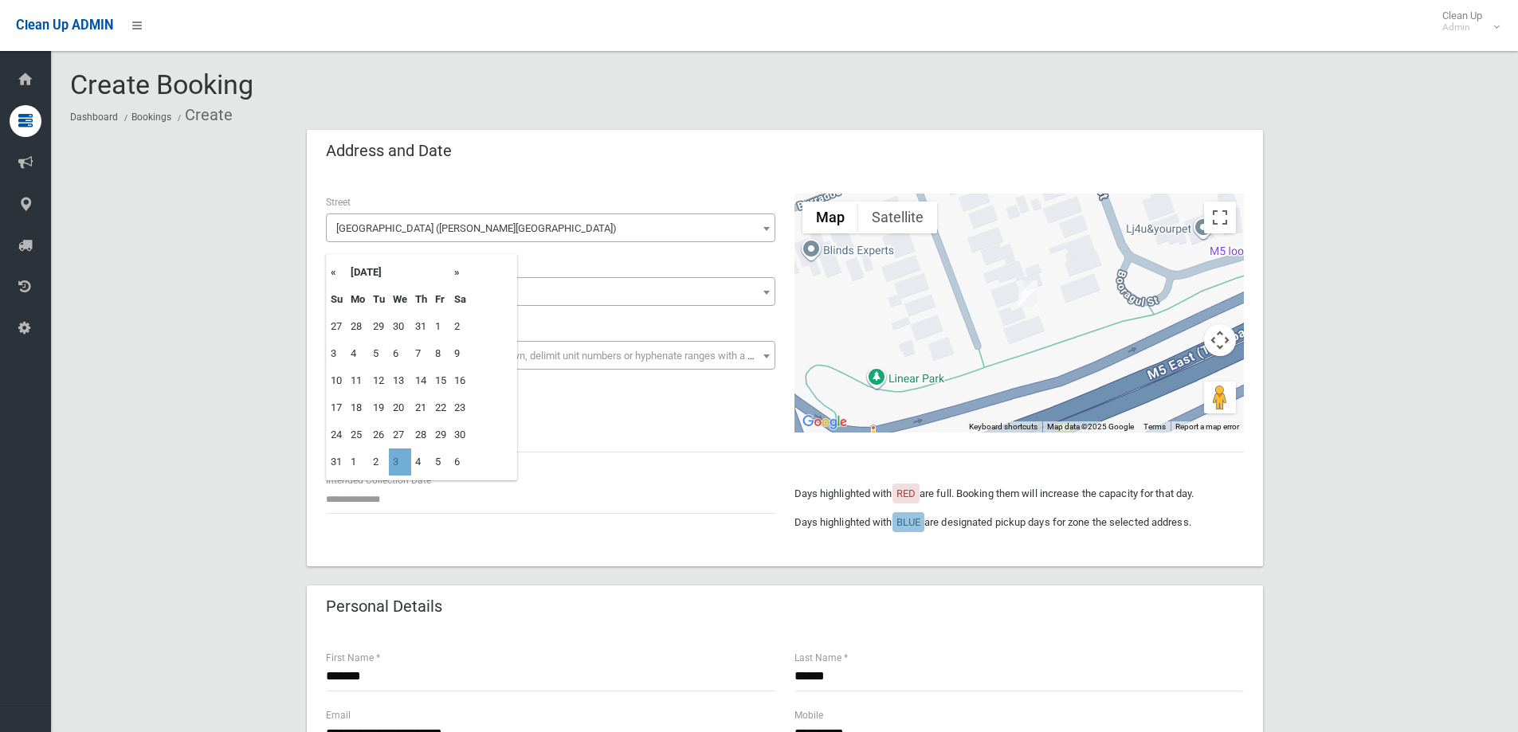
click at [403, 462] on td "3" at bounding box center [400, 462] width 22 height 27
type input "**********"
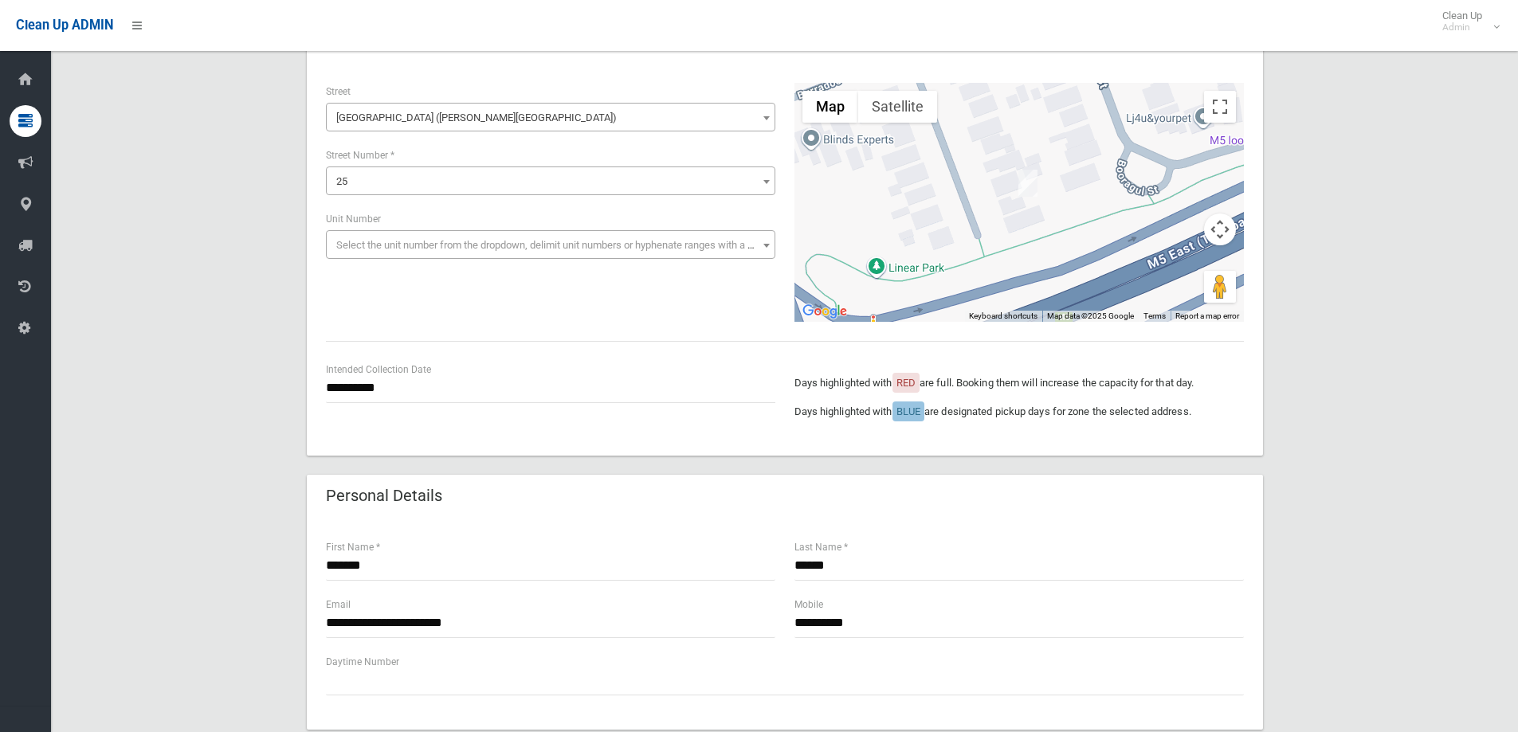
scroll to position [80, 0]
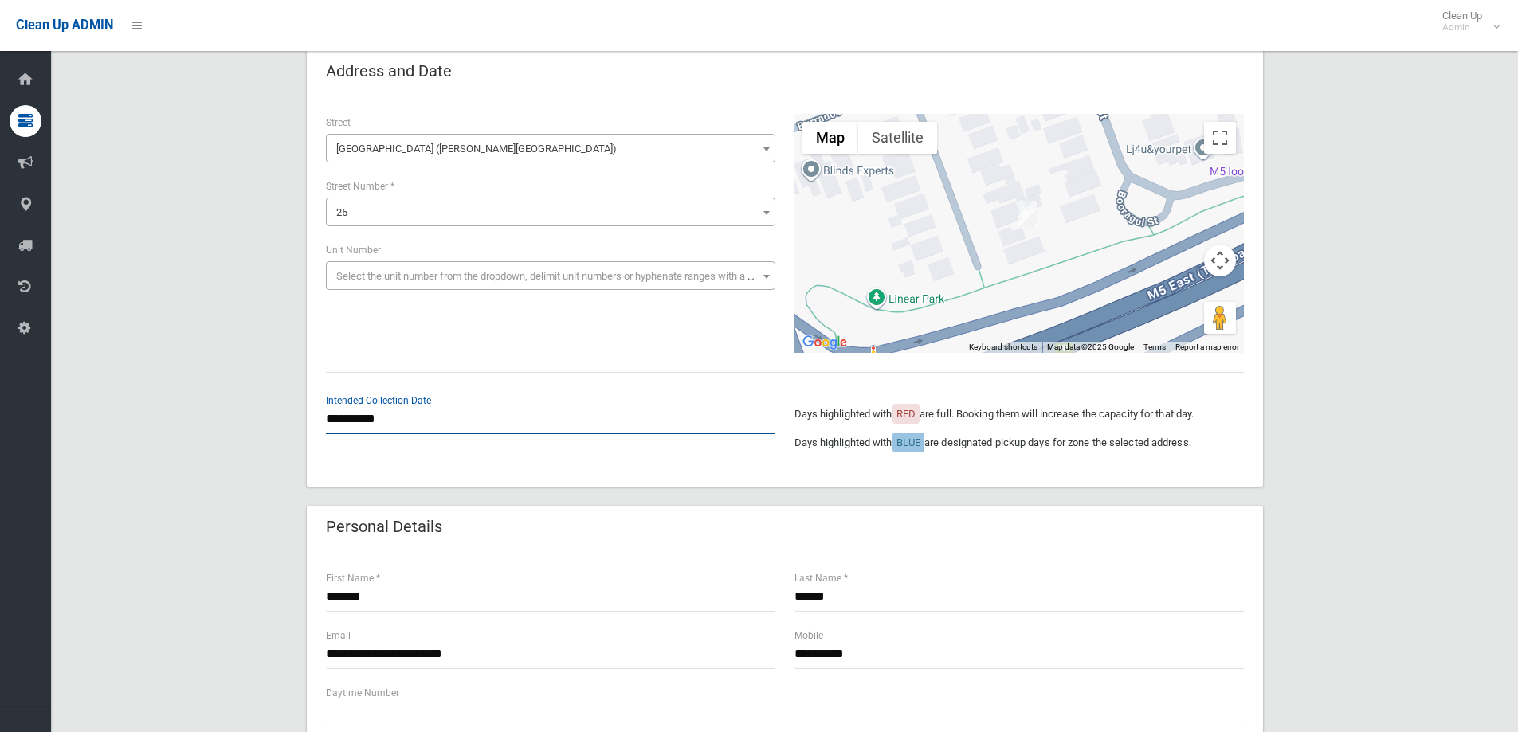
click at [424, 422] on input "**********" at bounding box center [551, 419] width 450 height 29
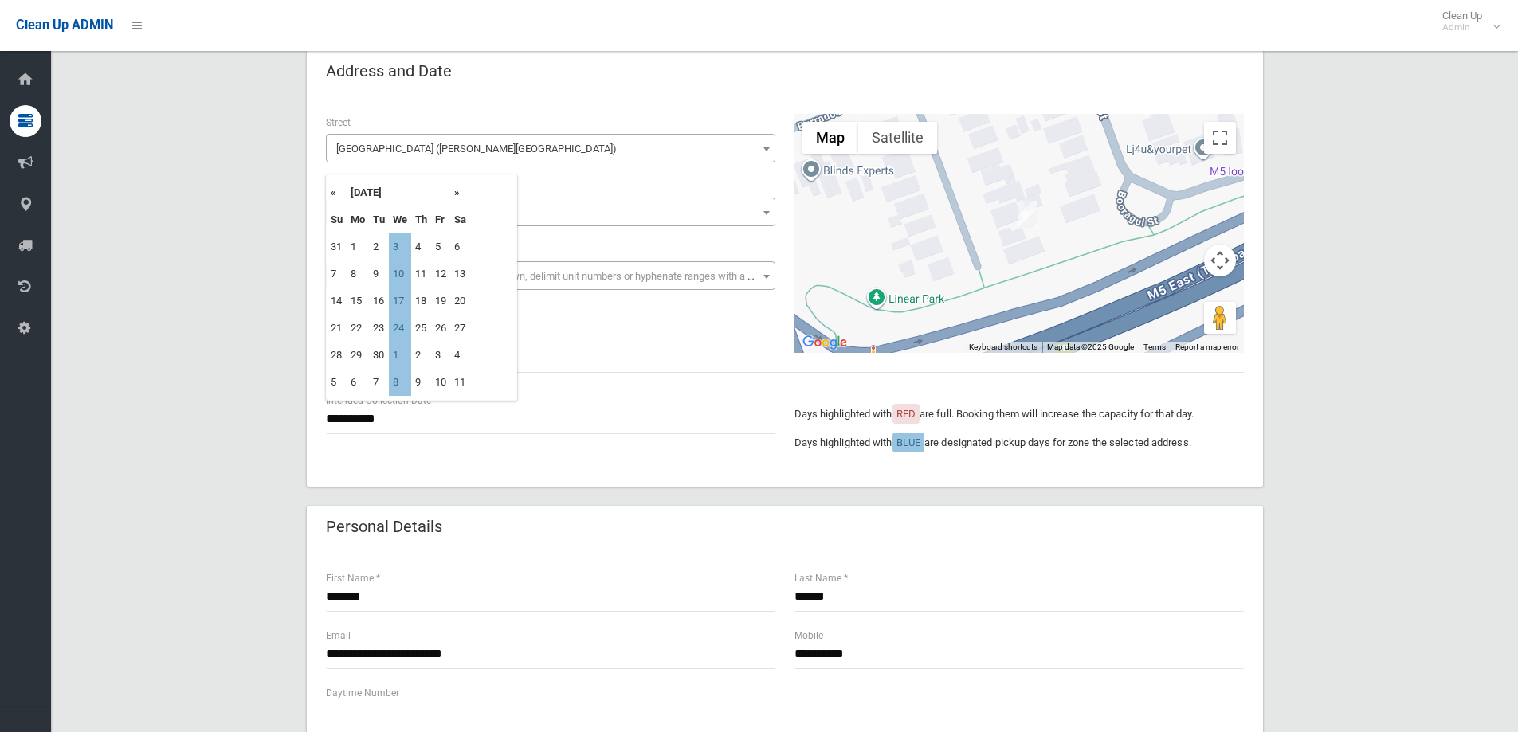
click at [580, 336] on div "**********" at bounding box center [784, 233] width 937 height 239
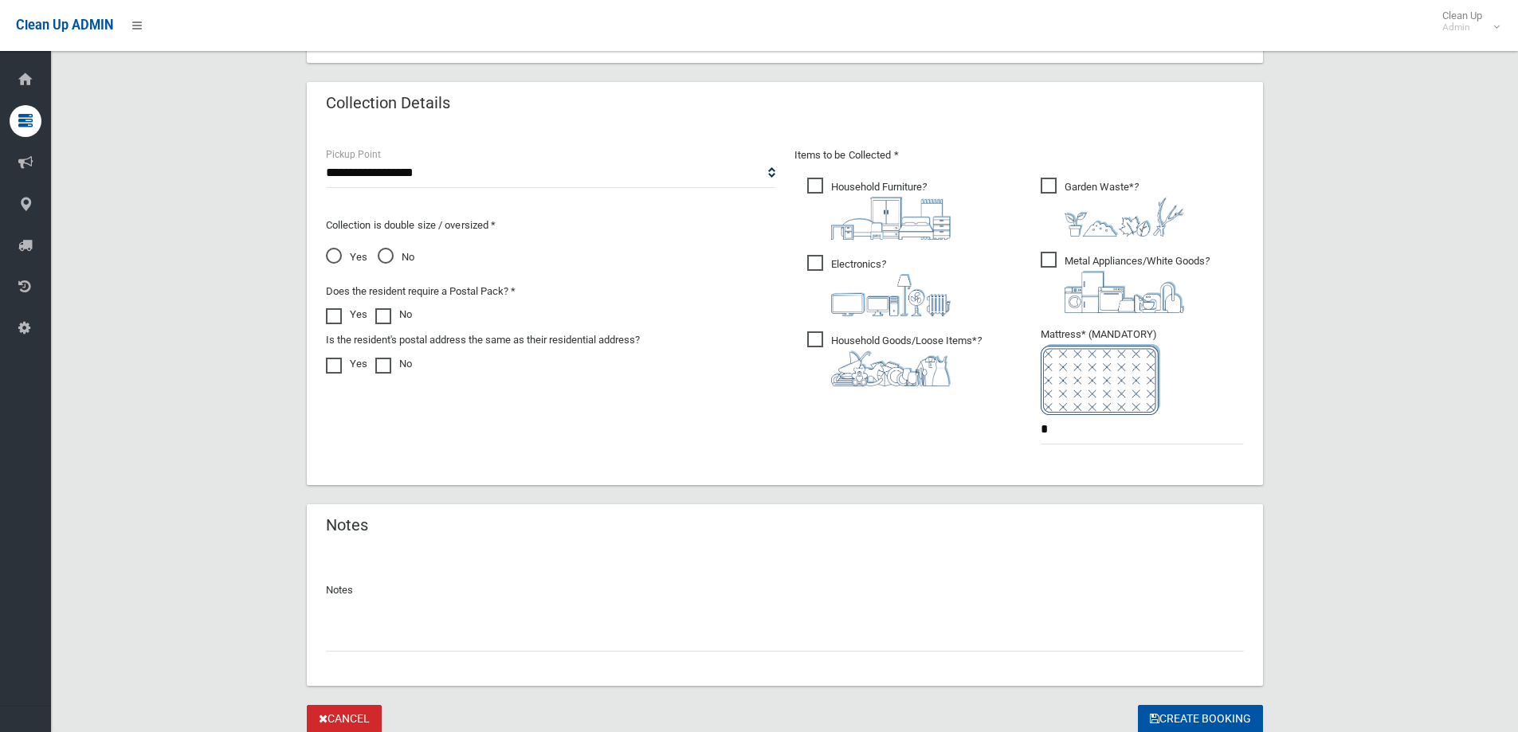
scroll to position [837, 0]
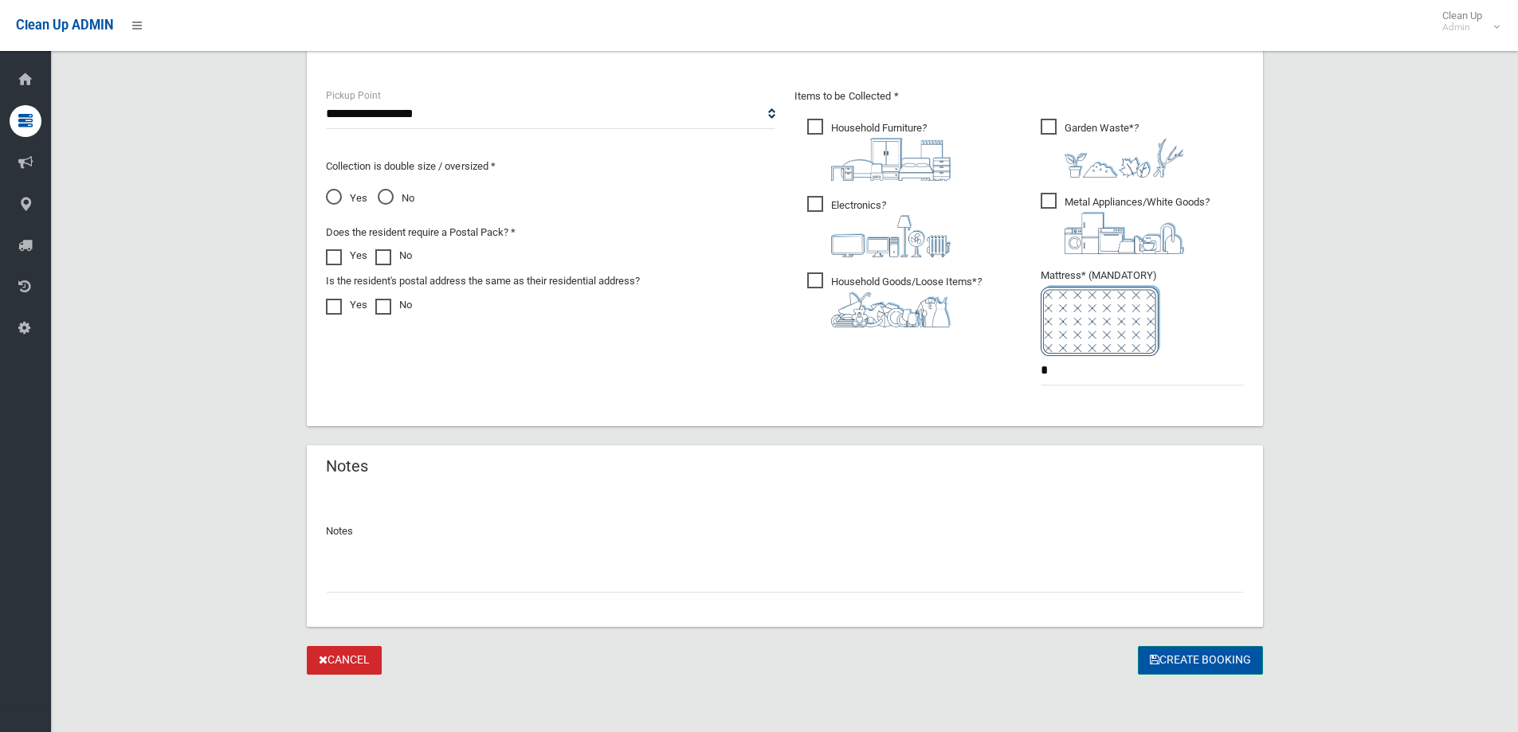
click at [1162, 668] on button "Create Booking" at bounding box center [1200, 660] width 125 height 29
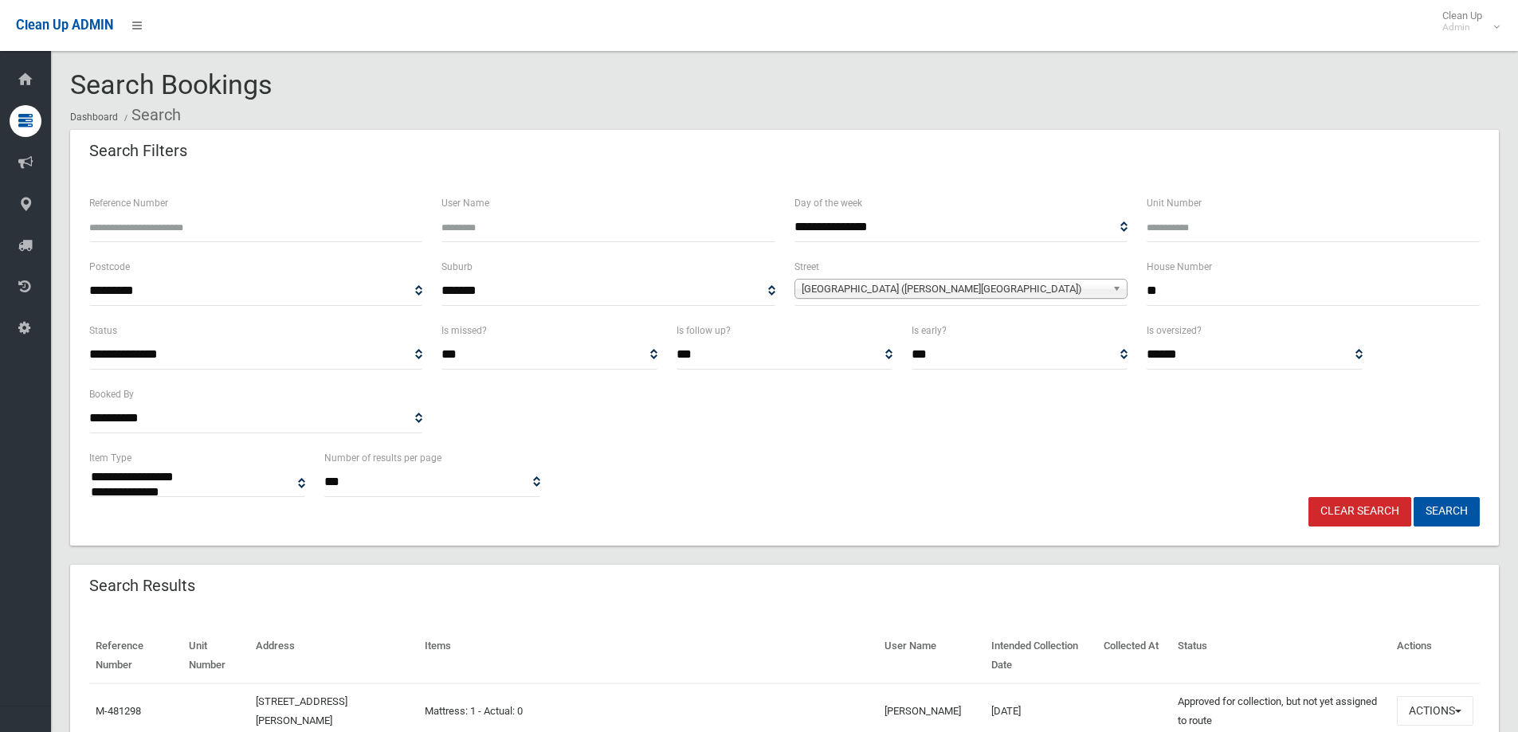
select select
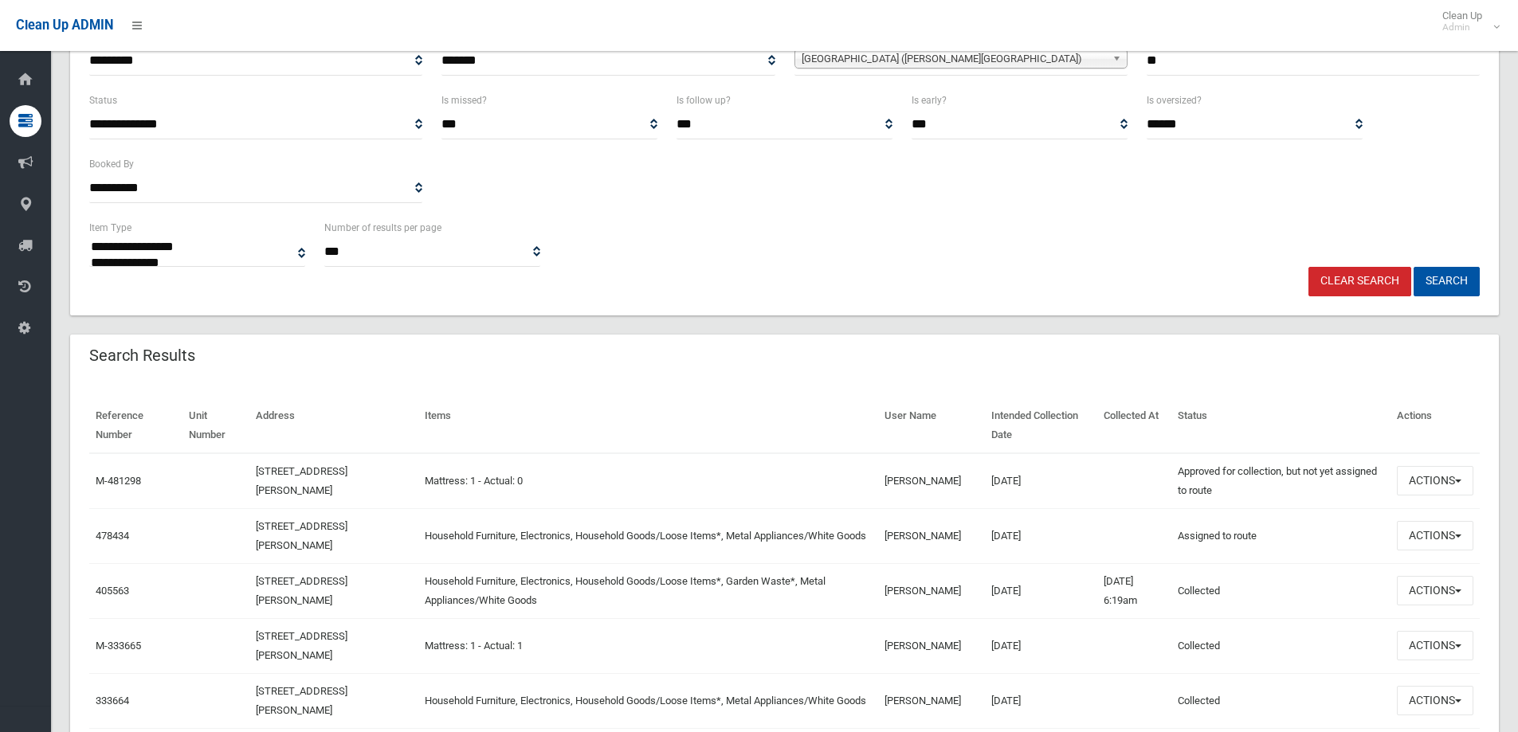
scroll to position [239, 0]
